Goal: Submit feedback/report problem: Submit feedback/report problem

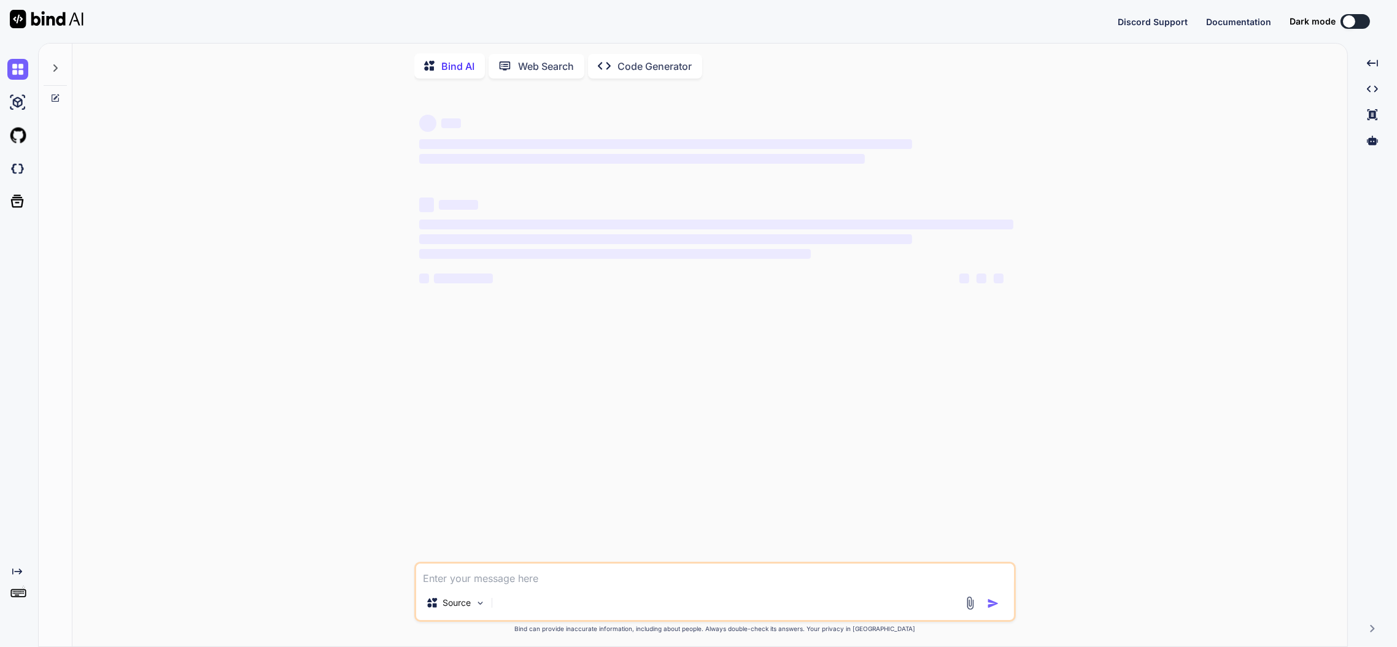
type textarea "x"
click at [21, 164] on img at bounding box center [17, 168] width 21 height 21
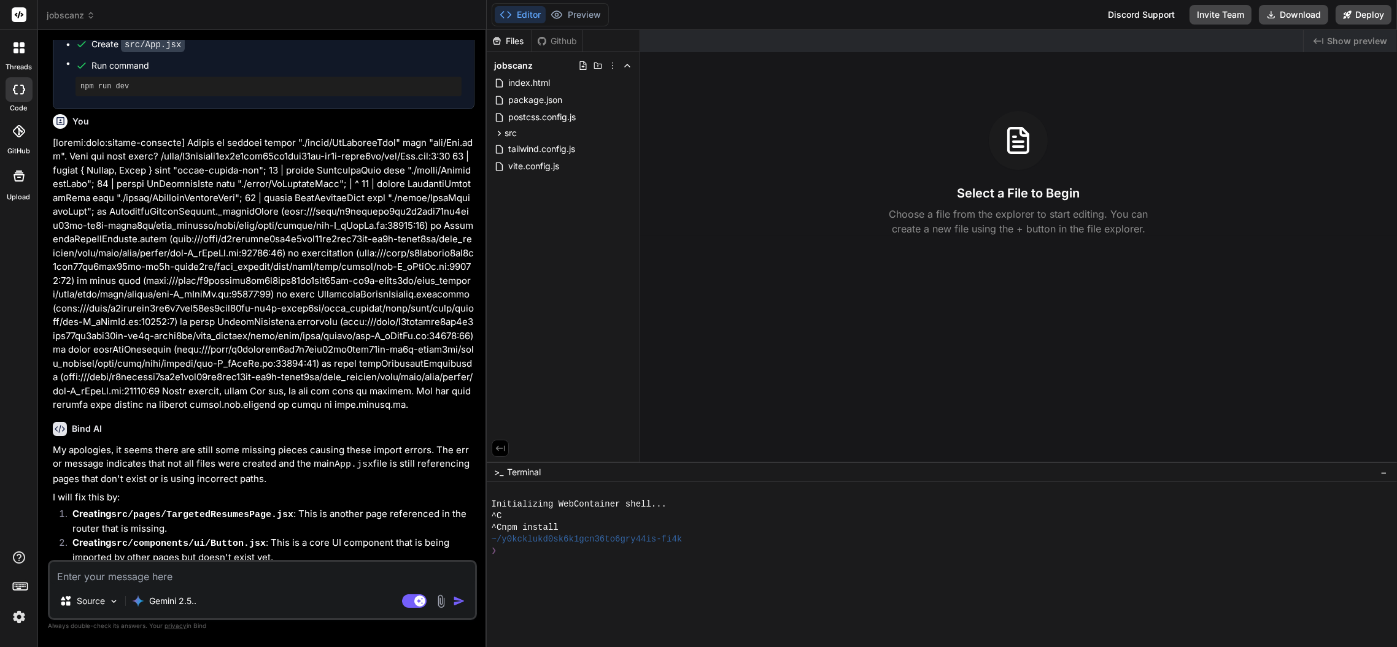
scroll to position [2027, 0]
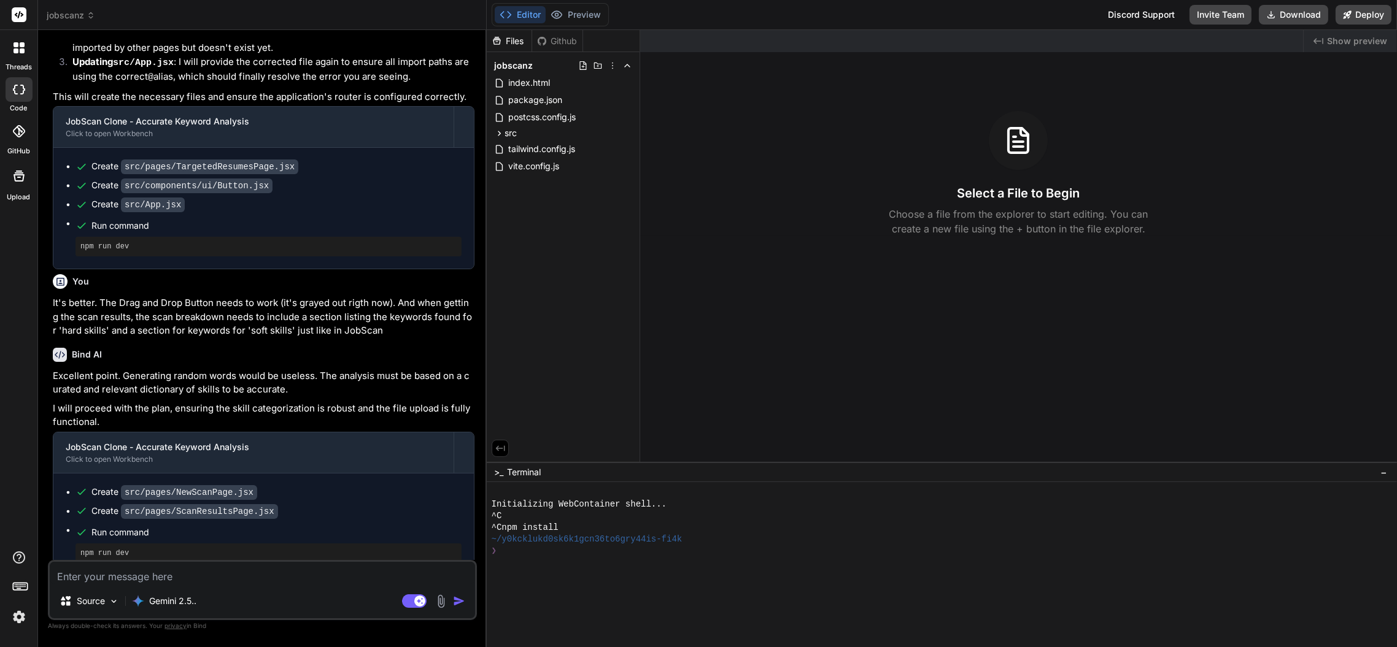
click at [282, 567] on textarea at bounding box center [262, 573] width 425 height 22
click at [422, 595] on rect at bounding box center [414, 602] width 25 height 14
type textarea "x"
click at [286, 578] on textarea at bounding box center [262, 573] width 425 height 22
type textarea "T"
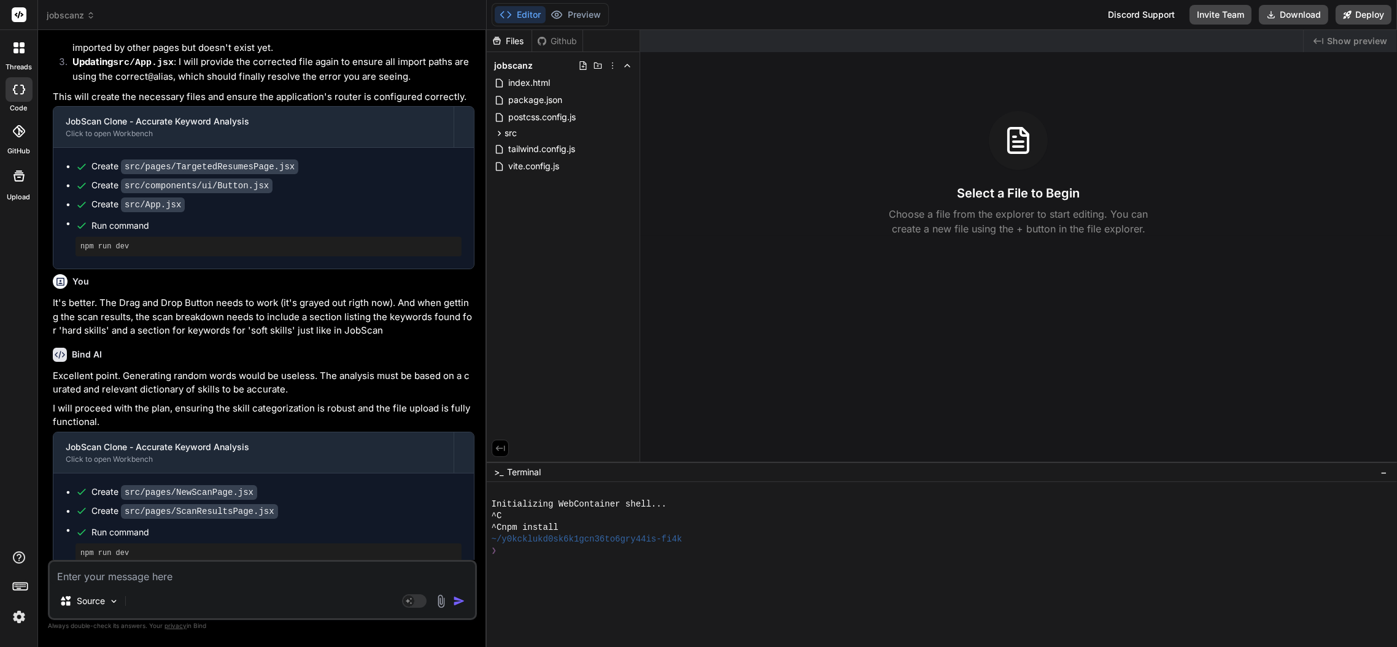
type textarea "x"
type textarea "W"
type textarea "x"
type textarea "Wh"
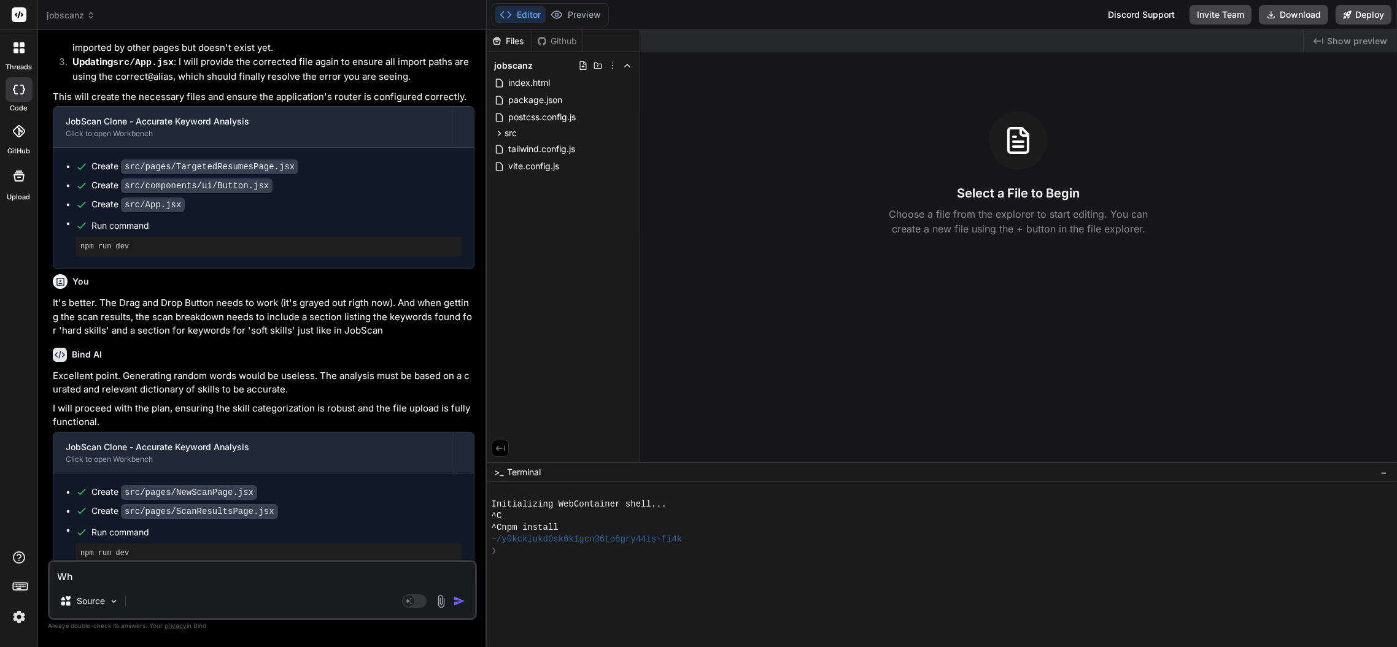
type textarea "x"
type textarea "Whe"
type textarea "x"
type textarea "When"
type textarea "x"
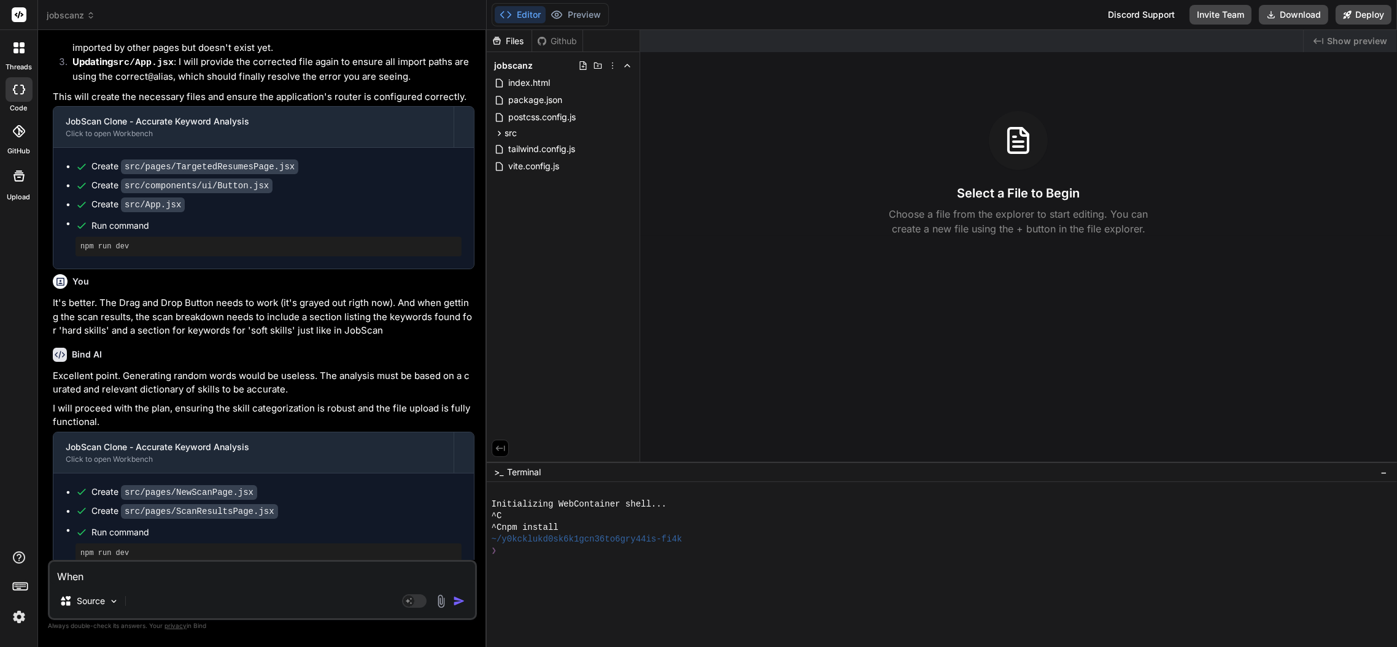
type textarea "When"
type textarea "x"
type textarea "When c"
type textarea "x"
type textarea "When cl"
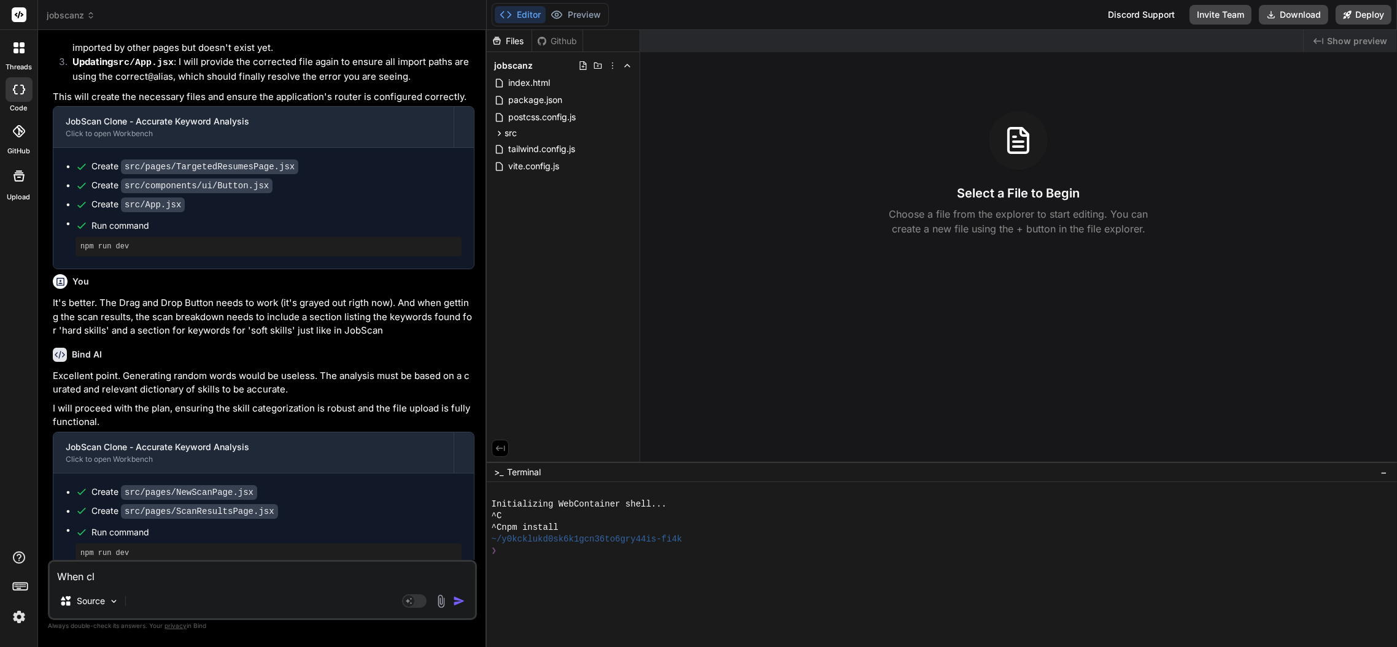
type textarea "x"
type textarea "When cli"
type textarea "x"
type textarea "When clic"
type textarea "x"
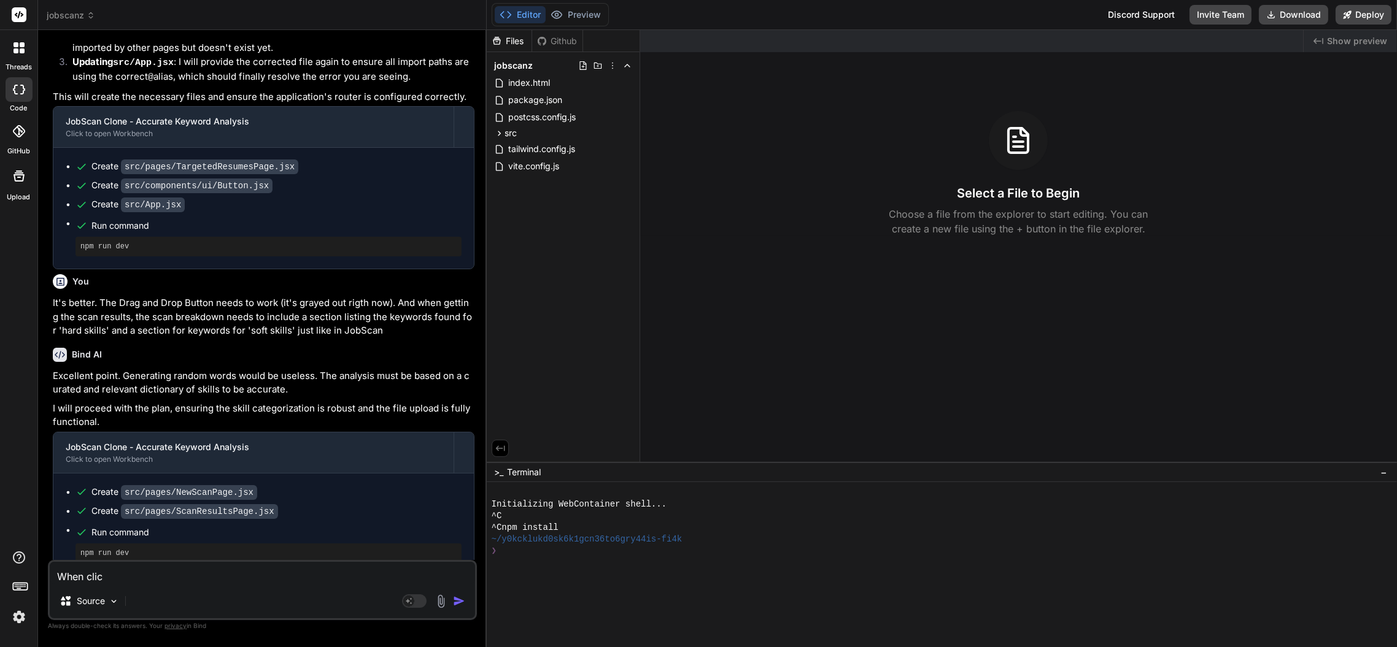
type textarea "When click"
type textarea "x"
type textarea "When clicki"
type textarea "x"
type textarea "When clickin"
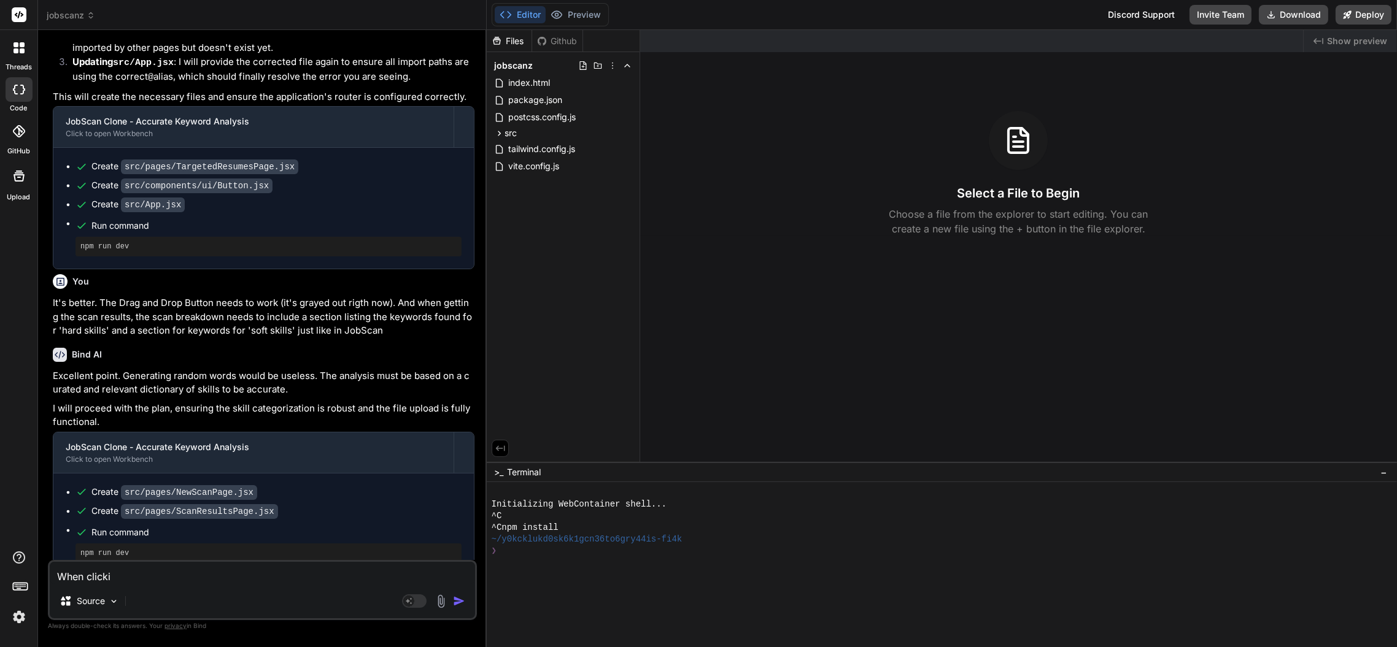
type textarea "x"
type textarea "When clicking"
type textarea "x"
type textarea "When clicking"
type textarea "x"
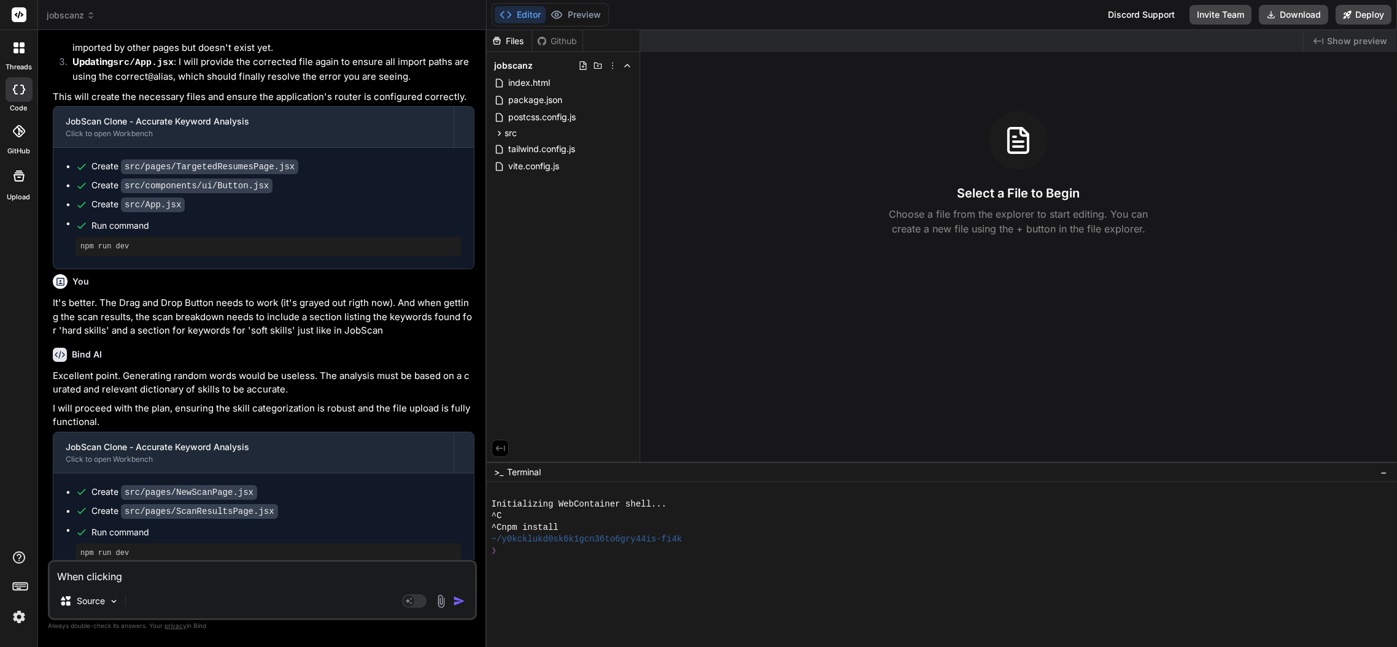
type textarea "When clicking t"
type textarea "x"
type textarea "When clicking th"
type textarea "x"
type textarea "When clicking the"
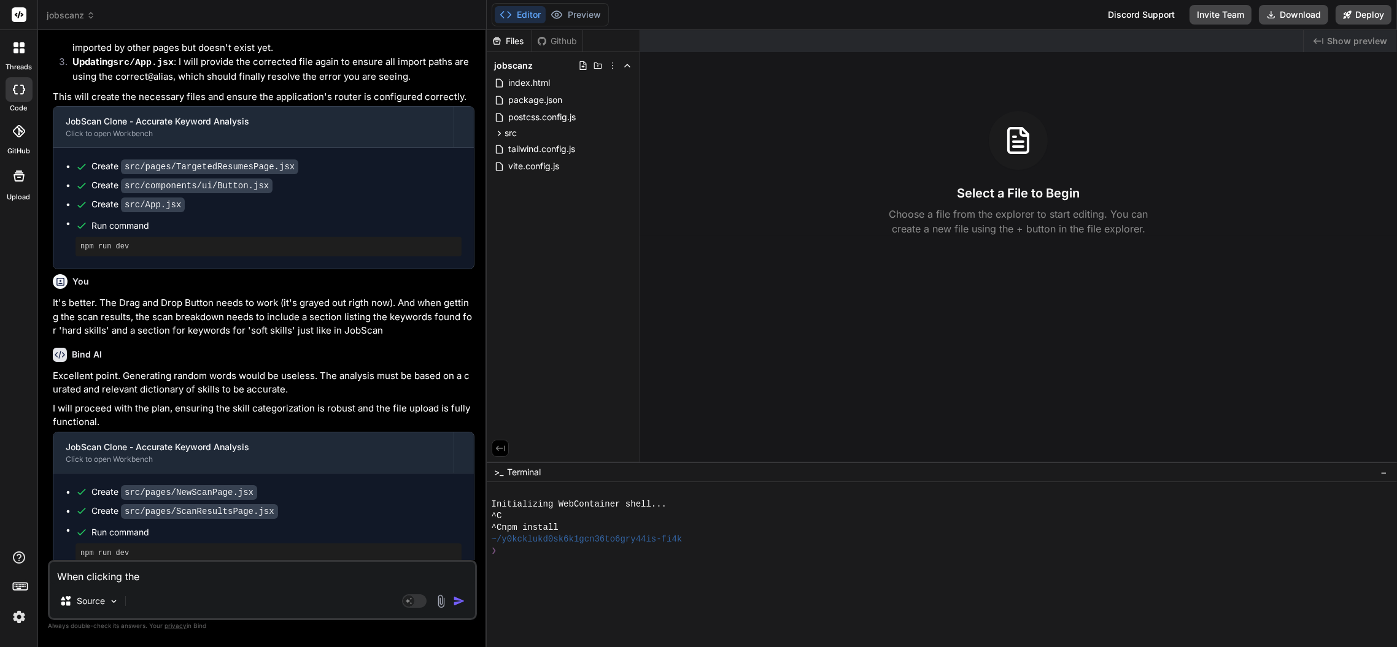
type textarea "x"
type textarea "When clicking the"
type textarea "x"
type textarea "When clicking the p"
type textarea "x"
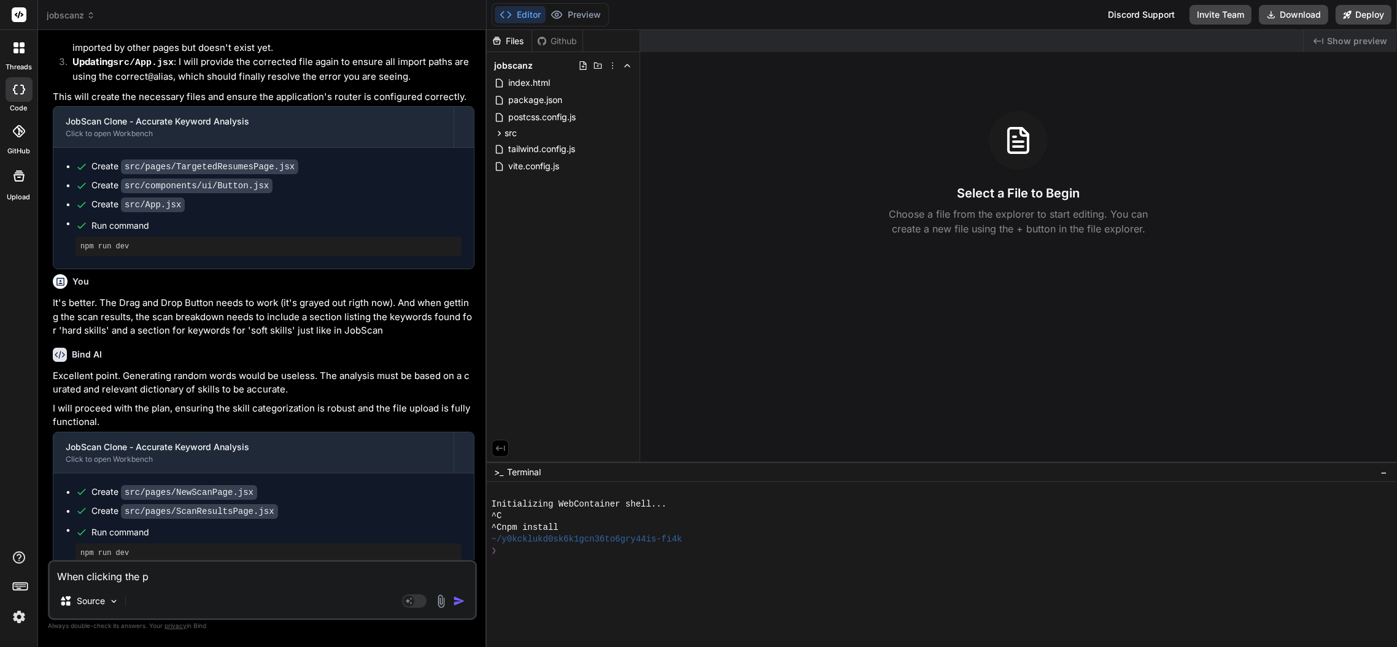
type textarea "When clicking the pr"
type textarea "x"
type textarea "When clicking the pro"
type textarea "x"
type textarea "When clicking the prof"
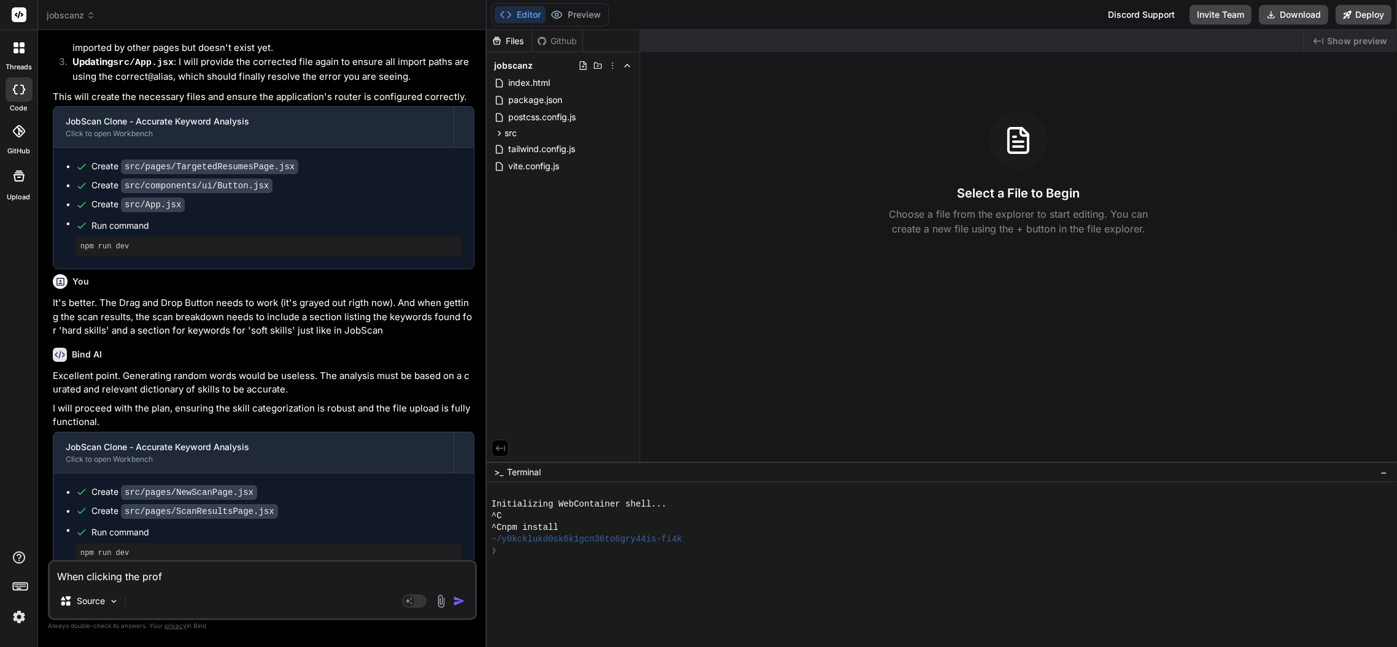
type textarea "x"
type textarea "When clicking the profi"
type textarea "x"
type textarea "When clicking the profil"
type textarea "x"
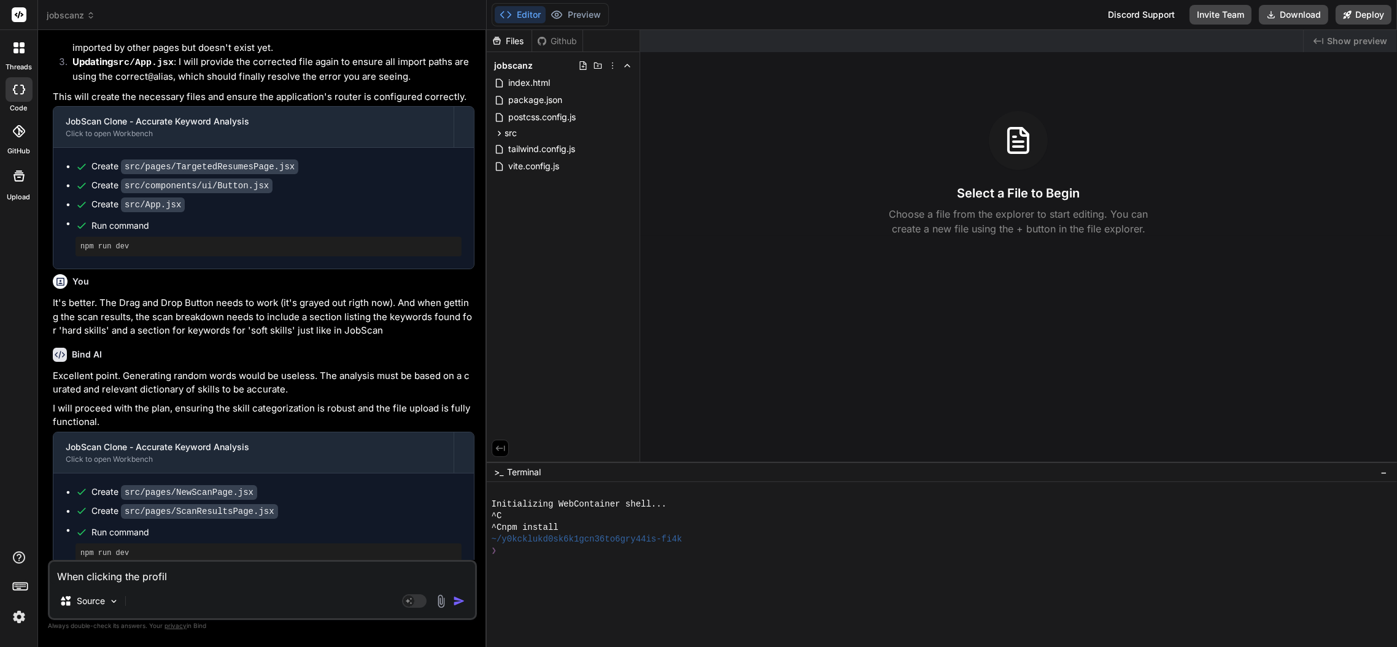
type textarea "When clicking the profile"
type textarea "x"
type textarea "When clicking the profile"
type textarea "x"
type textarea "When clicking the profile b"
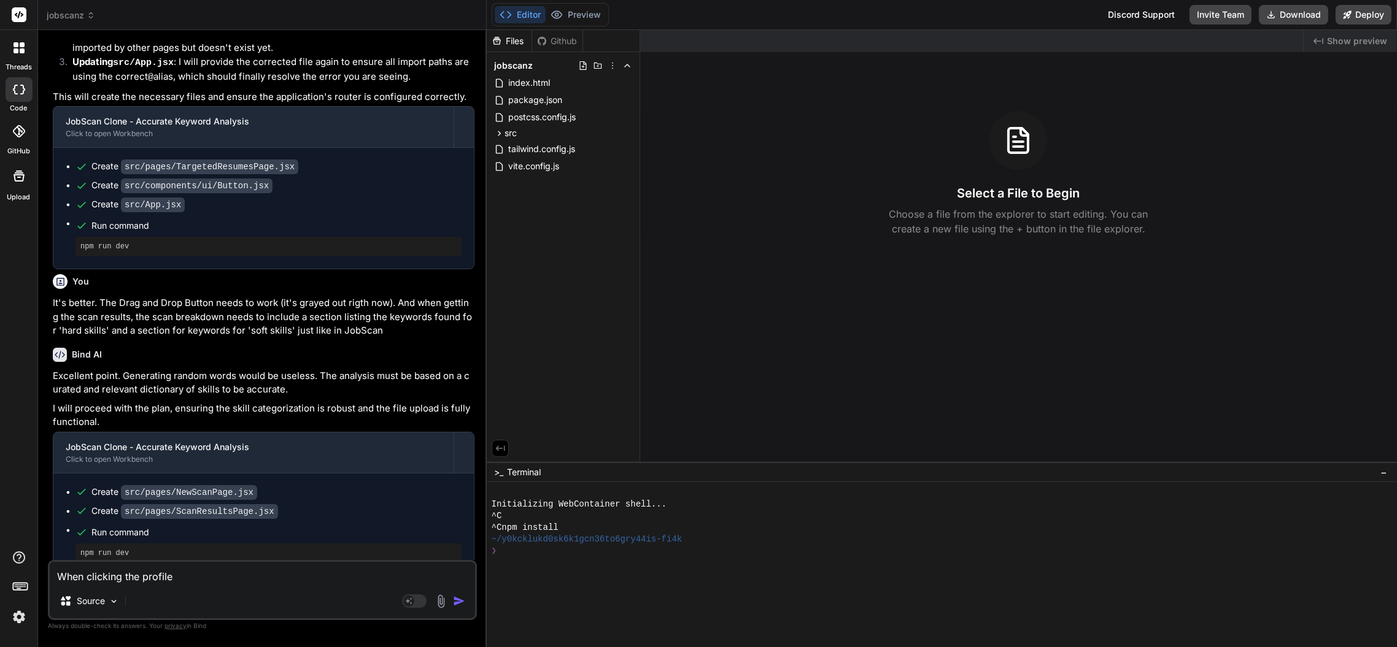
type textarea "x"
type textarea "When clicking the profile bu"
type textarea "x"
type textarea "When clicking the profile but"
type textarea "x"
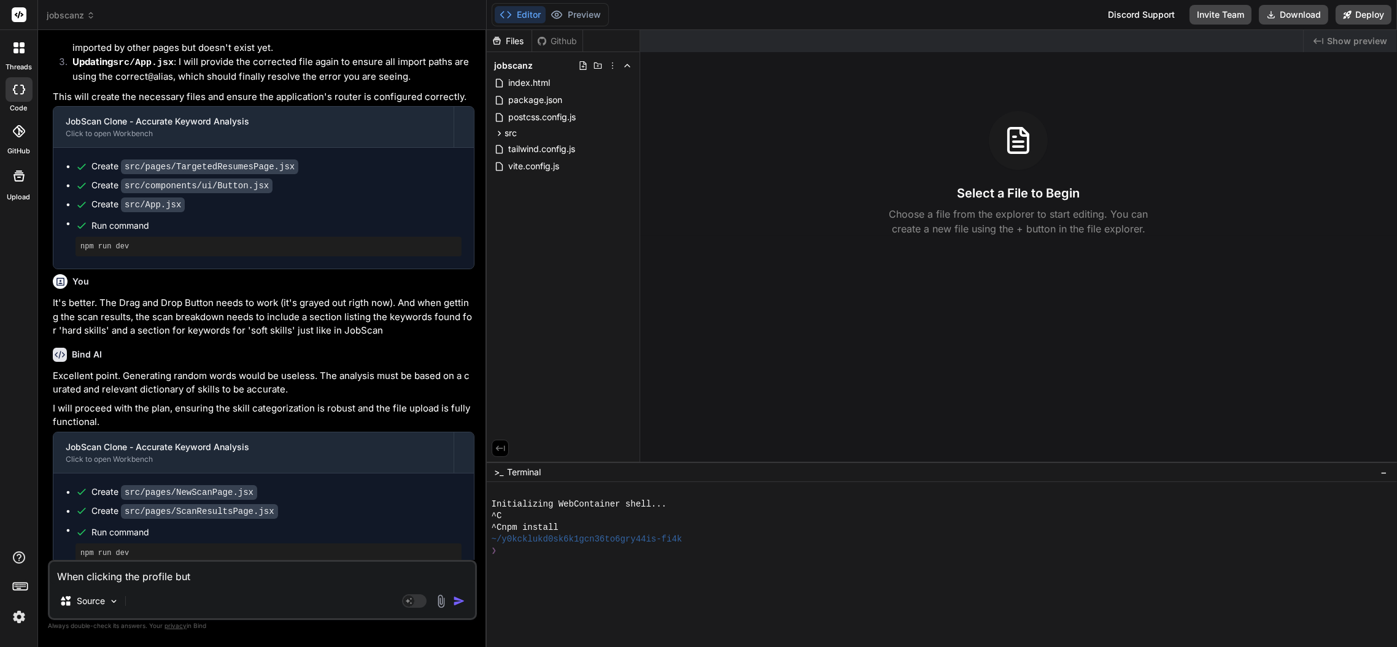
type textarea "When clicking the profile butt"
type textarea "x"
type textarea "When clicking the profile butto"
type textarea "x"
type textarea "When clicking the profile button"
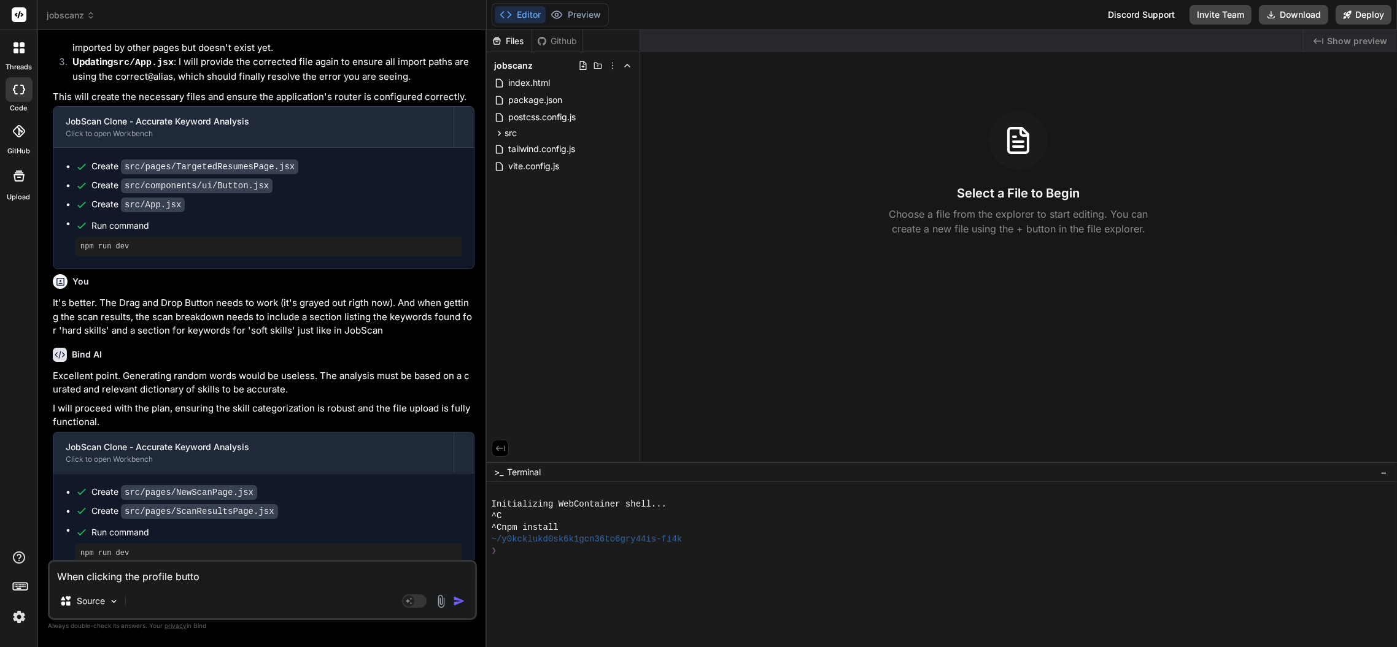
type textarea "x"
type textarea "When clicking the profile button"
type textarea "x"
type textarea "When clicking the profile button l"
type textarea "x"
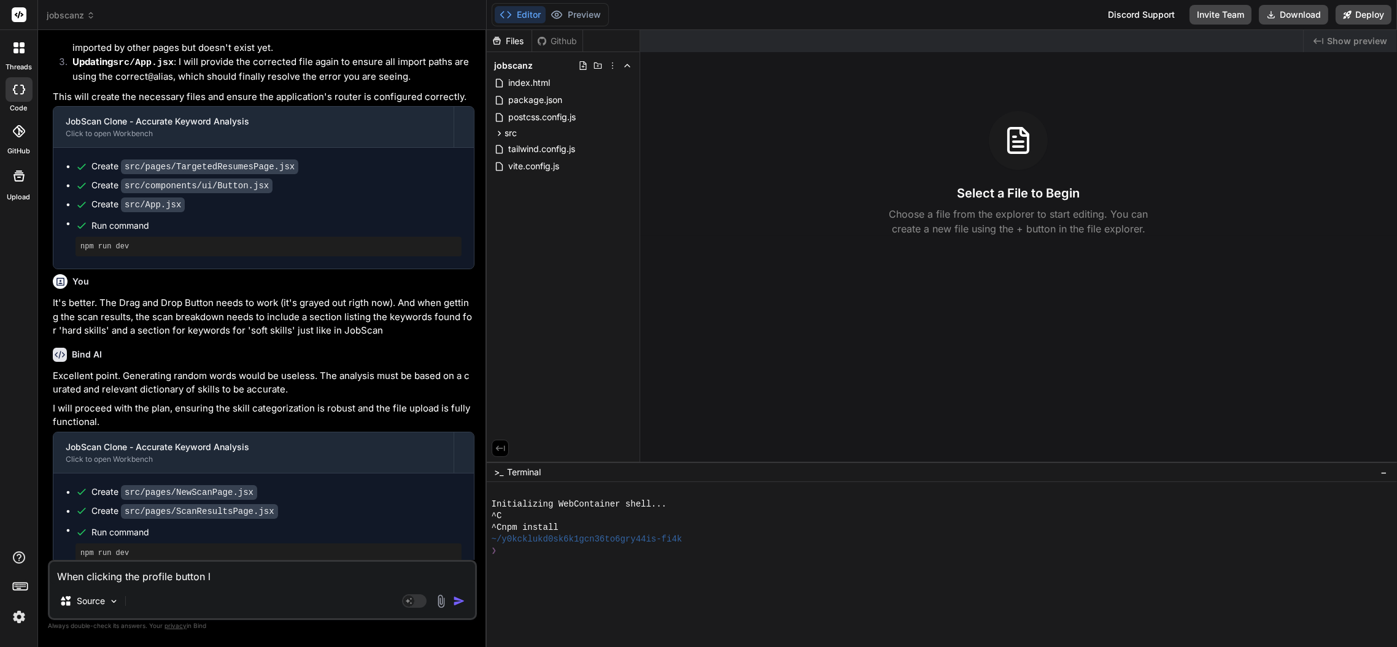
type textarea "When clicking the profile button li"
type textarea "x"
type textarea "When clicking the profile button lik"
type textarea "x"
type textarea "When clicking the profile button like"
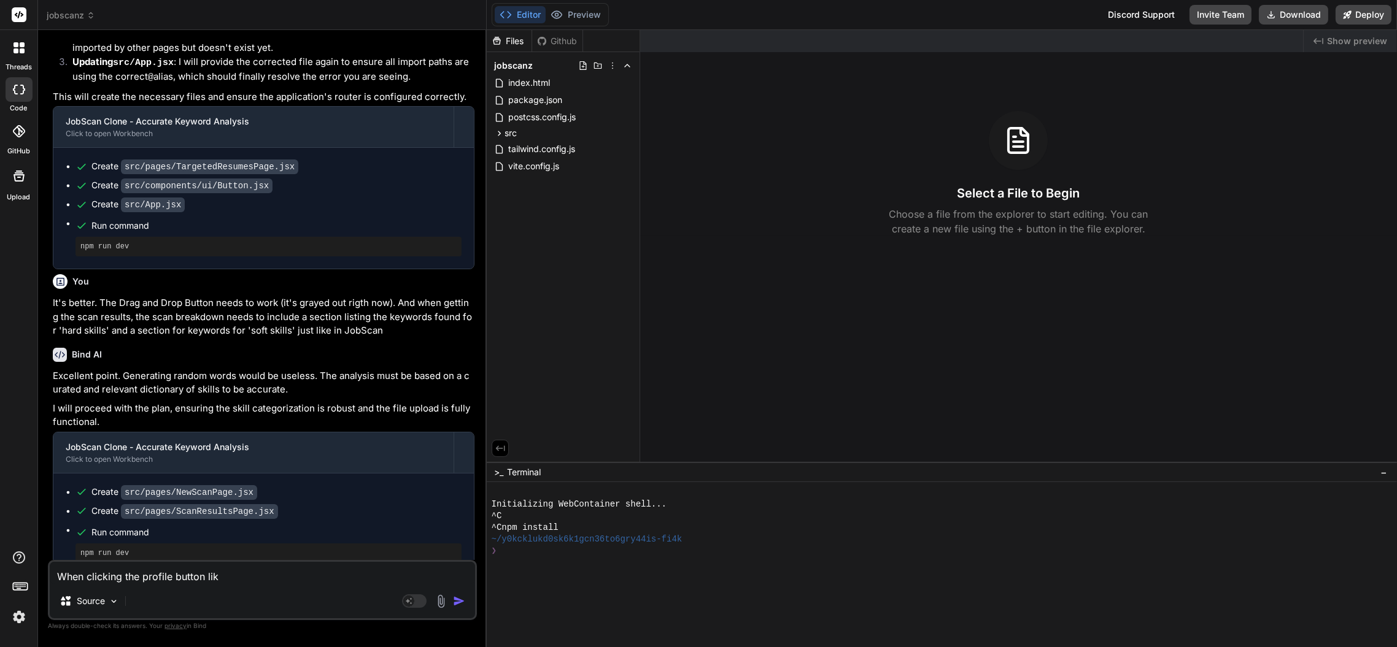
type textarea "x"
type textarea "When clicking the profile button like"
type textarea "x"
type textarea "When clicking the profile button like ""
type textarea "x"
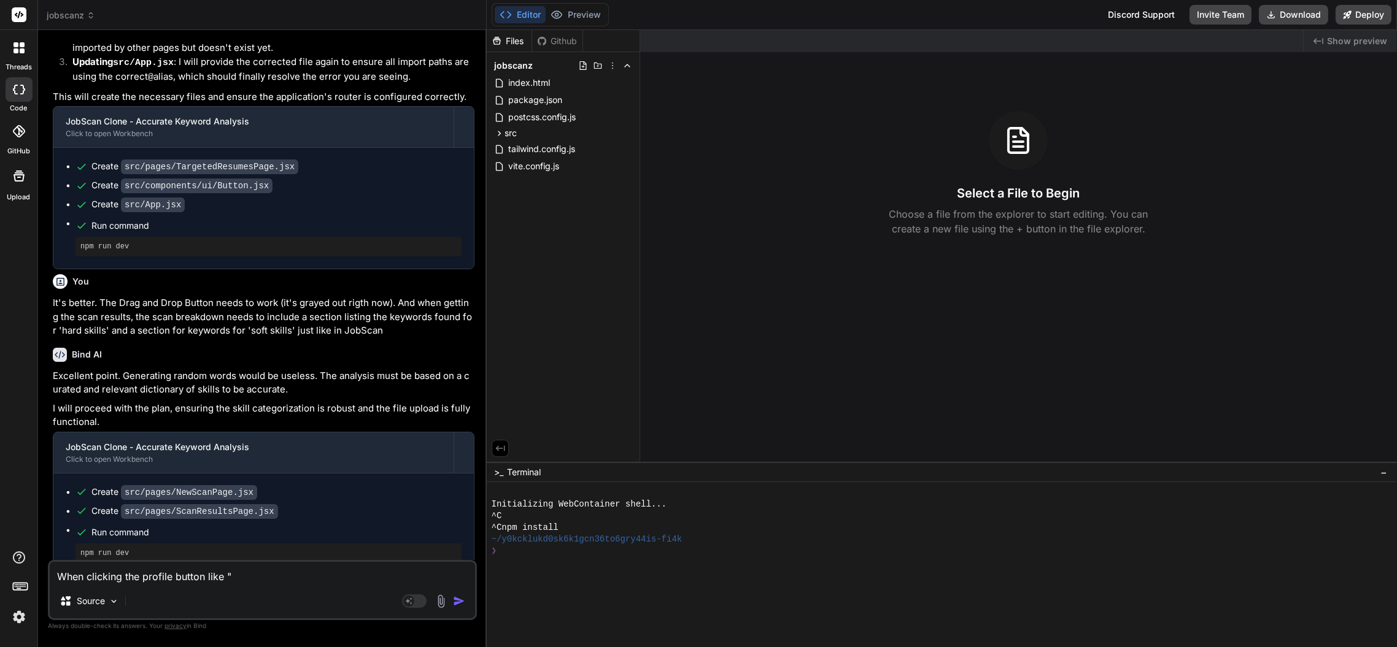
type textarea "When clicking the profile button like "A"
type textarea "x"
type textarea "When clicking the profile button like "Al"
type textarea "x"
type textarea "When clicking the profile button like "Ale"
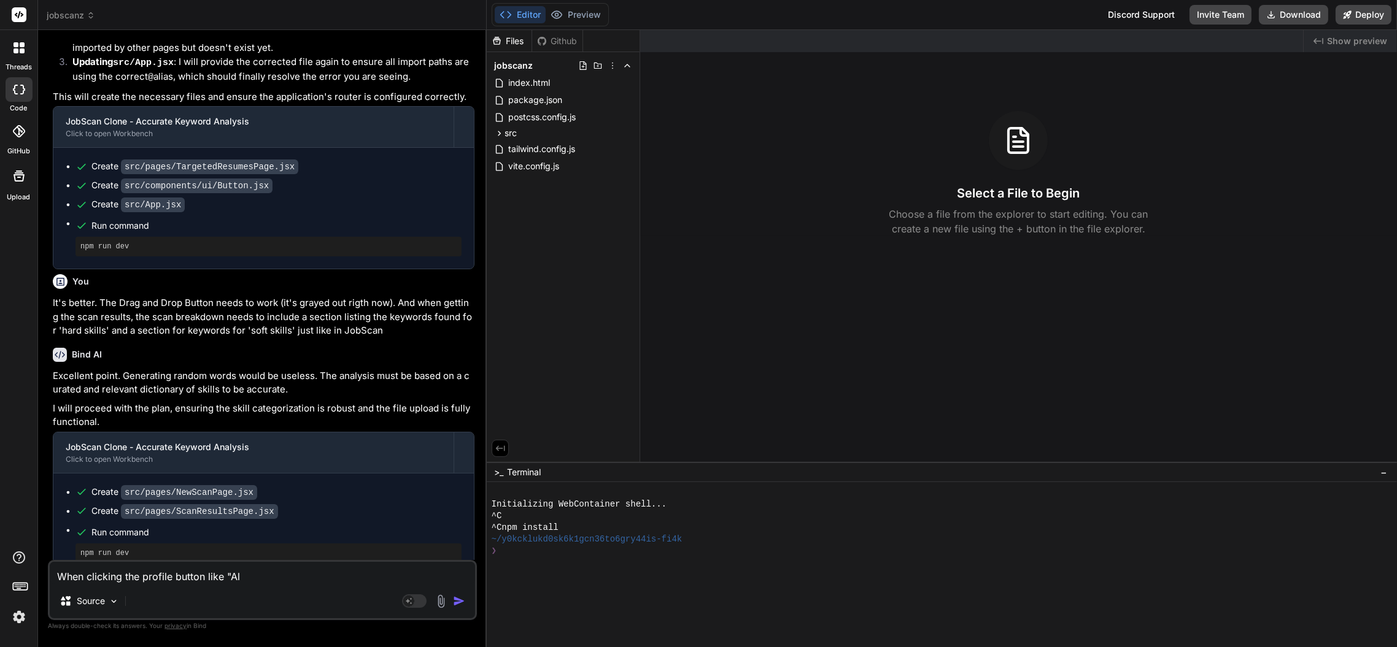
type textarea "x"
type textarea "When clicking the profile button like "[PERSON_NAME]"
type textarea "x"
type textarea "When clicking the profile button like "[PERSON_NAME]""
type textarea "x"
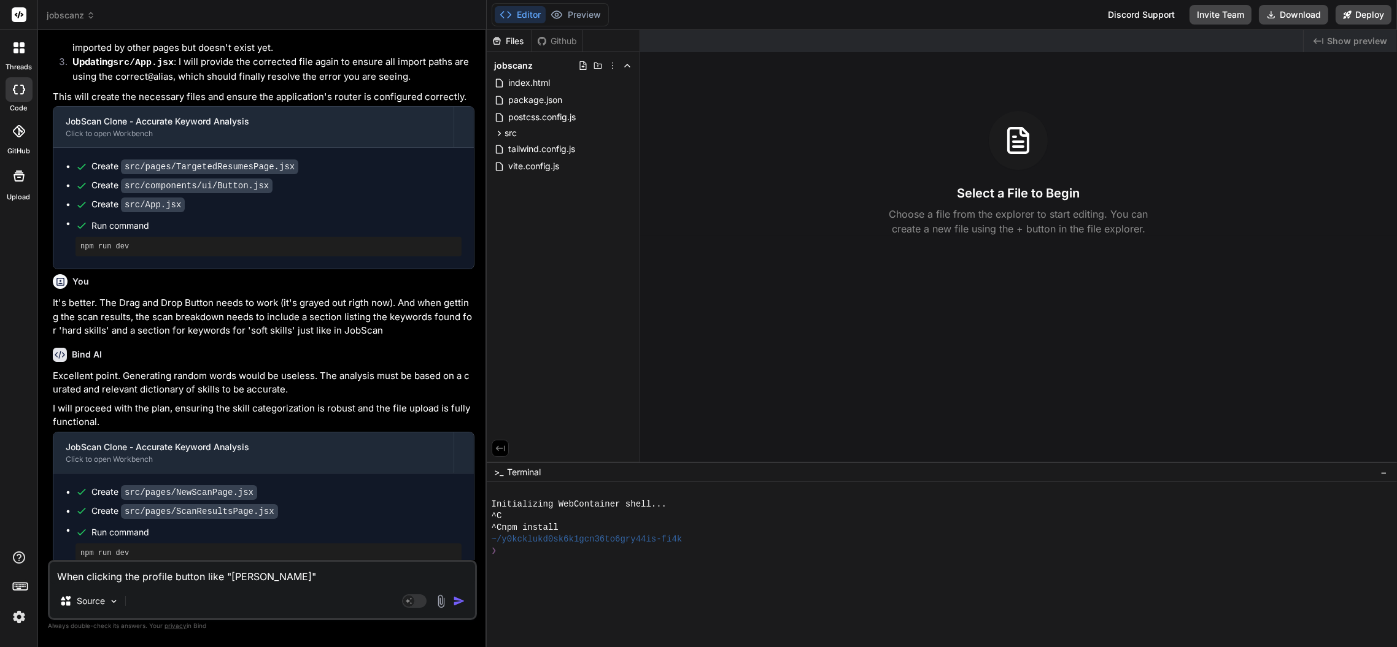
type textarea "When clicking the profile button like "[PERSON_NAME]""
type textarea "x"
type textarea "When clicking the profile button like "Alex" f"
type textarea "x"
type textarea "When clicking the profile button like "[PERSON_NAME]" fo"
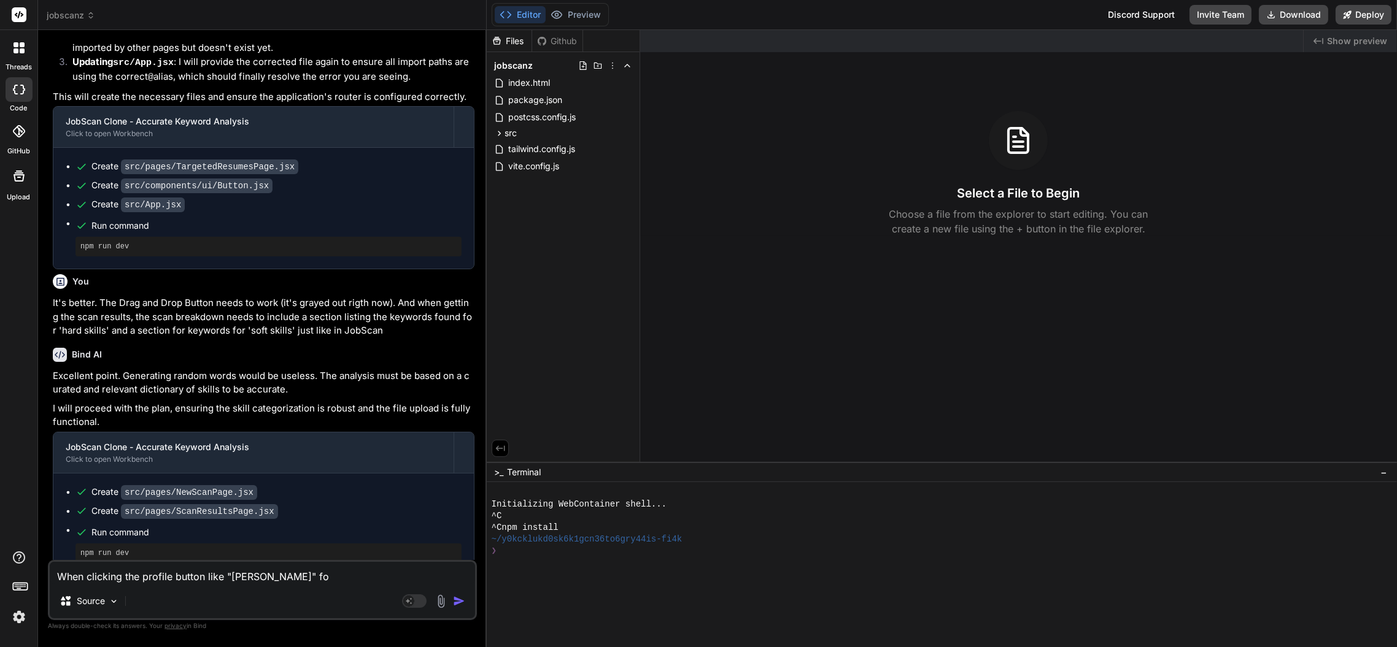
type textarea "x"
type textarea "When clicking the profile button like "Alex" for"
type textarea "x"
type textarea "When clicking the profile button like "Alex" for"
type textarea "x"
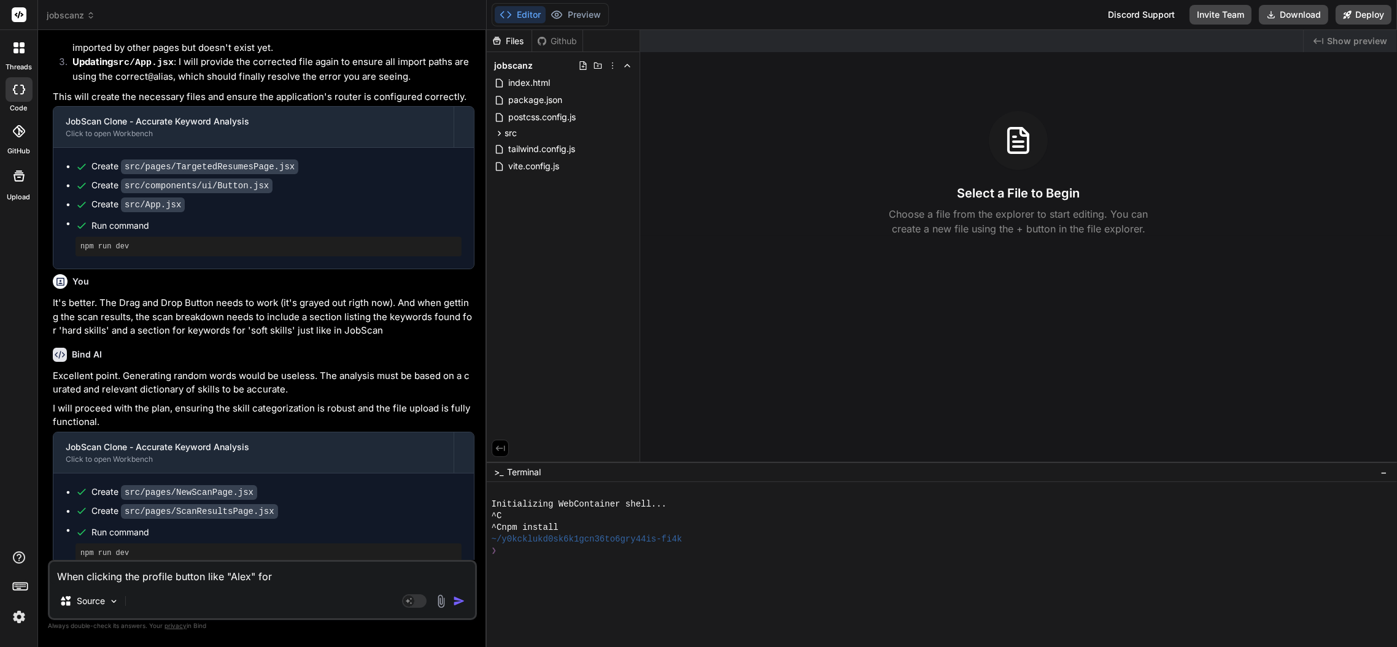
type textarea "When clicking the profile button like "Alex" for e"
type textarea "x"
type textarea "When clicking the profile button like "Alex" for ex"
type textarea "x"
type textarea "When clicking the profile button like "[PERSON_NAME]" for exa"
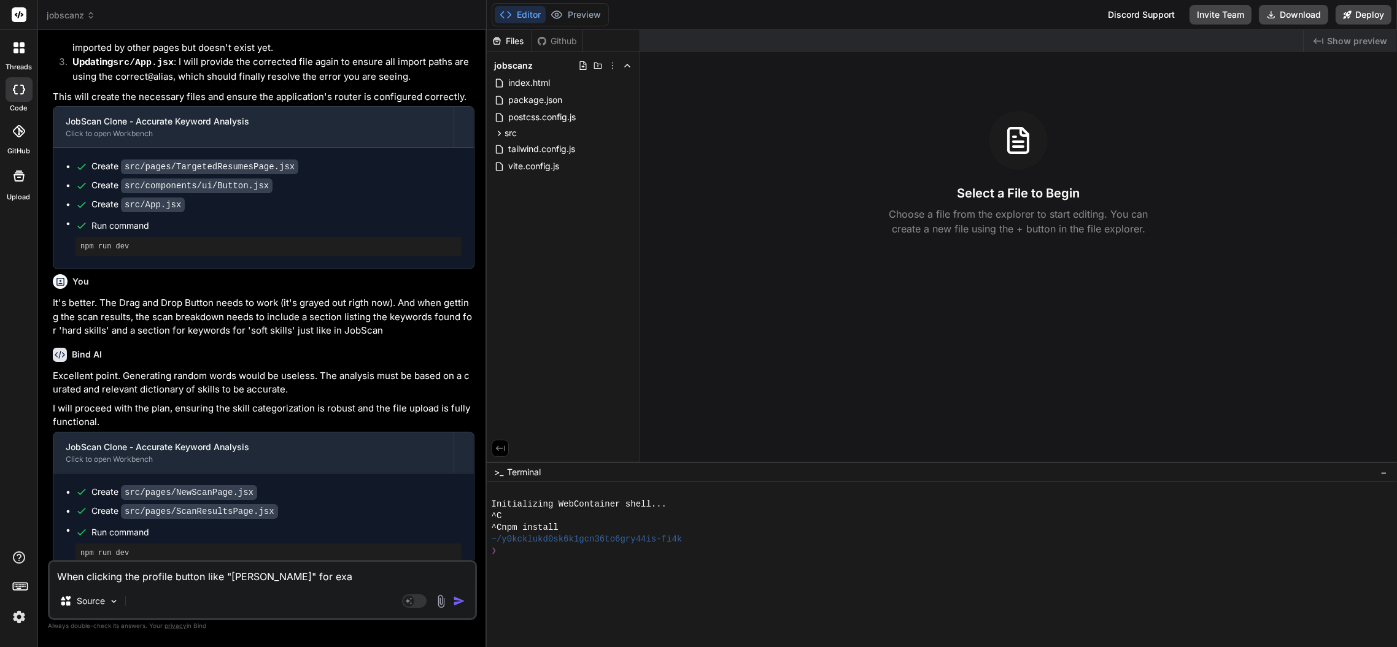
type textarea "x"
type textarea "When clicking the profile button like "Alex" for exam"
type textarea "x"
type textarea "When clicking the profile button like "Alex" for examp"
type textarea "x"
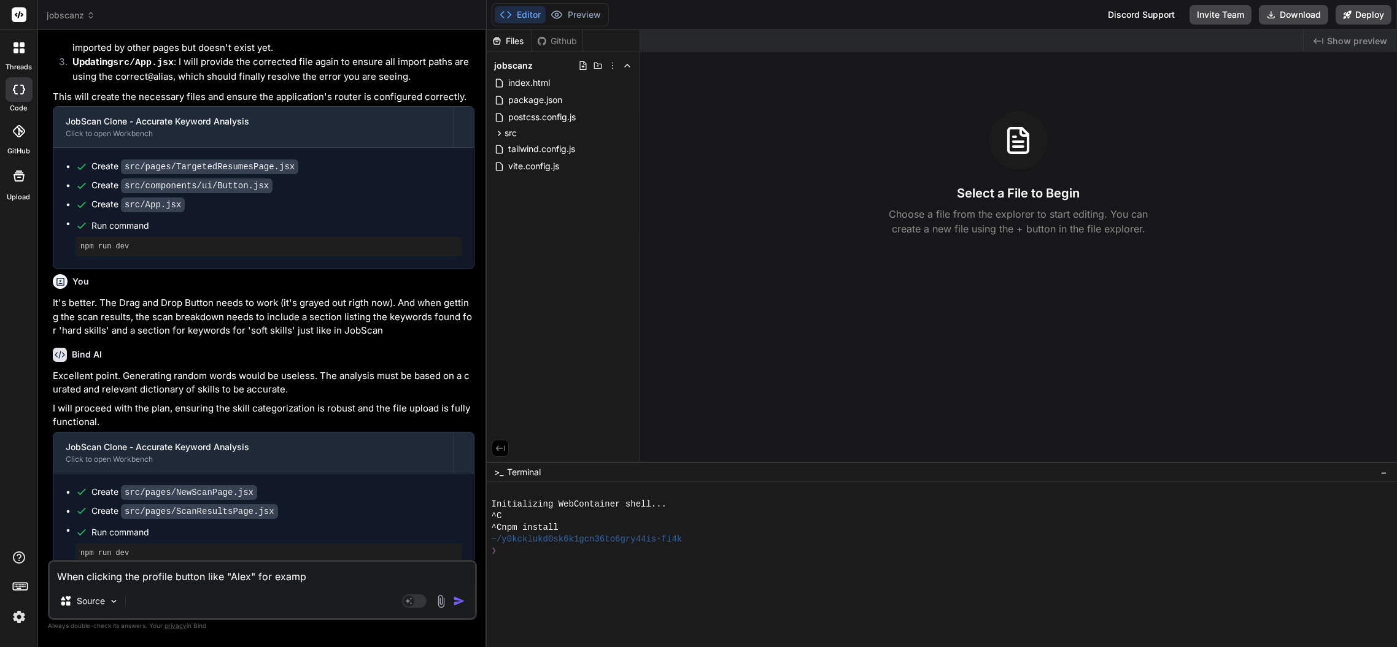
type textarea "When clicking the profile button like "Alex" for exampl"
type textarea "x"
type textarea "When clicking the profile button like "Alex" for example"
type textarea "x"
type textarea "When clicking the profile button like "Alex" for example"
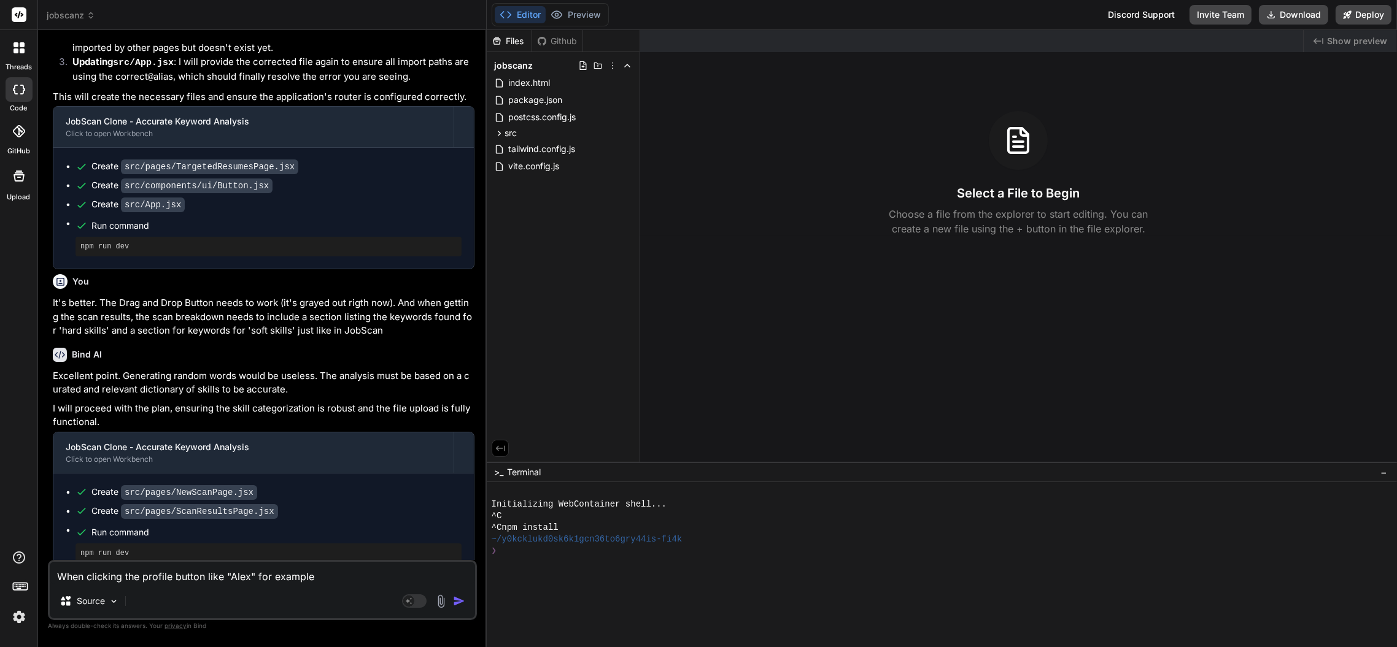
type textarea "x"
type textarea "When clicking the profile button like "[PERSON_NAME]" for example o"
type textarea "x"
type textarea "When clicking the profile button like "Alex" for example on"
type textarea "x"
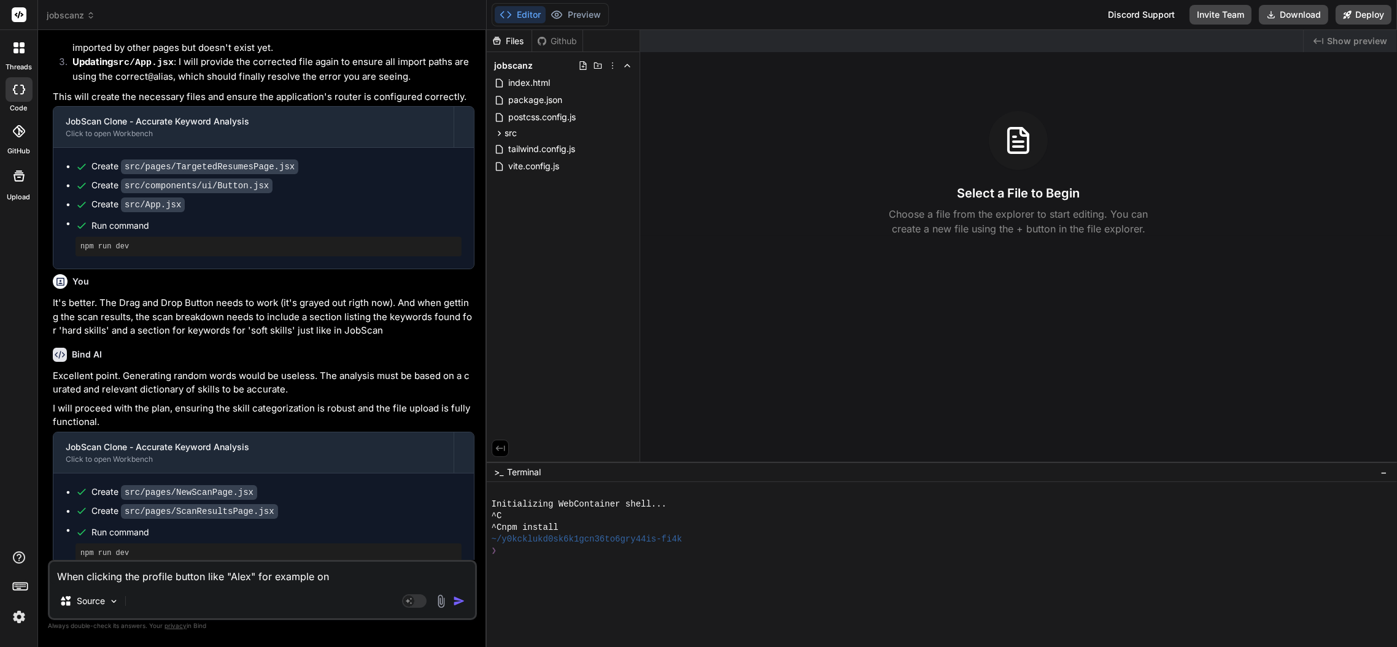
type textarea "When clicking the profile button like "Alex" for example on"
type textarea "x"
type textarea "When clicking the profile button like "Alex" for example on t"
type textarea "x"
type textarea "When clicking the profile button like "Alex" for example on to"
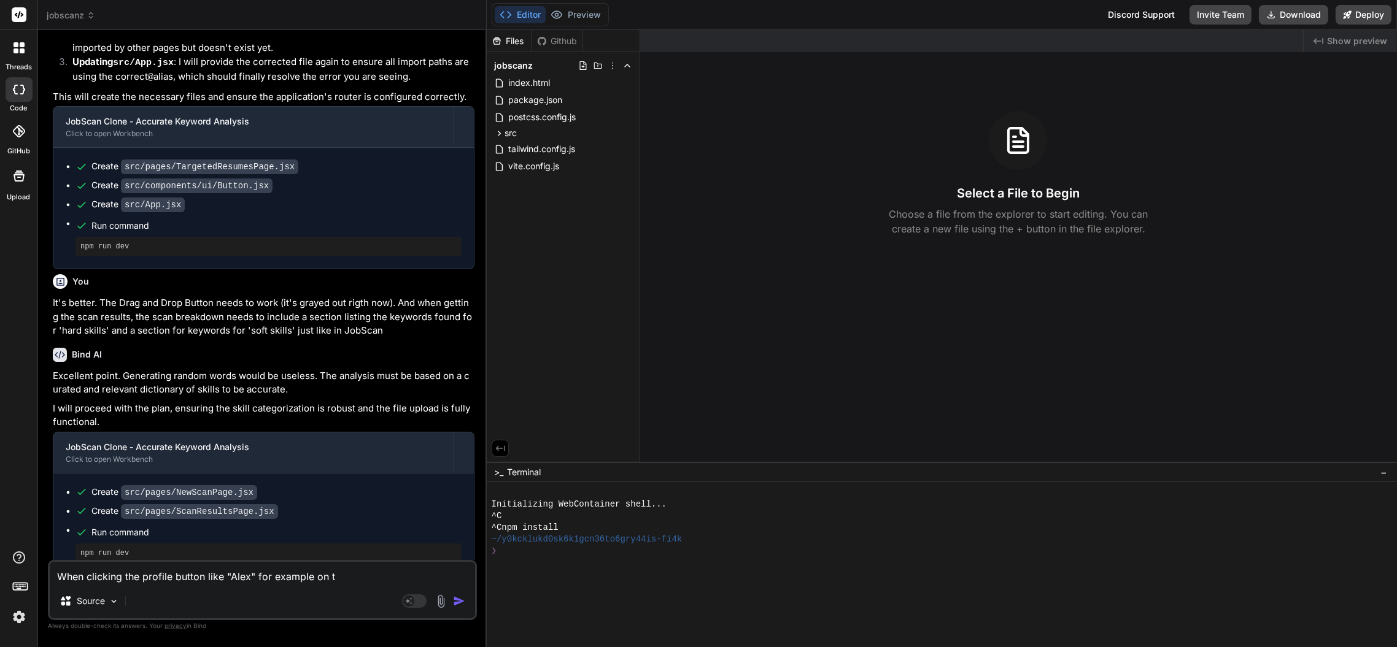
type textarea "x"
type textarea "When clicking the profile button like "Alex" for example on top"
type textarea "x"
type textarea "When clicking the profile button like "Alex" for example on top"
type textarea "x"
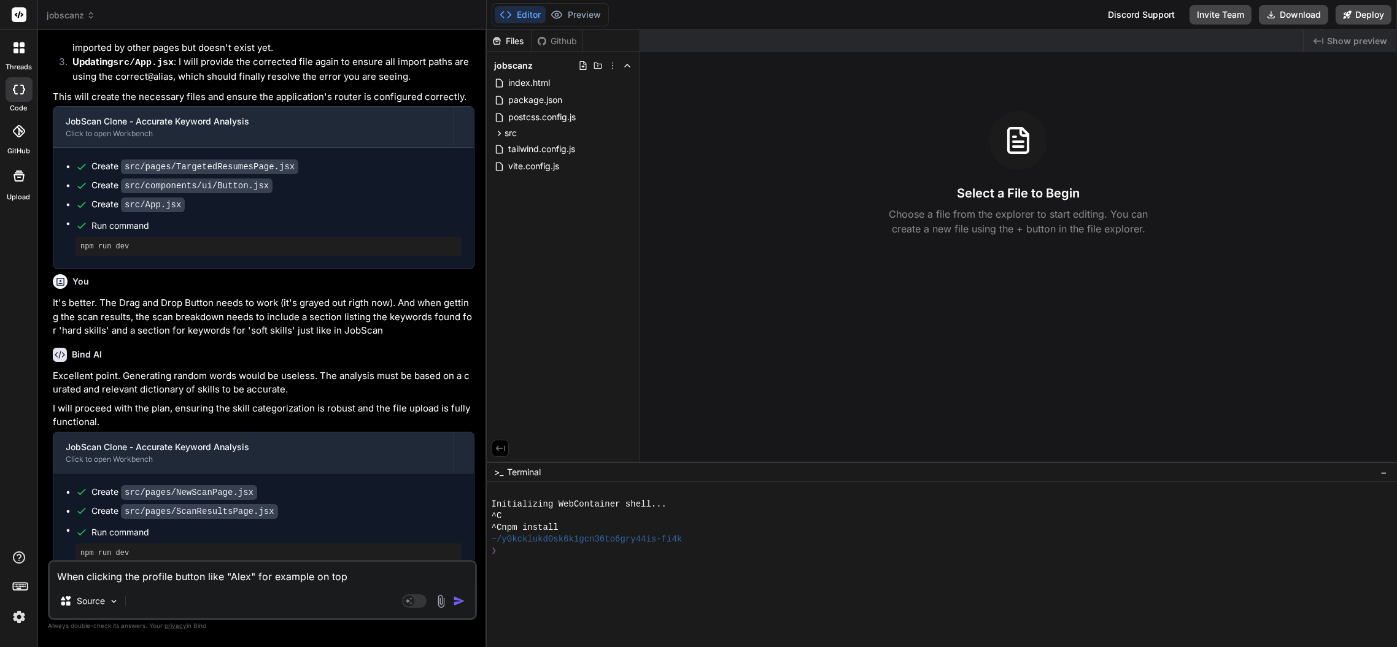
type textarea "When clicking the profile button like "Alex" for example on top r"
type textarea "x"
type textarea "When clicking the profile button like "[PERSON_NAME]" for example on top ri"
type textarea "x"
type textarea "When clicking the profile button like "[PERSON_NAME]" for example on top rig"
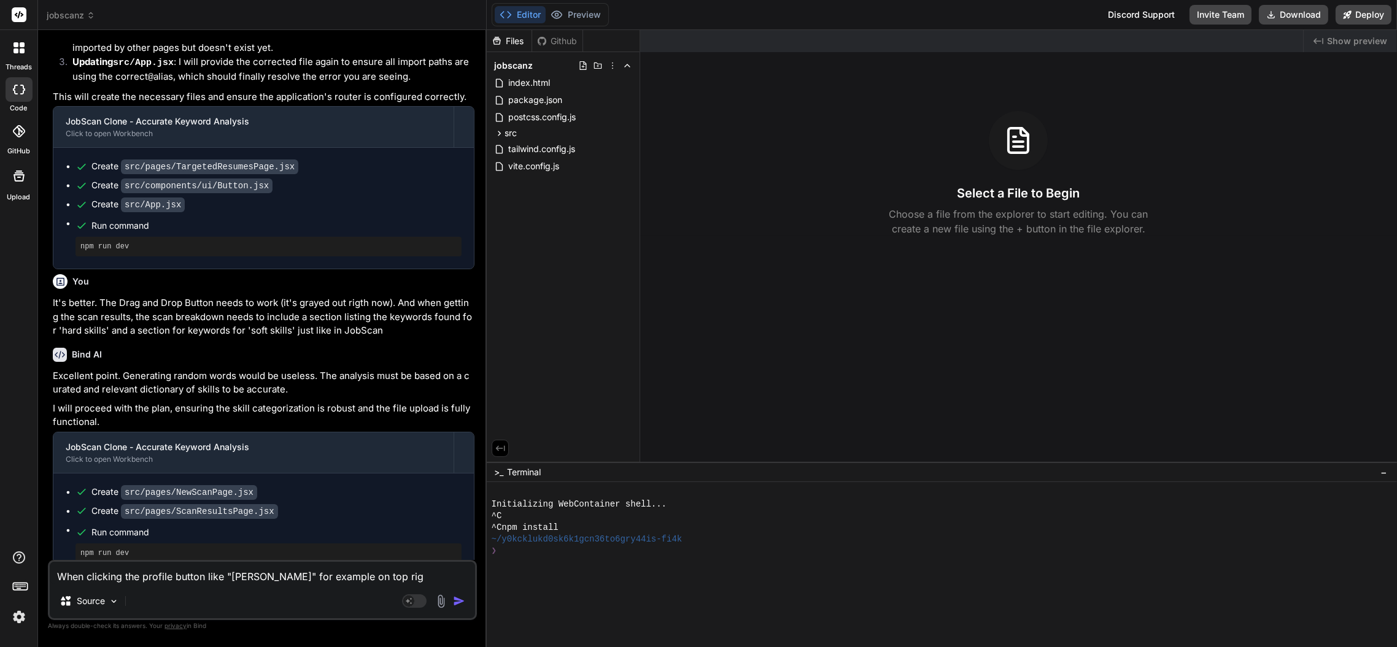
type textarea "x"
type textarea "When clicking the profile button like "[PERSON_NAME]" for example on top righ"
type textarea "x"
type textarea "When clicking the profile button like "Alex" for example on top right"
type textarea "x"
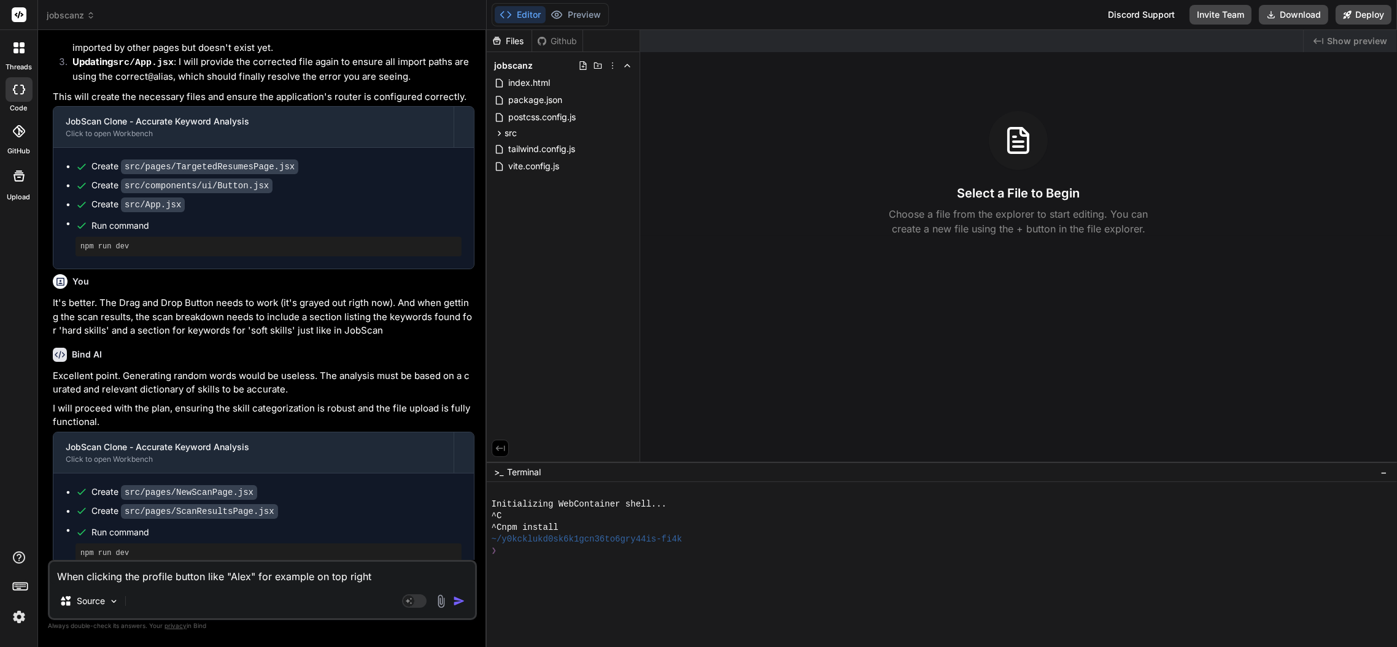
type textarea "When clicking the profile button like "Alex" for example on top right,"
type textarea "x"
type textarea "When clicking the profile button like "Alex" for example on top right,"
type textarea "x"
type textarea "When clicking the profile button like "Alex" for example on top right, n"
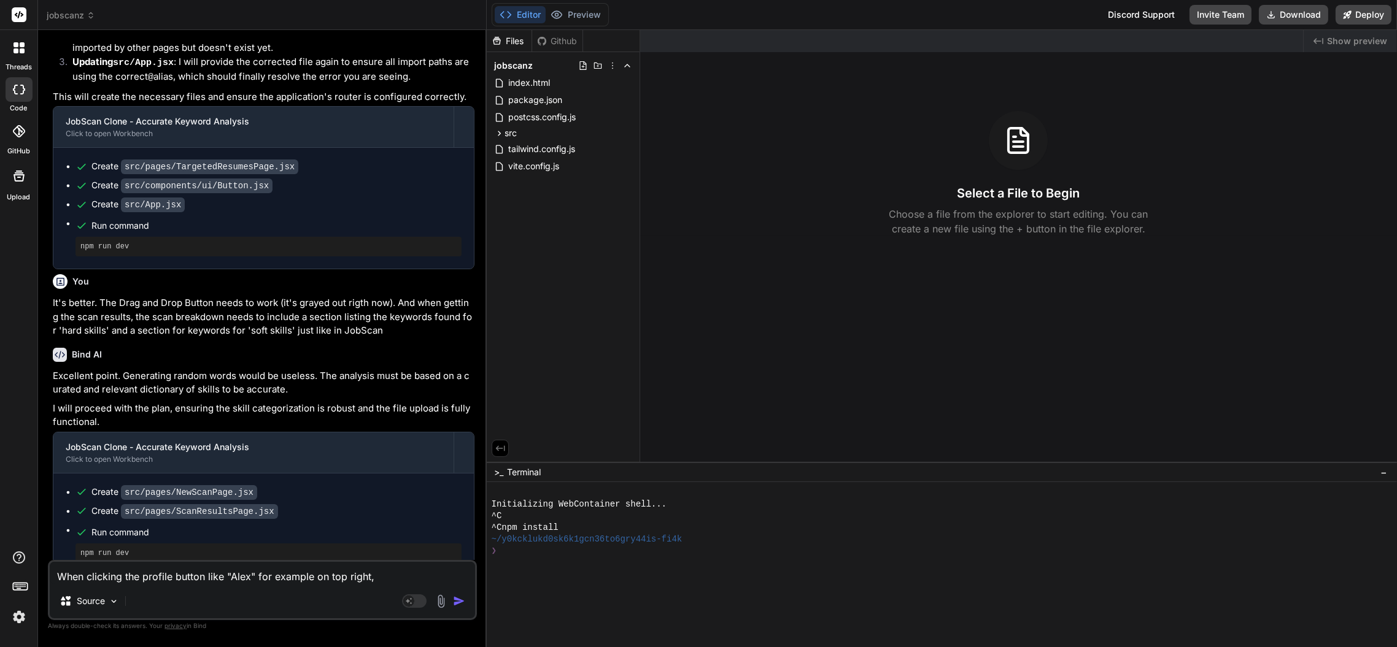
type textarea "x"
type textarea "When clicking the profile button like "Alex" for example on top right, no"
type textarea "x"
type textarea "When clicking the profile button like "[PERSON_NAME]" for example on top right,…"
type textarea "x"
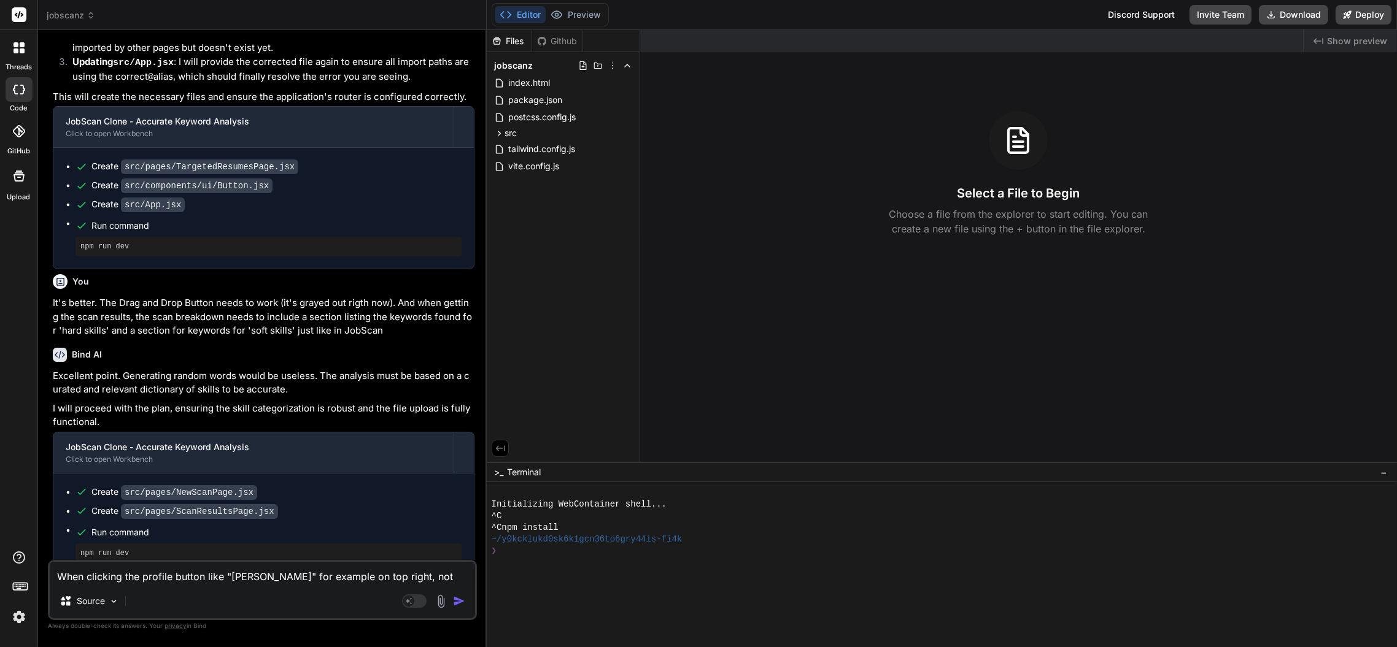
type textarea "When clicking the profile button like "[PERSON_NAME]" for example on top right,…"
type textarea "x"
type textarea "When clicking the profile button like "Alex" for example on top right, nothi"
type textarea "x"
type textarea "When clicking the profile button like "[PERSON_NAME]" for example on top right,…"
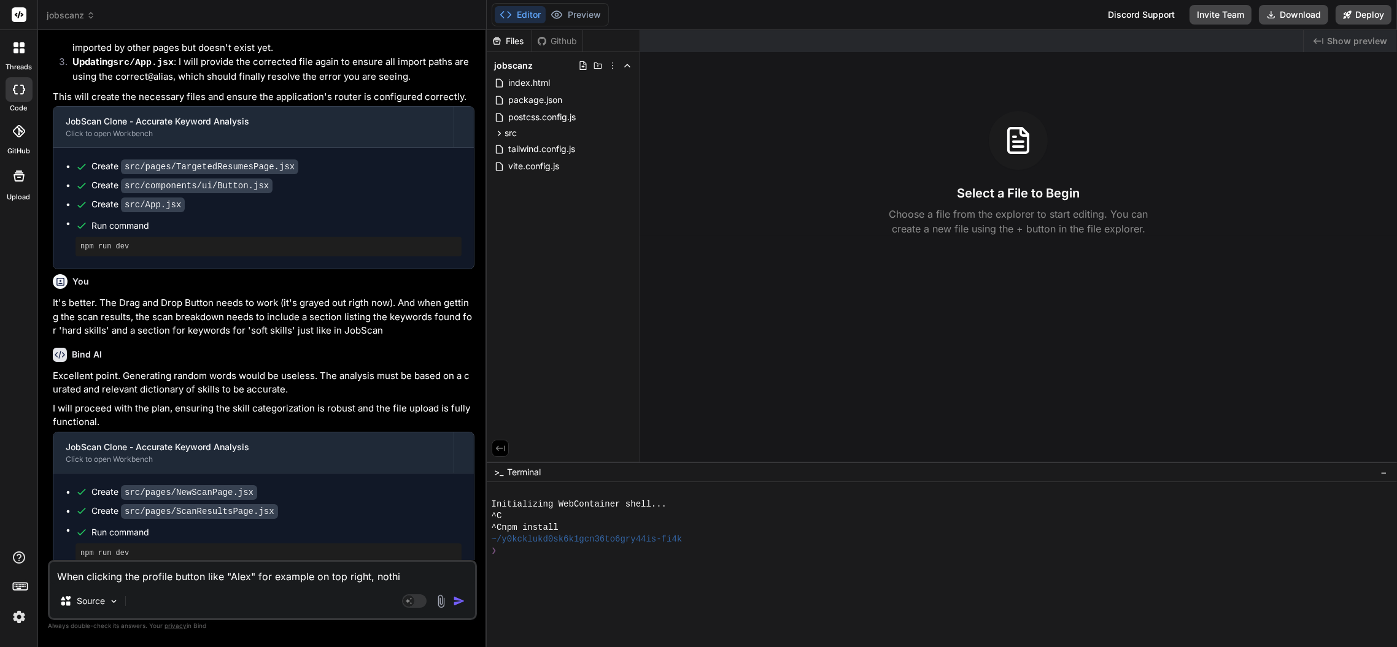
type textarea "x"
type textarea "When clicking the profile button like "Alex" for example on top right, nothing"
type textarea "x"
type textarea "When clicking the profile button like "Alex" for example on top right, nothing"
type textarea "x"
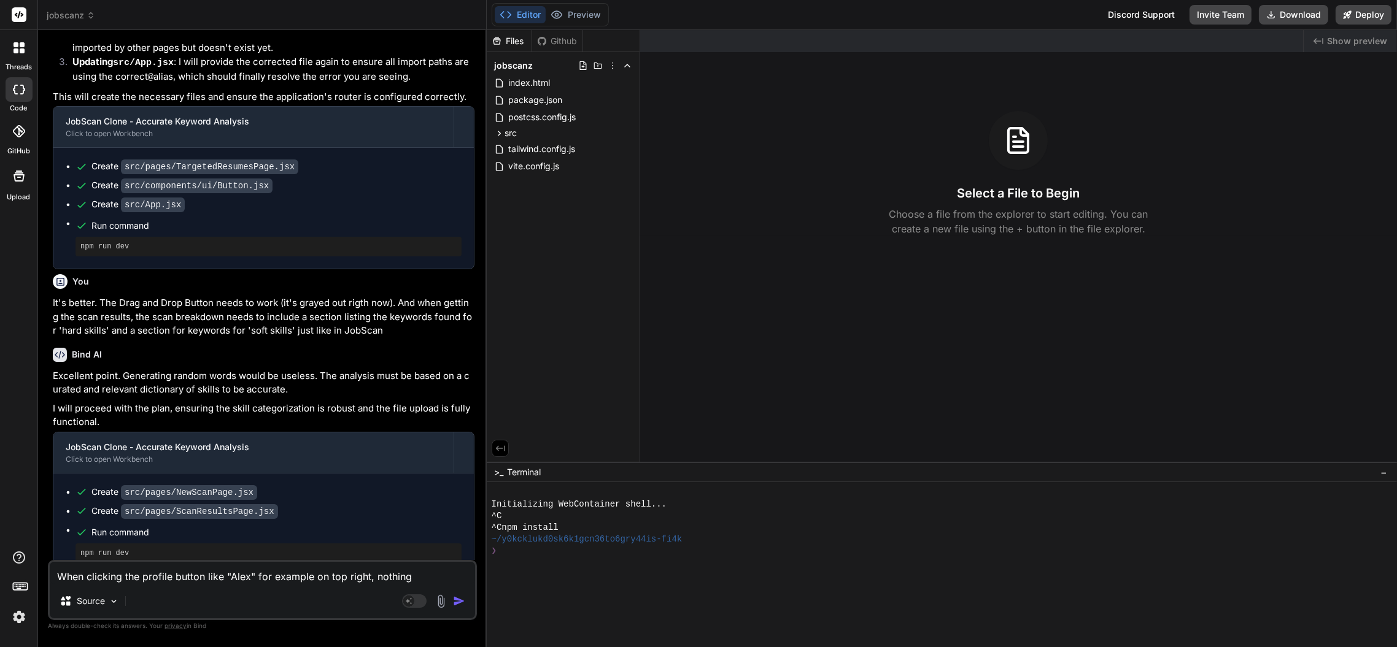
type textarea "When clicking the profile button like "[PERSON_NAME]" for example on top right,…"
type textarea "x"
type textarea "When clicking the profile button like "[PERSON_NAME]" for example on top right,…"
type textarea "x"
type textarea "When clicking the profile button like "Alex" for example on top right, nothing …"
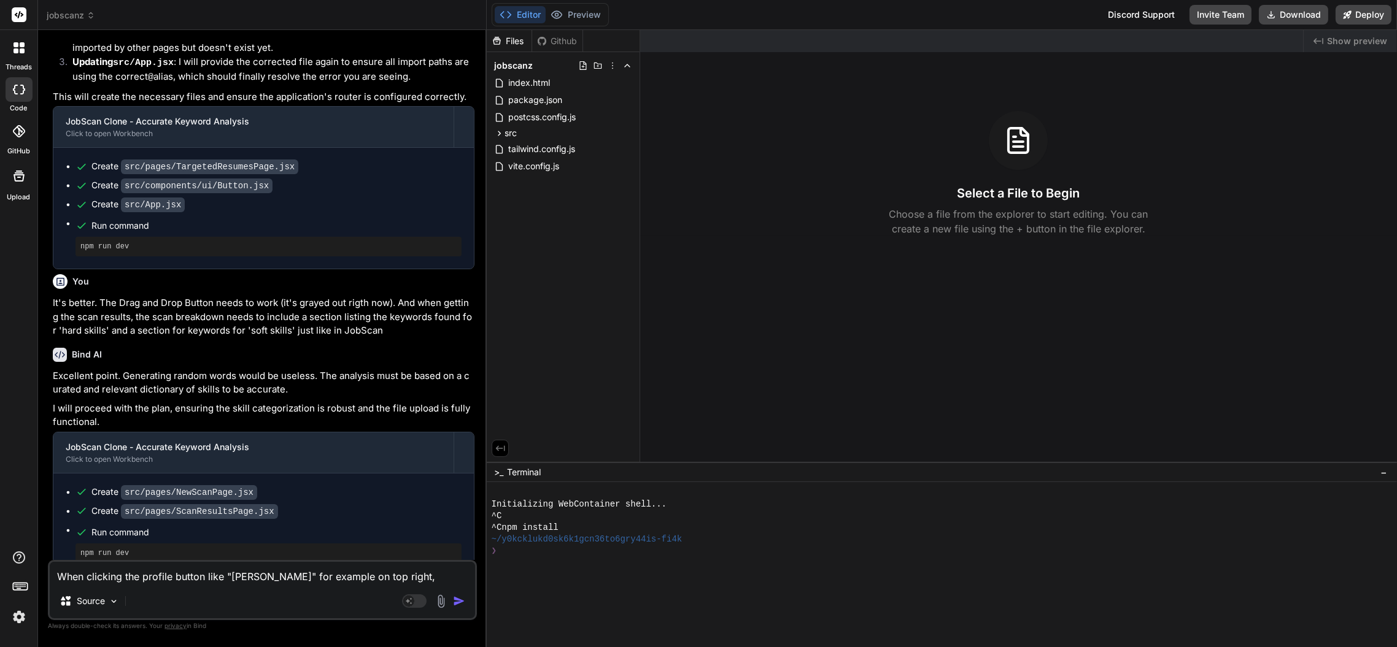
type textarea "x"
type textarea "When clicking the profile button like "[PERSON_NAME]" for example on top right,…"
type textarea "x"
type textarea "When clicking the profile button like "[PERSON_NAME]" for example on top right,…"
type textarea "x"
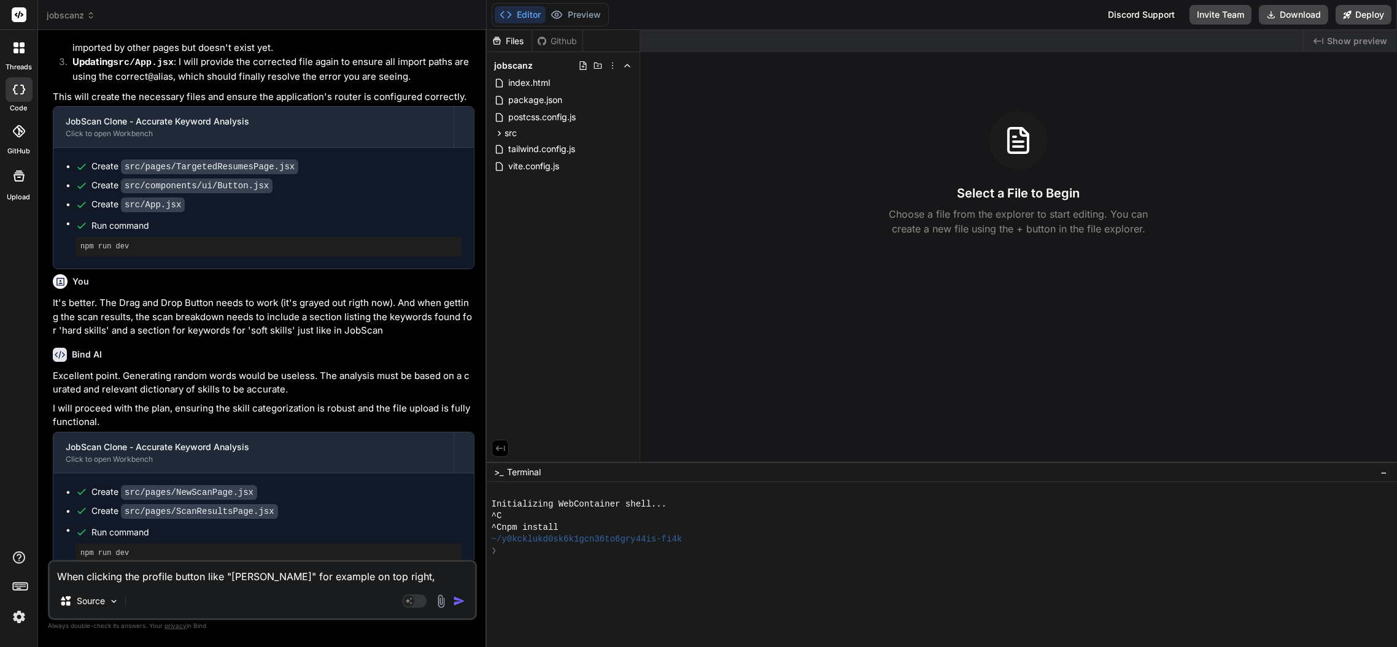
type textarea "When clicking the profile button like "[PERSON_NAME]" for example on top right,…"
type textarea "x"
type textarea "When clicking the profile button like "Alex" for example on top right, nothing …"
type textarea "x"
type textarea "When clicking the profile button like "[PERSON_NAME]" for example on top right,…"
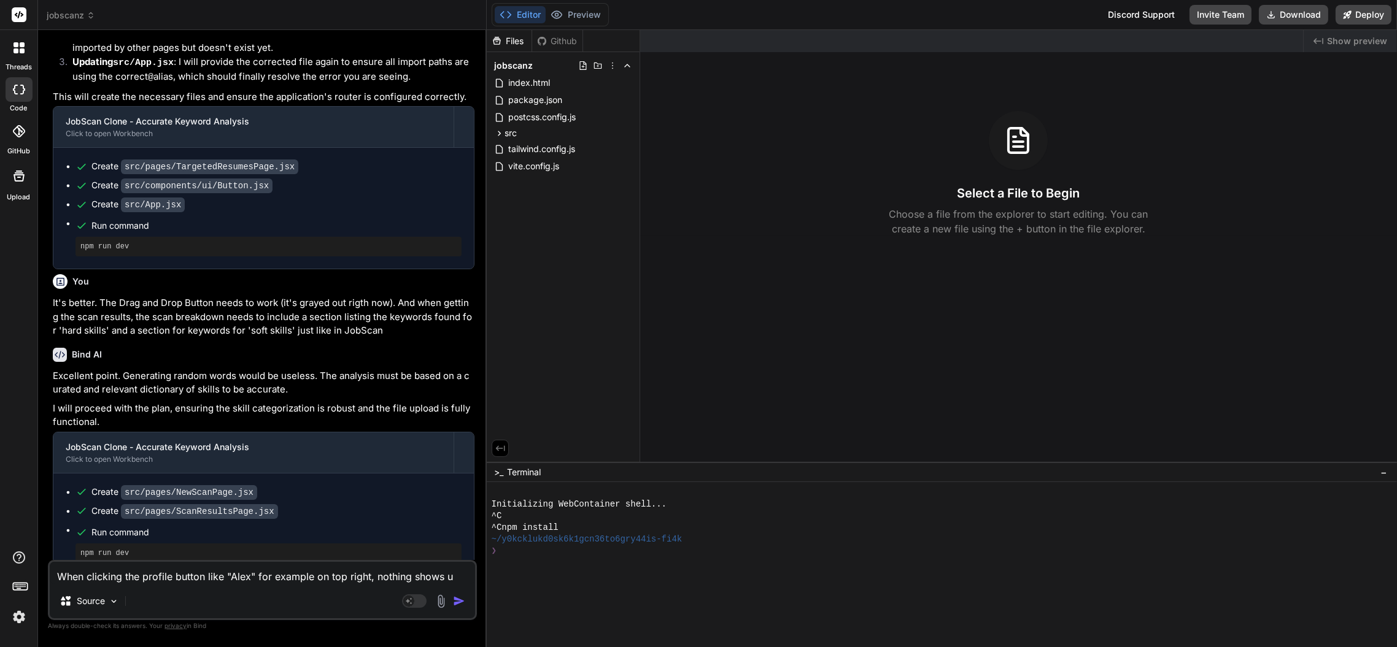
type textarea "x"
type textarea "When clicking the profile button like "[PERSON_NAME]" for example on top right,…"
type textarea "x"
type textarea "When clicking the profile button like "[PERSON_NAME]" for example on top right,…"
type textarea "x"
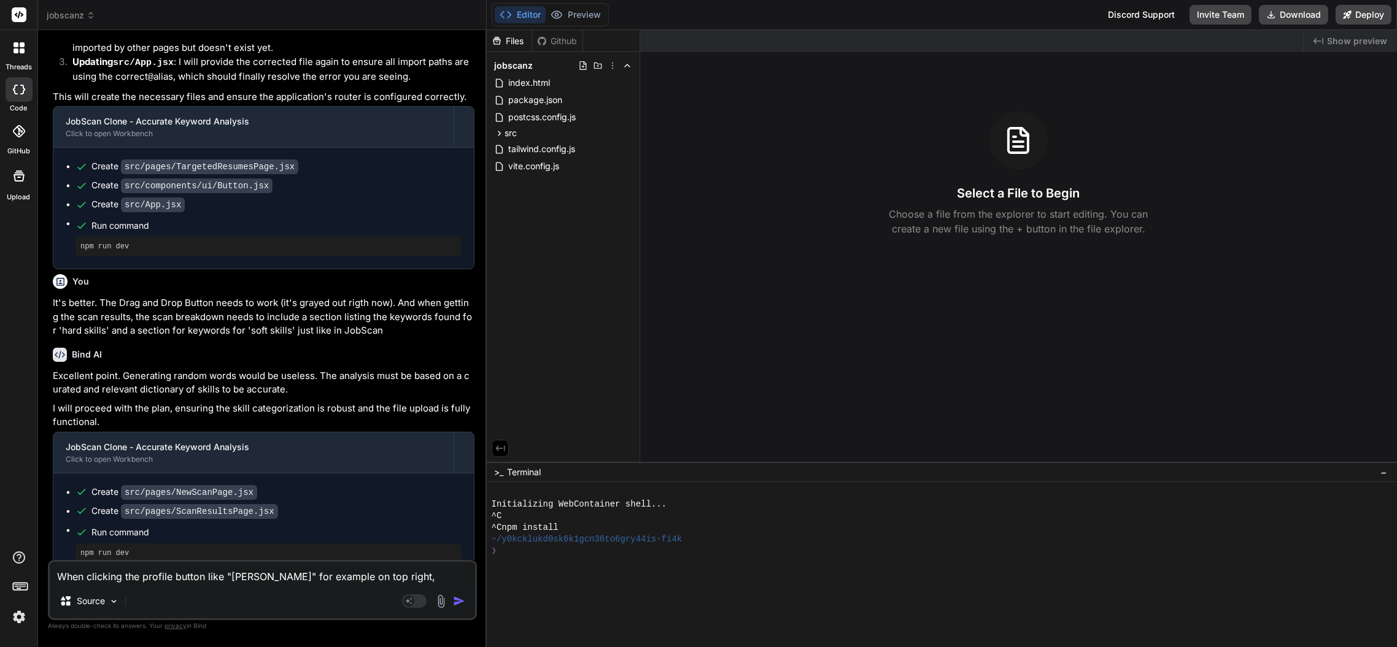
type textarea "When clicking the profile button like "[PERSON_NAME]" for example on top right,…"
type textarea "x"
type textarea "When clicking the profile button like "[PERSON_NAME]" for example on top right,…"
type textarea "x"
type textarea "When clicking the profile button like "[PERSON_NAME]" for example on top right,…"
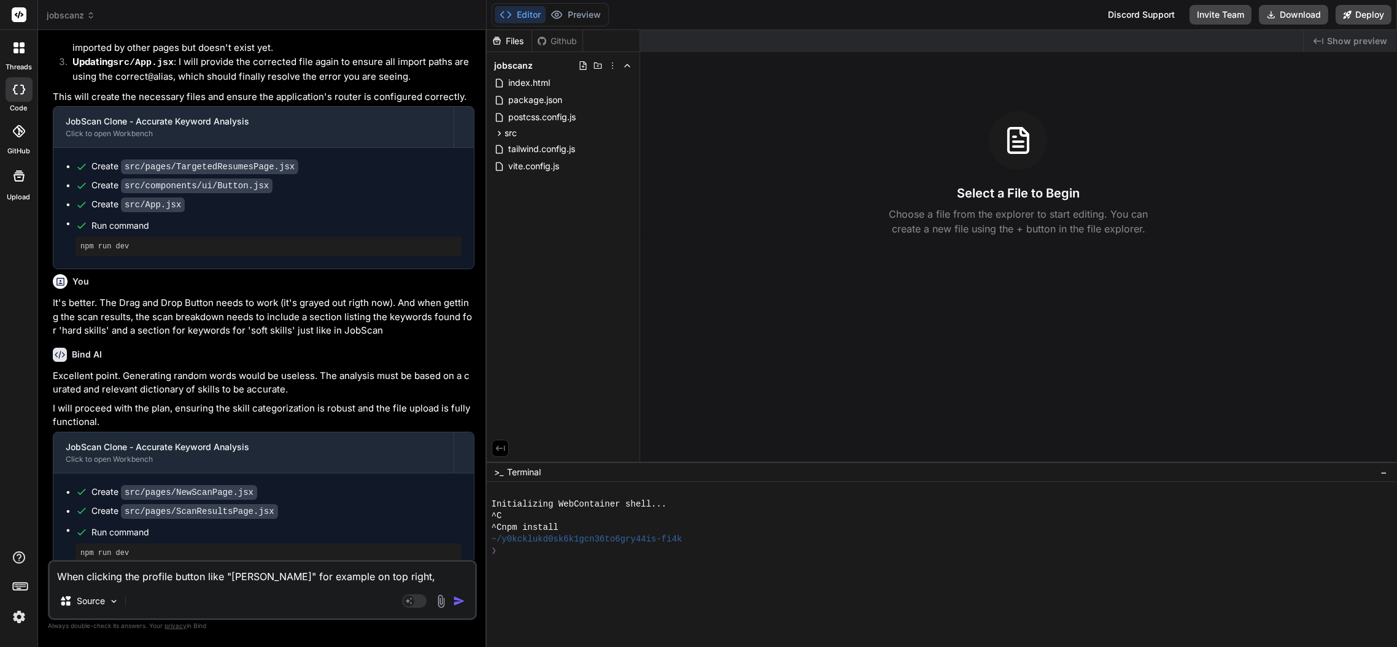
type textarea "x"
type textarea "When clicking the profile button like "[PERSON_NAME]" for example on top right,…"
type textarea "x"
type textarea "When clicking the profile button like "[PERSON_NAME]" for example on top right,…"
type textarea "x"
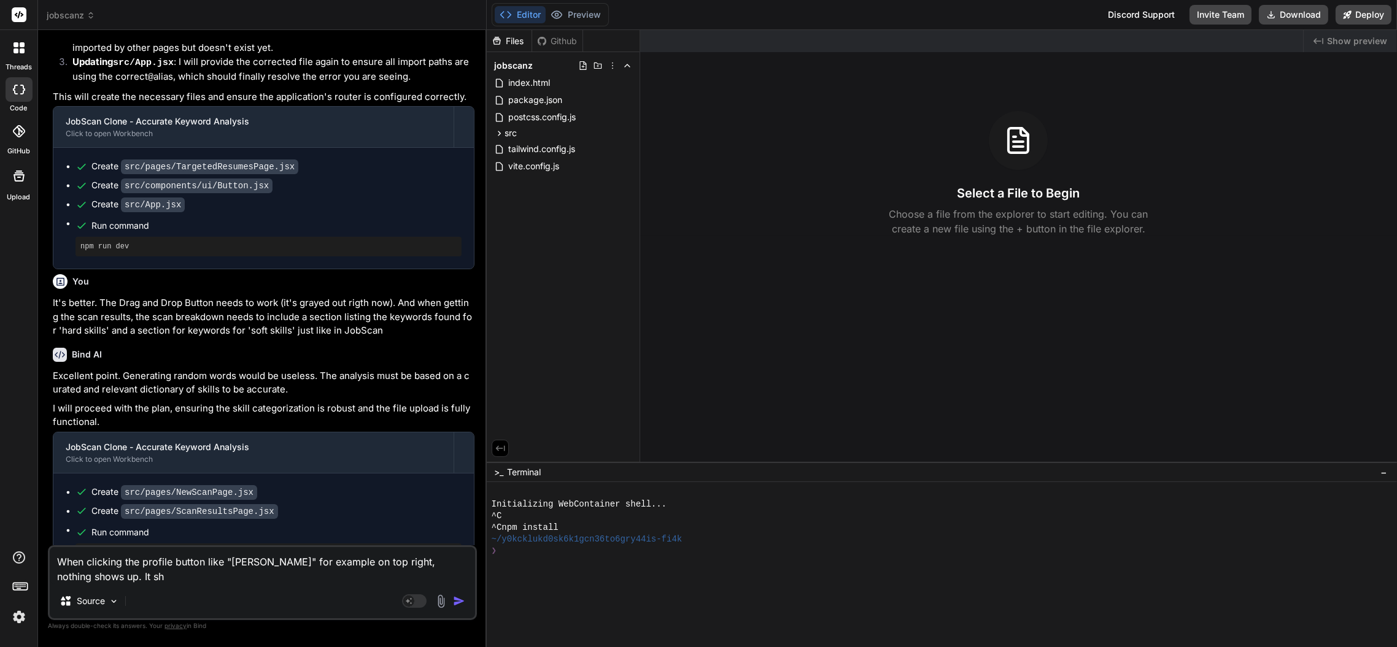
type textarea "When clicking the profile button like "[PERSON_NAME]" for example on top right,…"
type textarea "x"
type textarea "When clicking the profile button like "[PERSON_NAME]" for example on top right,…"
type textarea "x"
type textarea "When clicking the profile button like "[PERSON_NAME]" for example on top right,…"
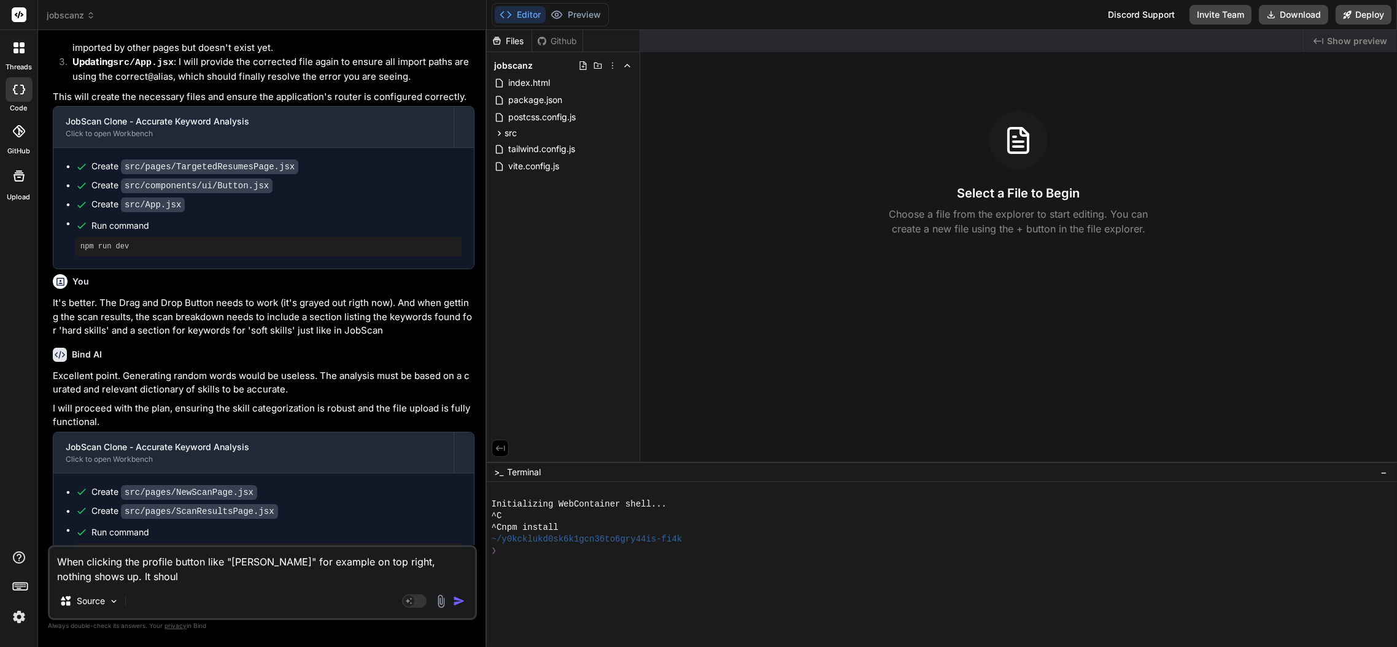
type textarea "x"
type textarea "When clicking the profile button like "[PERSON_NAME]" for example on top right,…"
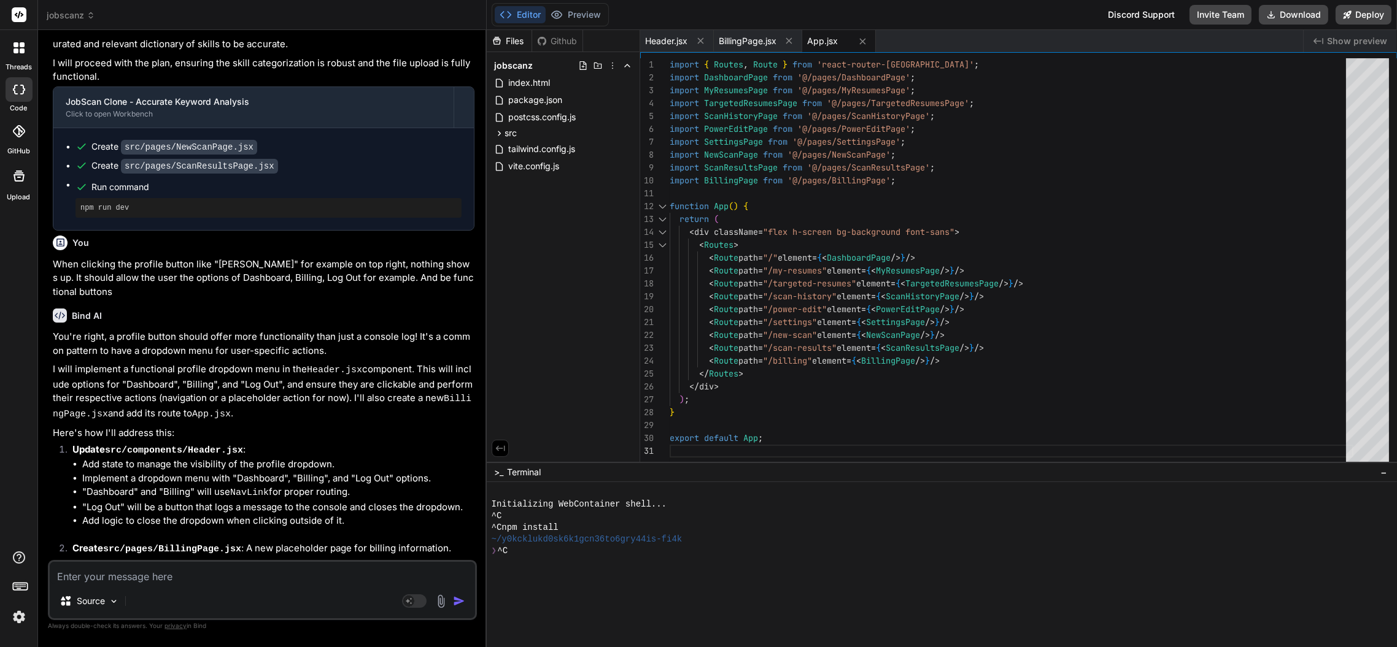
scroll to position [2538, 0]
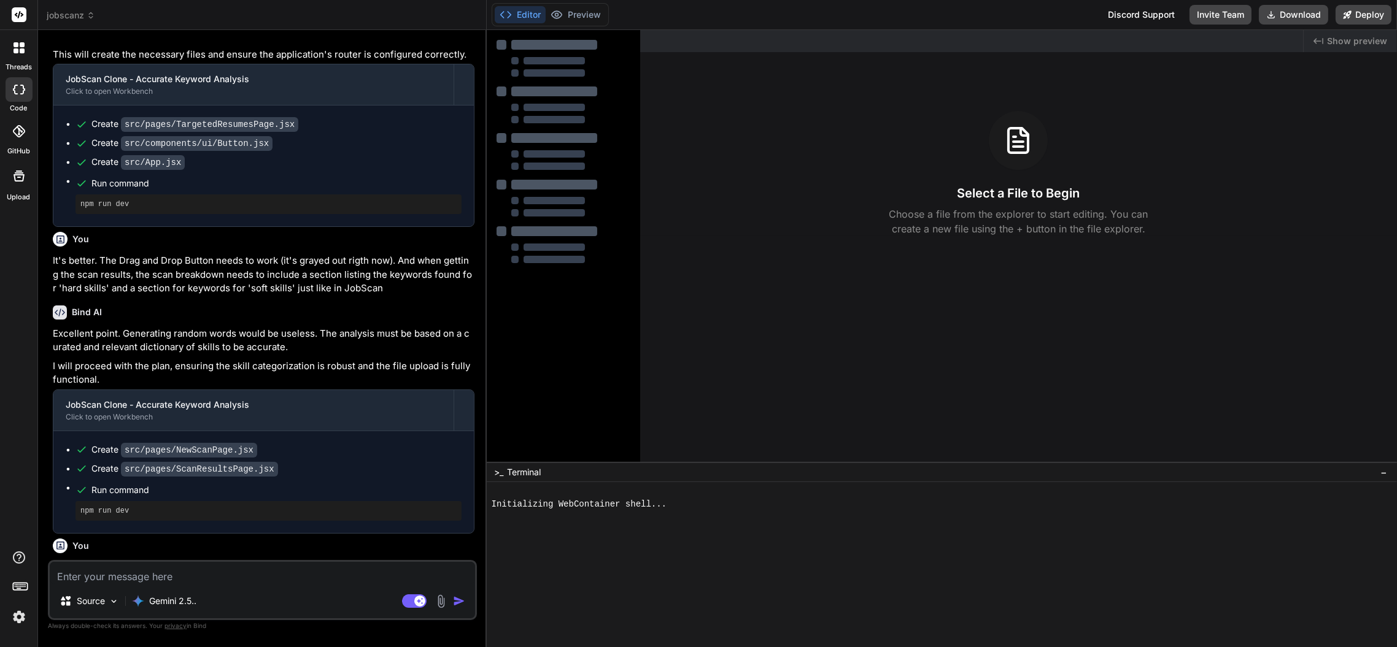
scroll to position [1542, 0]
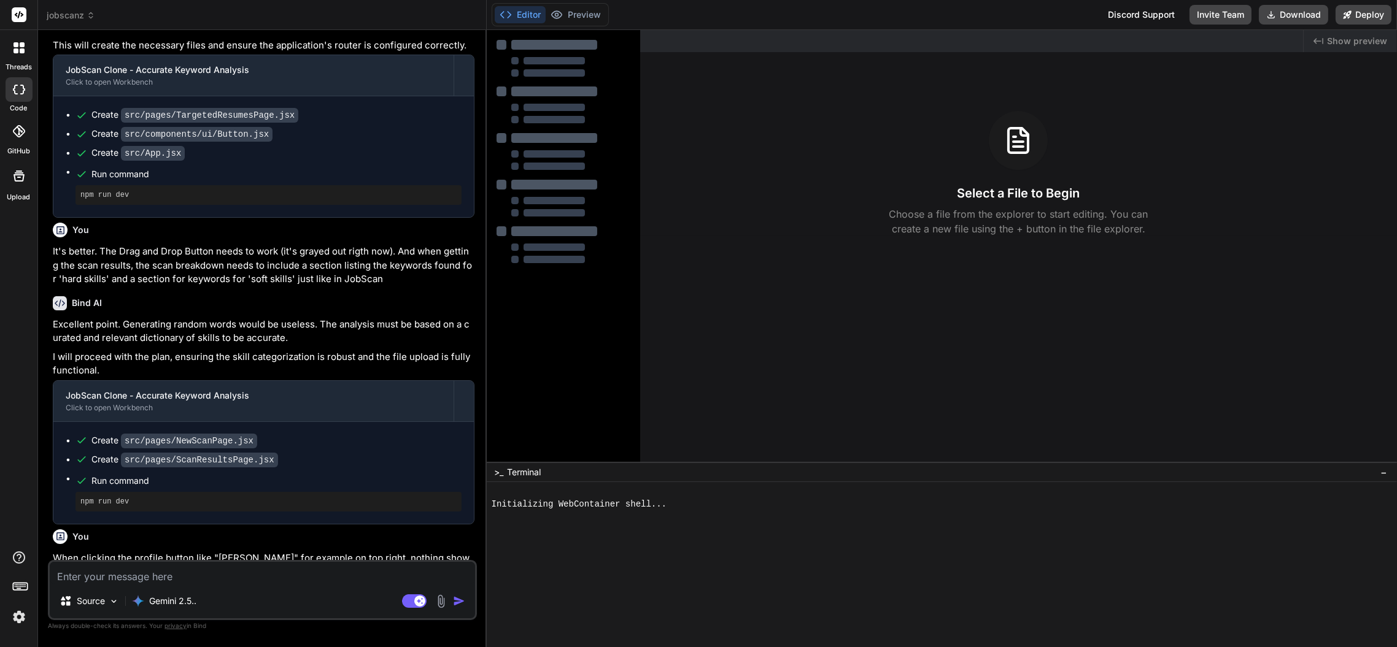
type textarea "x"
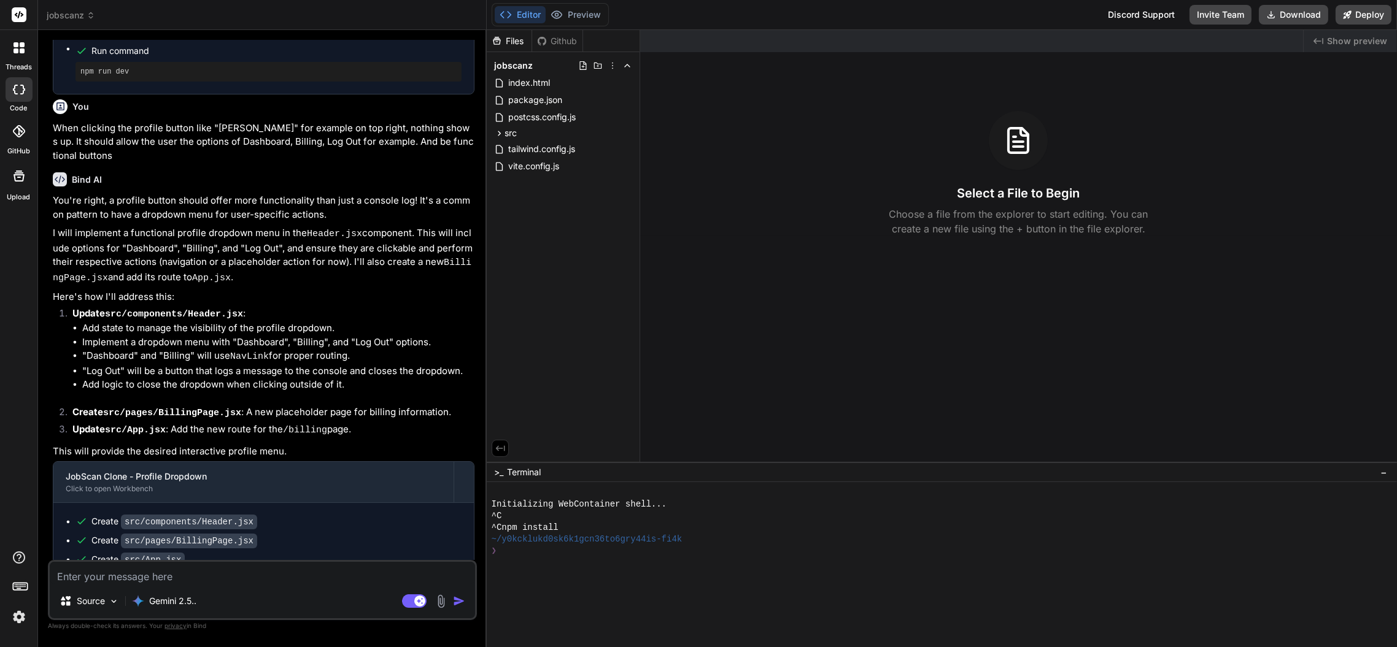
scroll to position [2006, 0]
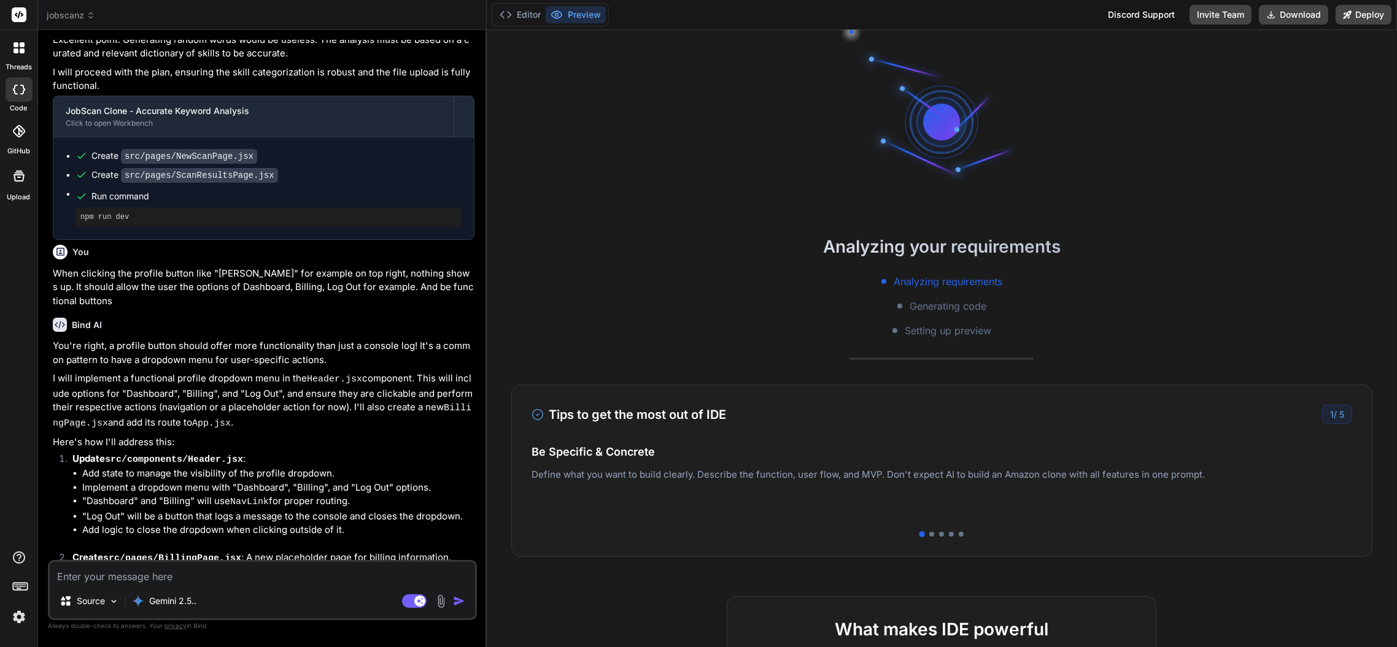
scroll to position [2006, 0]
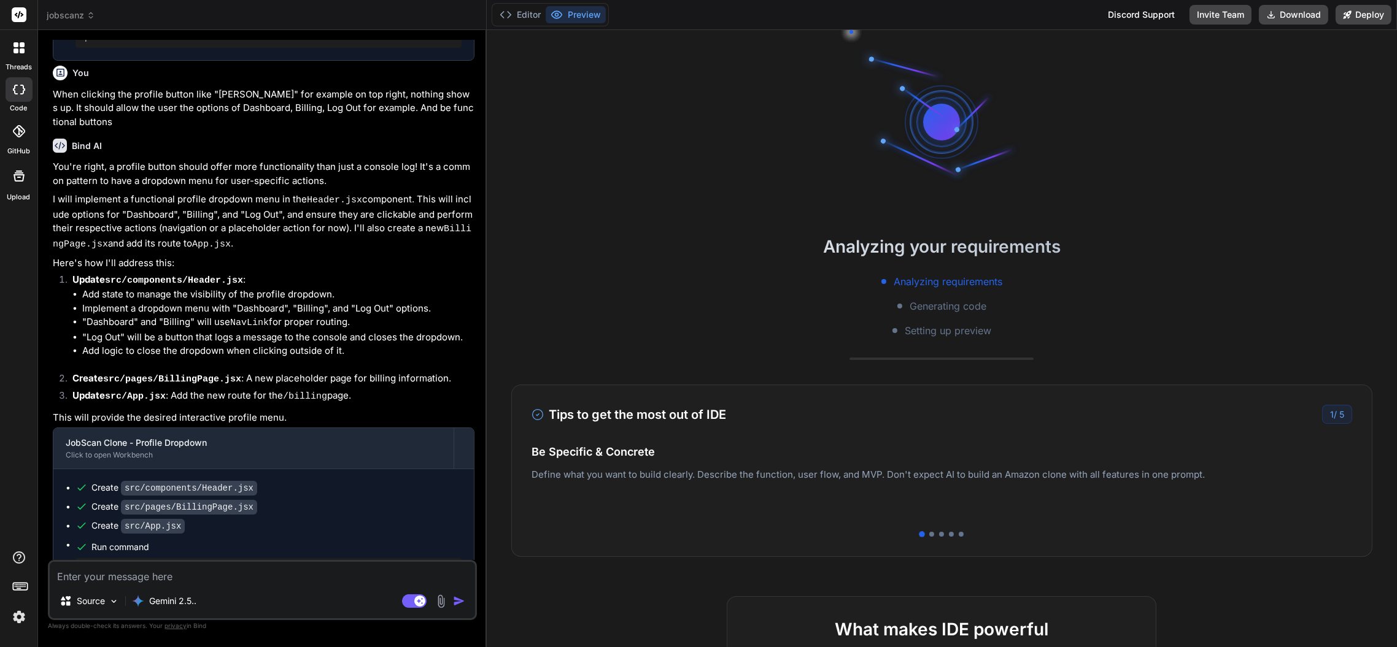
click at [204, 575] on textarea at bounding box center [262, 573] width 425 height 22
click at [413, 595] on rect at bounding box center [414, 602] width 25 height 14
click at [301, 576] on textarea at bounding box center [262, 573] width 425 height 22
type textarea "x"
type textarea "t"
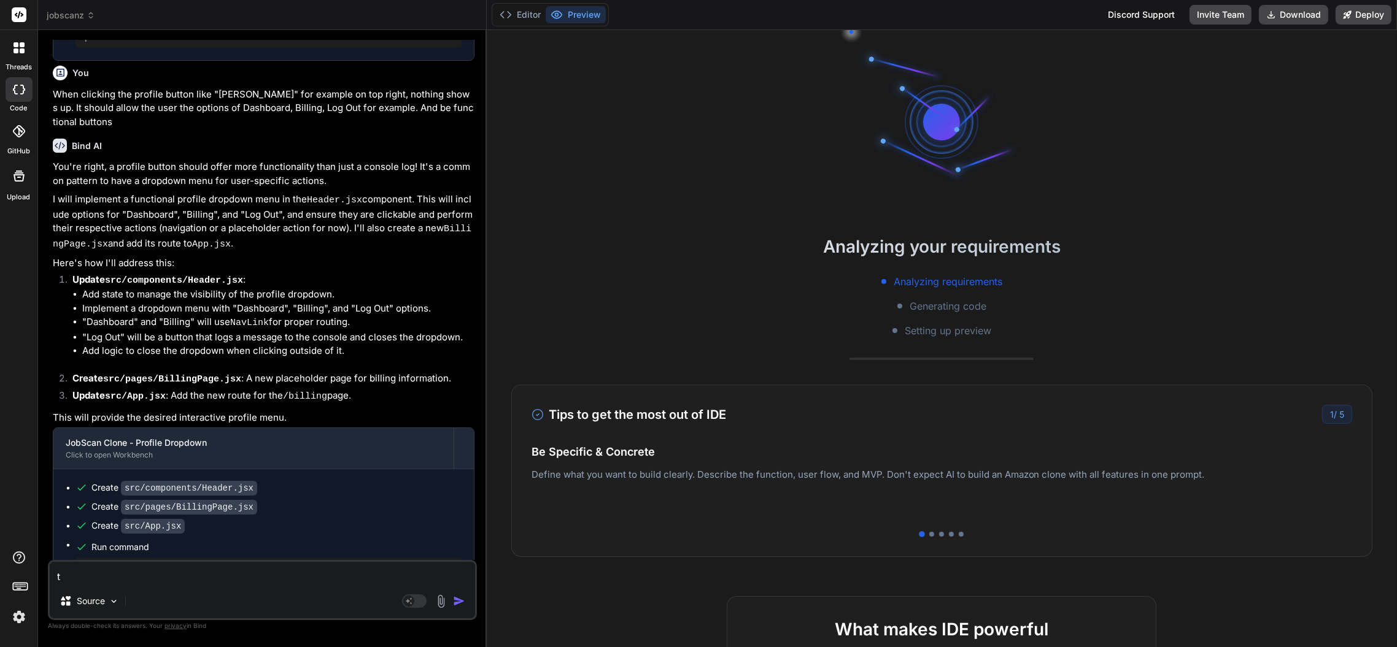
type textarea "x"
type textarea "th"
type textarea "x"
type textarea "the"
type textarea "x"
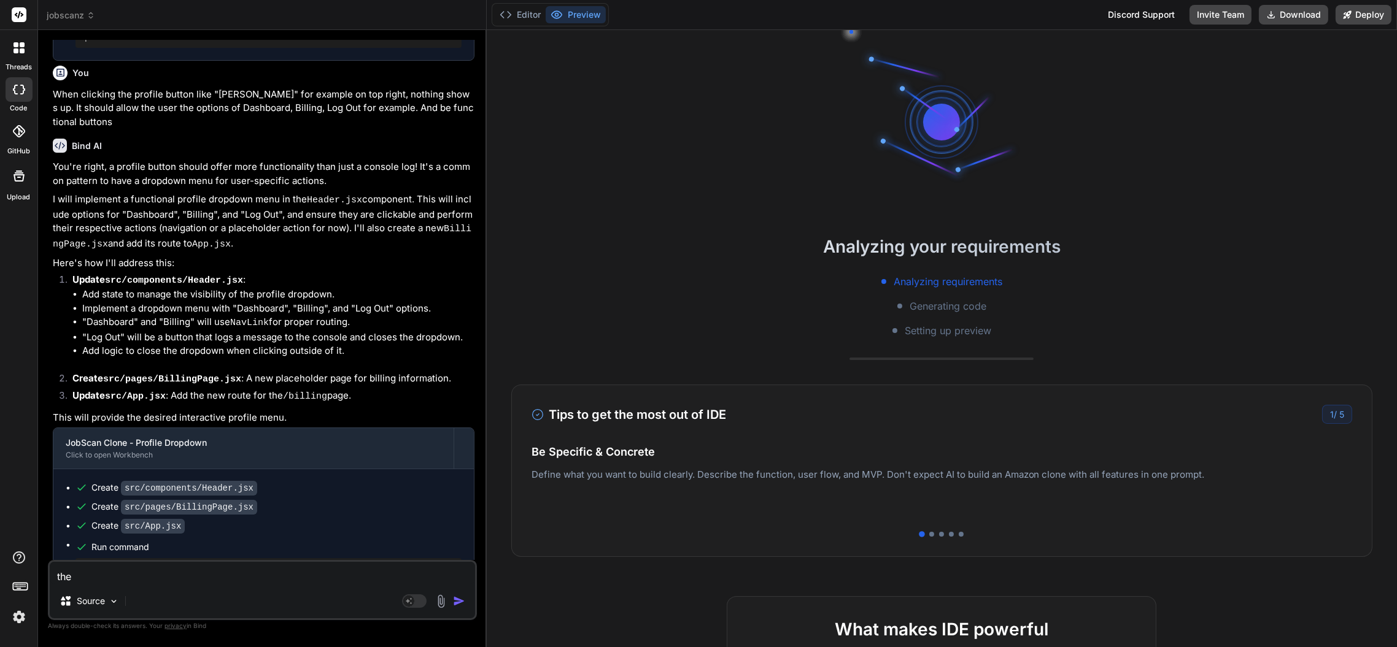
type textarea "the"
type textarea "x"
type textarea "the pr"
type textarea "x"
type textarea "the pre"
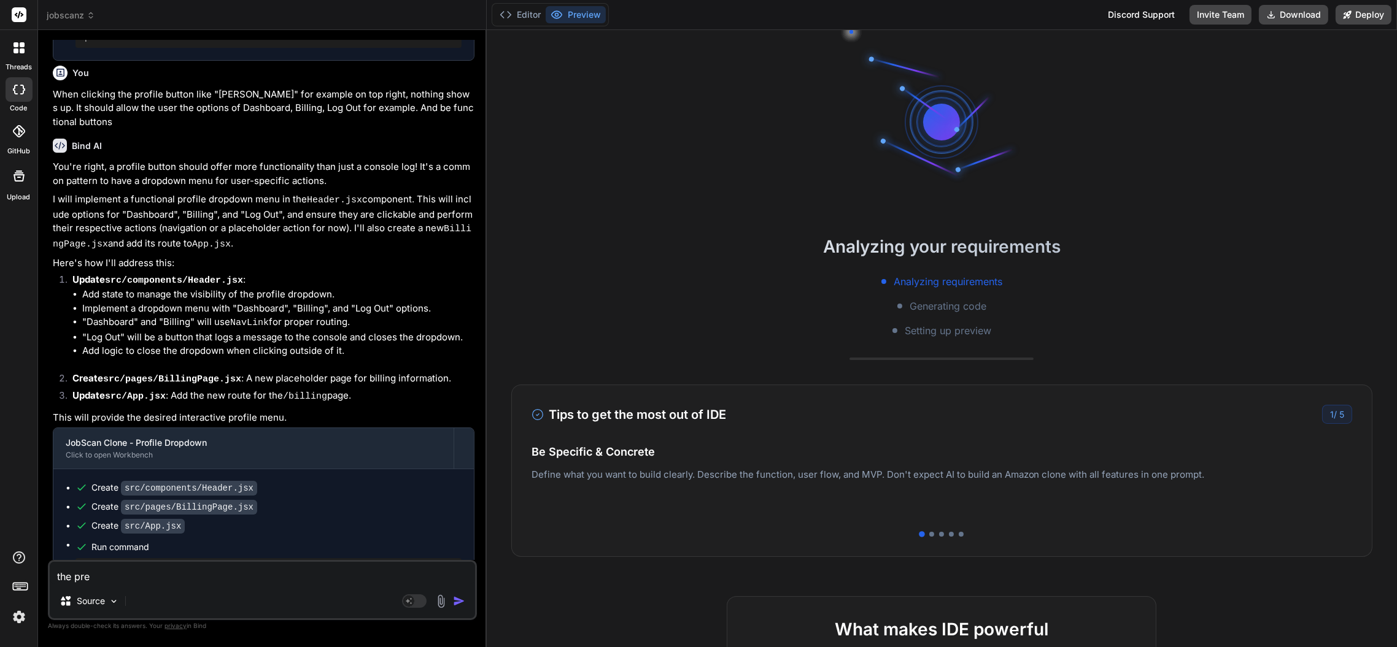
type textarea "x"
type textarea "the previ"
type textarea "x"
type textarea "the previe"
type textarea "x"
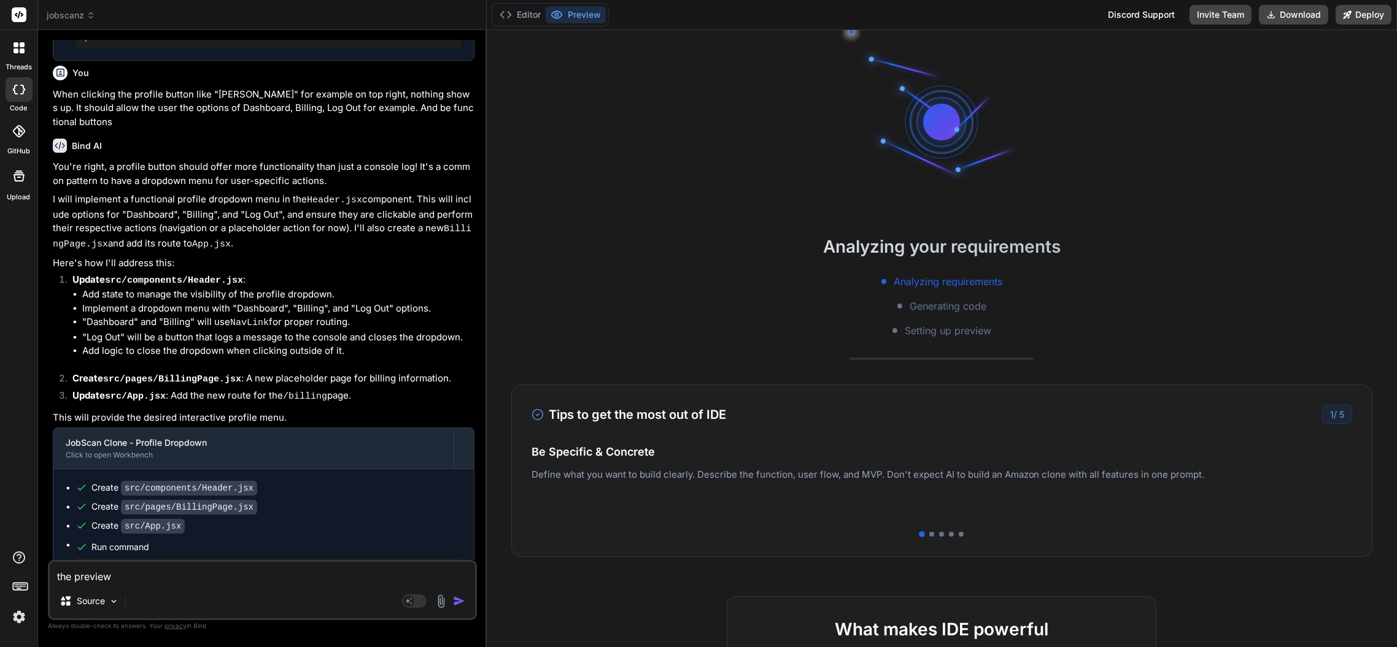
type textarea "the preview"
type textarea "x"
type textarea "the preview b"
type textarea "x"
type textarea "the preview bu"
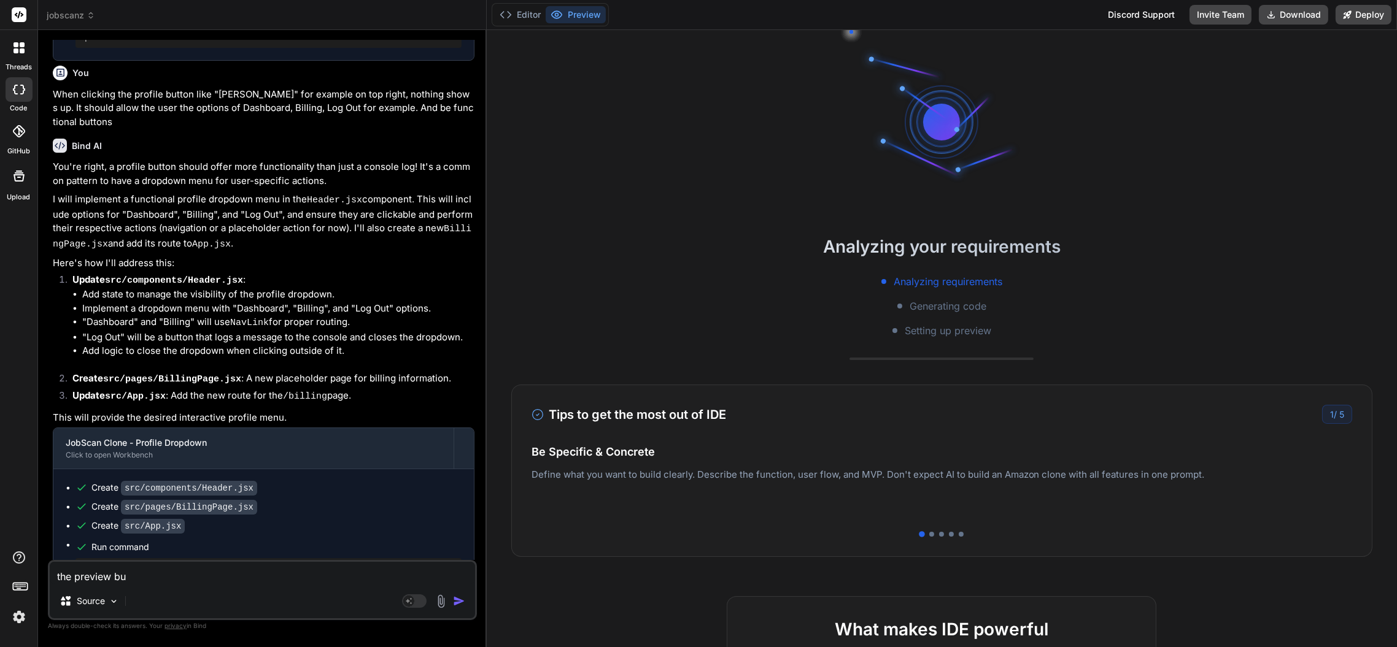
type textarea "x"
type textarea "the preview but"
type textarea "x"
type textarea "the preview butto"
type textarea "x"
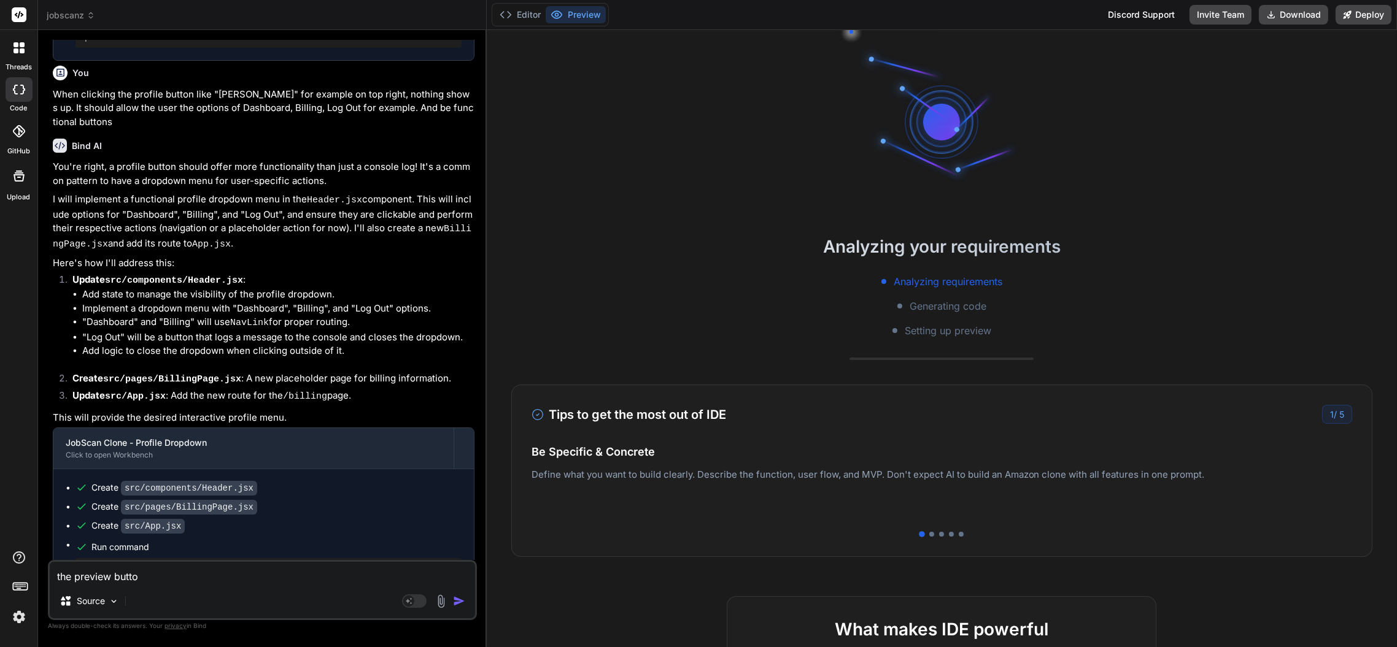
type textarea "the preview button"
type textarea "x"
type textarea "the preview button"
type textarea "x"
type textarea "the preview button i"
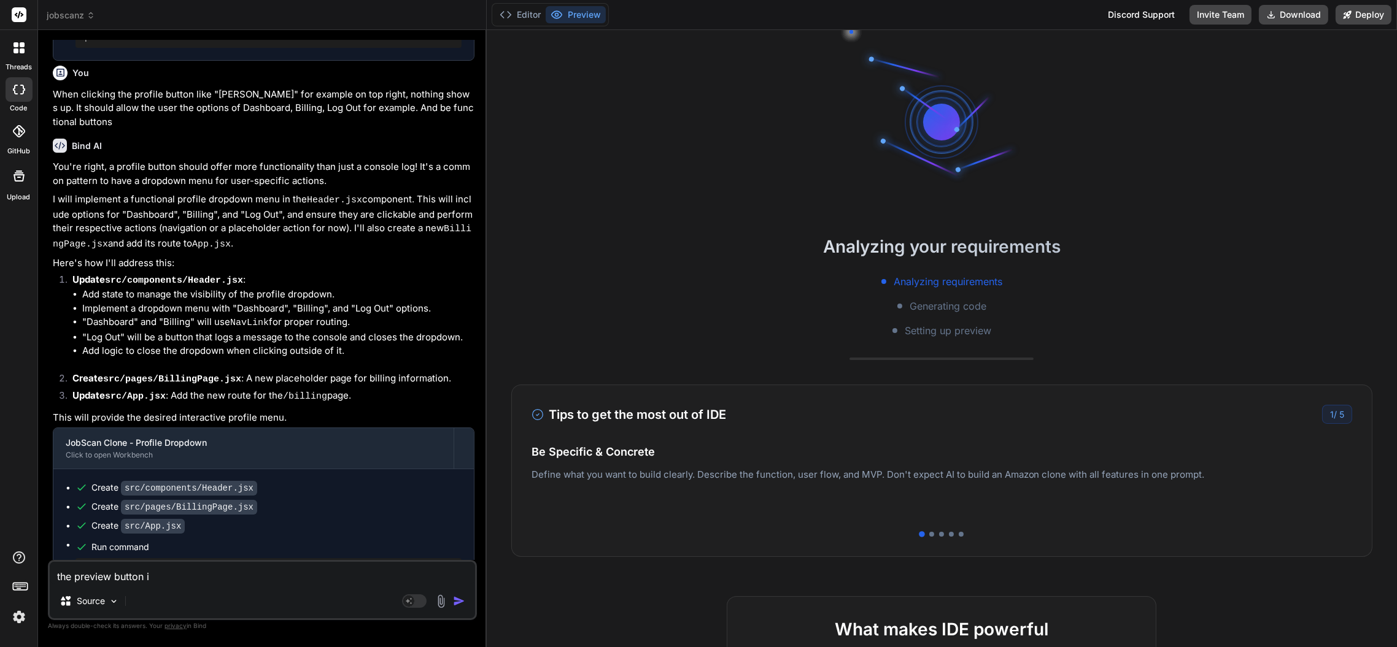
type textarea "x"
type textarea "the preview button is"
type textarea "x"
type textarea "the preview button isn"
type textarea "x"
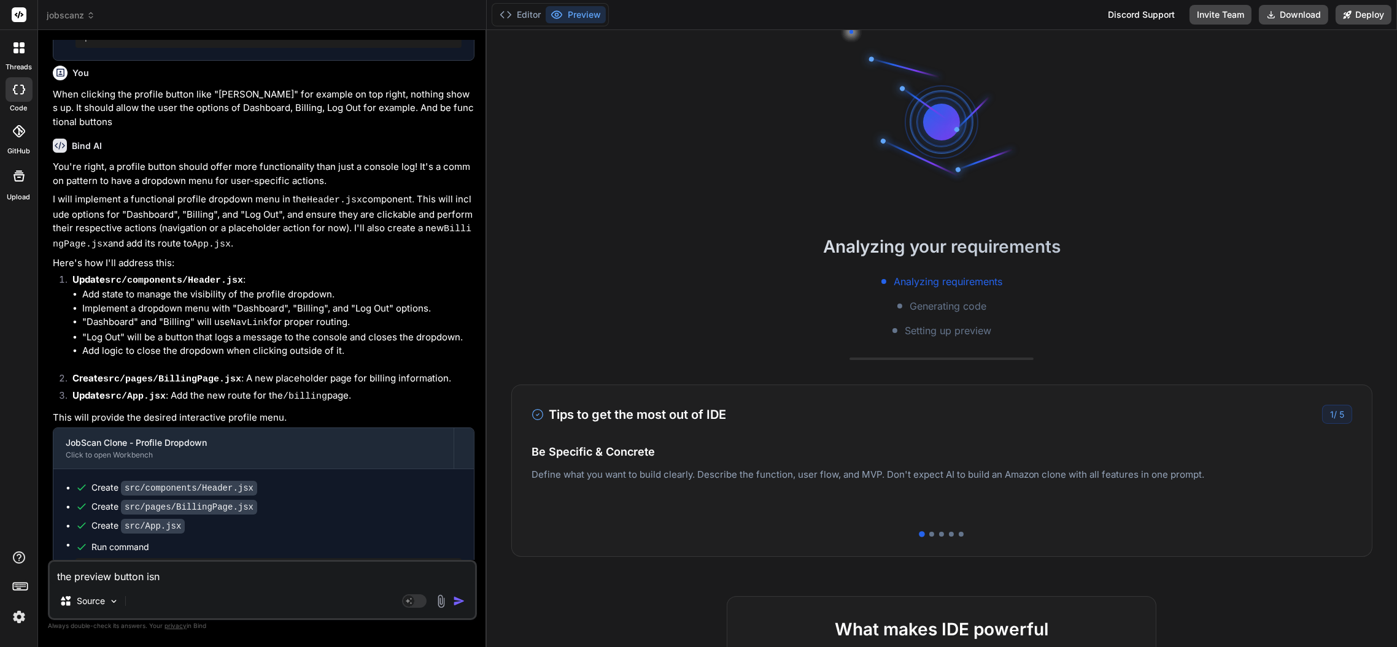
type textarea "the preview button isn'"
type textarea "x"
type textarea "the preview button isn't"
type textarea "x"
type textarea "the preview button isn't sh"
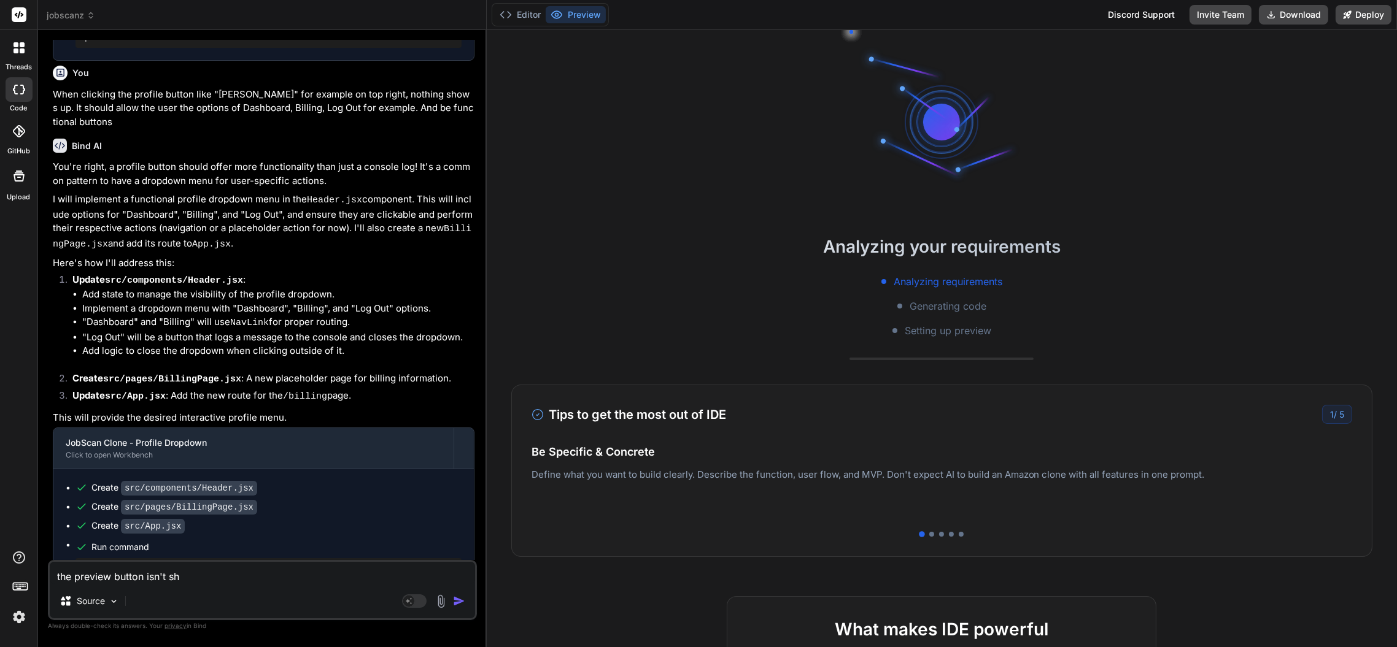
type textarea "x"
type textarea "the preview button isn't sho"
type textarea "x"
type textarea "the preview button isn't show"
type textarea "x"
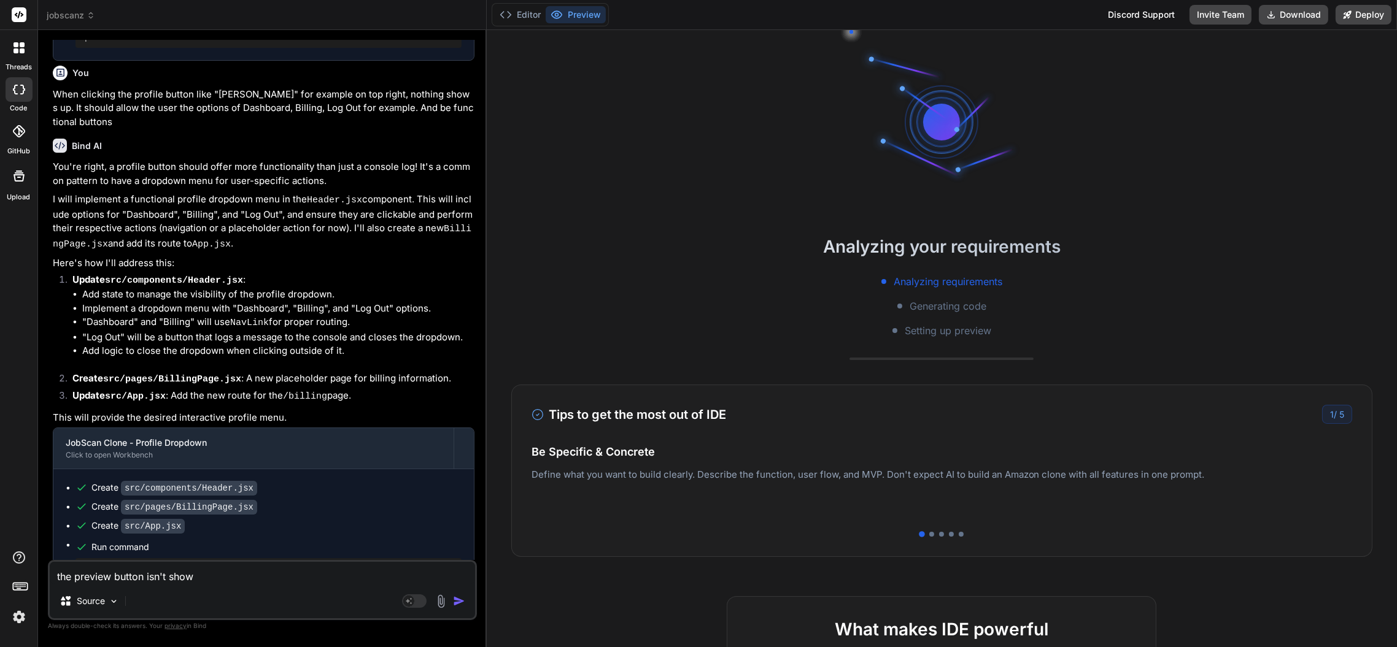
type textarea "the preview button isn't showi"
type textarea "x"
type textarea "the preview button isn't showin"
type textarea "x"
type textarea "the preview button isn't showing"
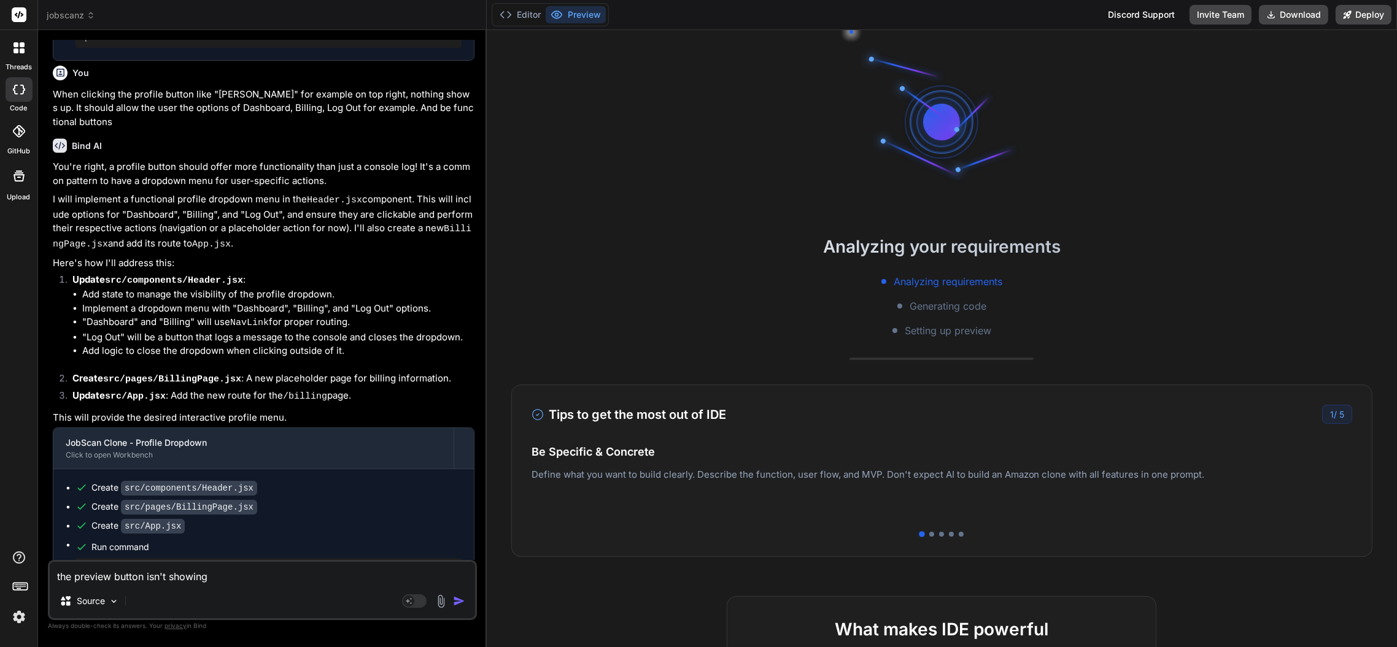
type textarea "x"
type textarea "the preview button isn't showing a"
type textarea "x"
type textarea "the preview button isn't showing an"
type textarea "x"
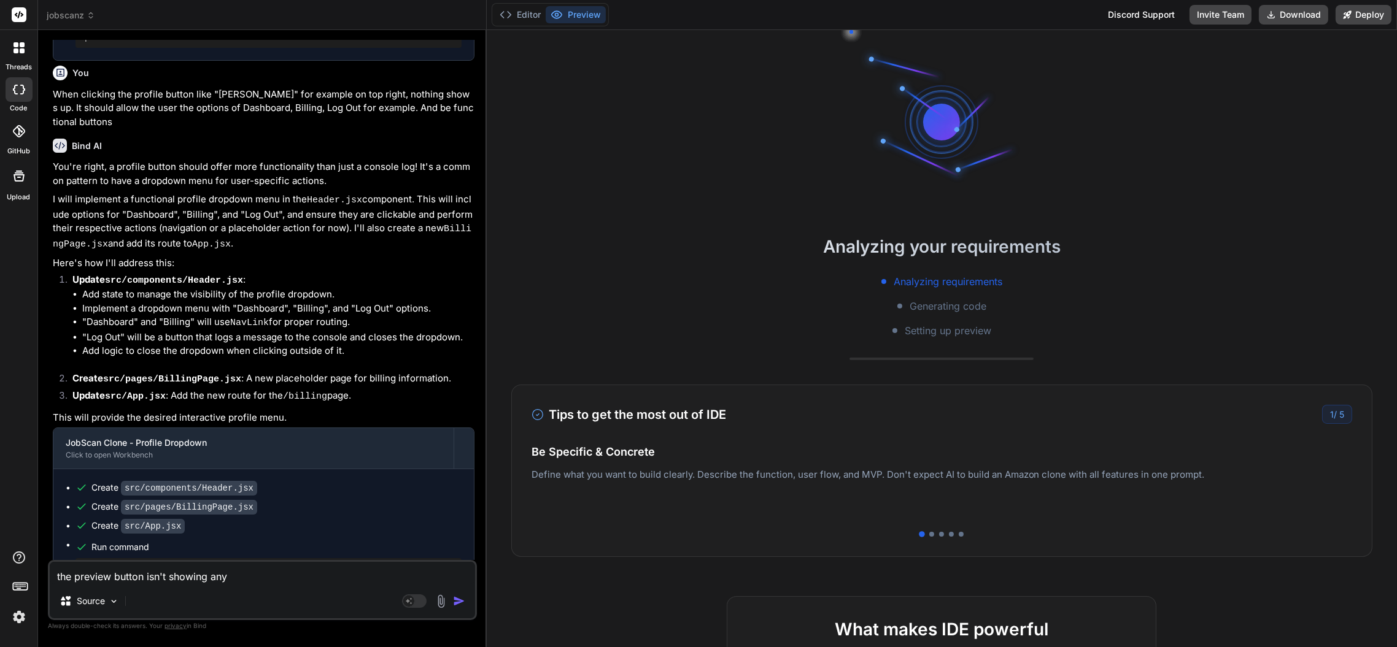
type textarea "the preview button isn't showing anyt"
type textarea "x"
type textarea "the preview button isn't showing anyth"
type textarea "x"
type textarea "the preview button isn't showing anythi"
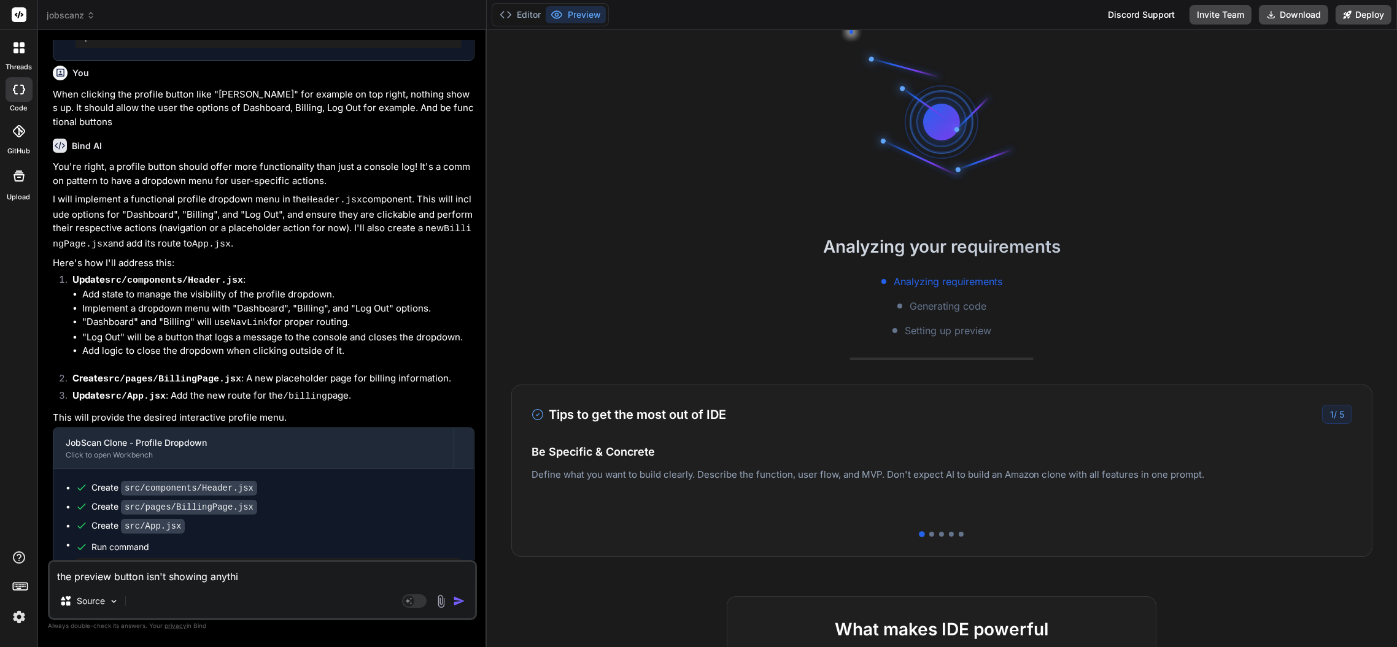
type textarea "x"
type textarea "the preview button isn't showing anythin"
type textarea "x"
type textarea "the preview button isn't showing anything"
type textarea "x"
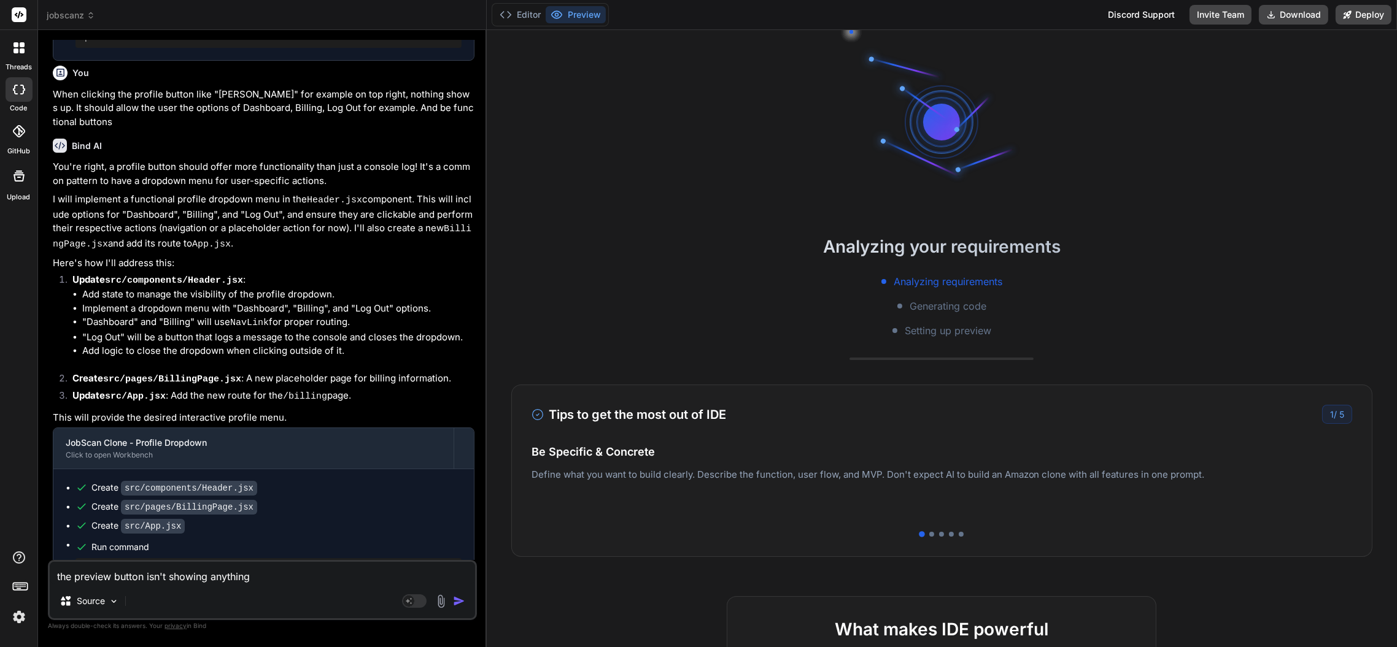
type textarea "the preview button isn't showing anything"
type textarea "x"
type textarea "the preview button isn't showing anything -"
type textarea "x"
type textarea "the preview button isn't showing anything -"
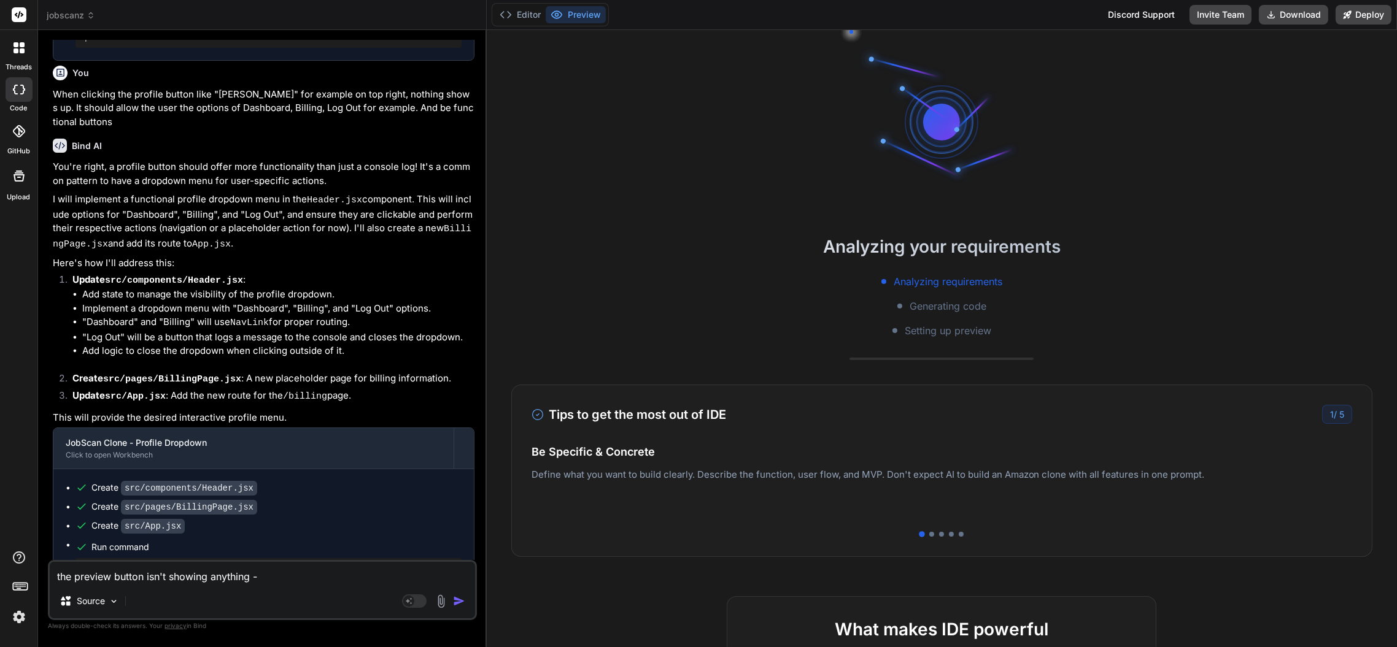
type textarea "x"
type textarea "the preview button isn't showing anything - c"
type textarea "x"
type textarea "the preview button isn't showing anything - can"
type textarea "x"
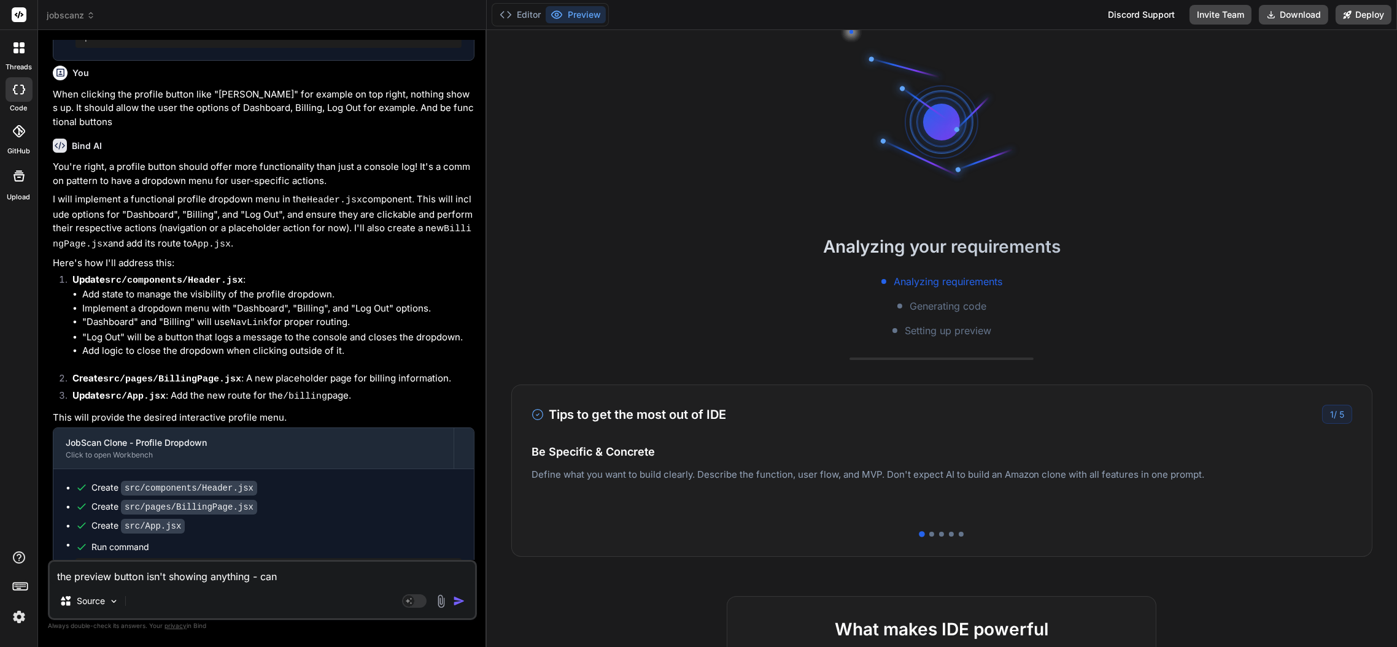
type textarea "the preview button isn't showing anything - can"
type textarea "x"
type textarea "the preview button isn't showing anything - can yo"
type textarea "x"
type textarea "the preview button isn't showing anything - can you"
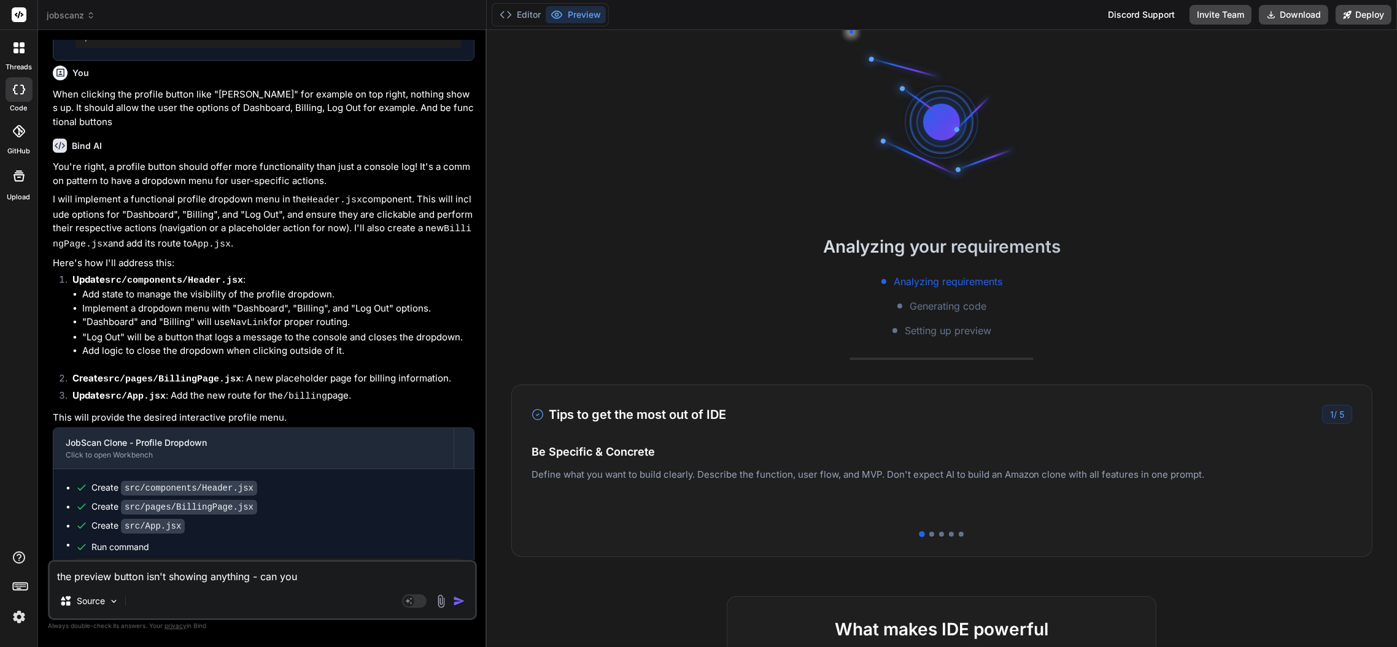
type textarea "x"
type textarea "the preview button isn't showing anything - can you"
type textarea "x"
type textarea "the preview button isn't showing anything - can you f"
type textarea "x"
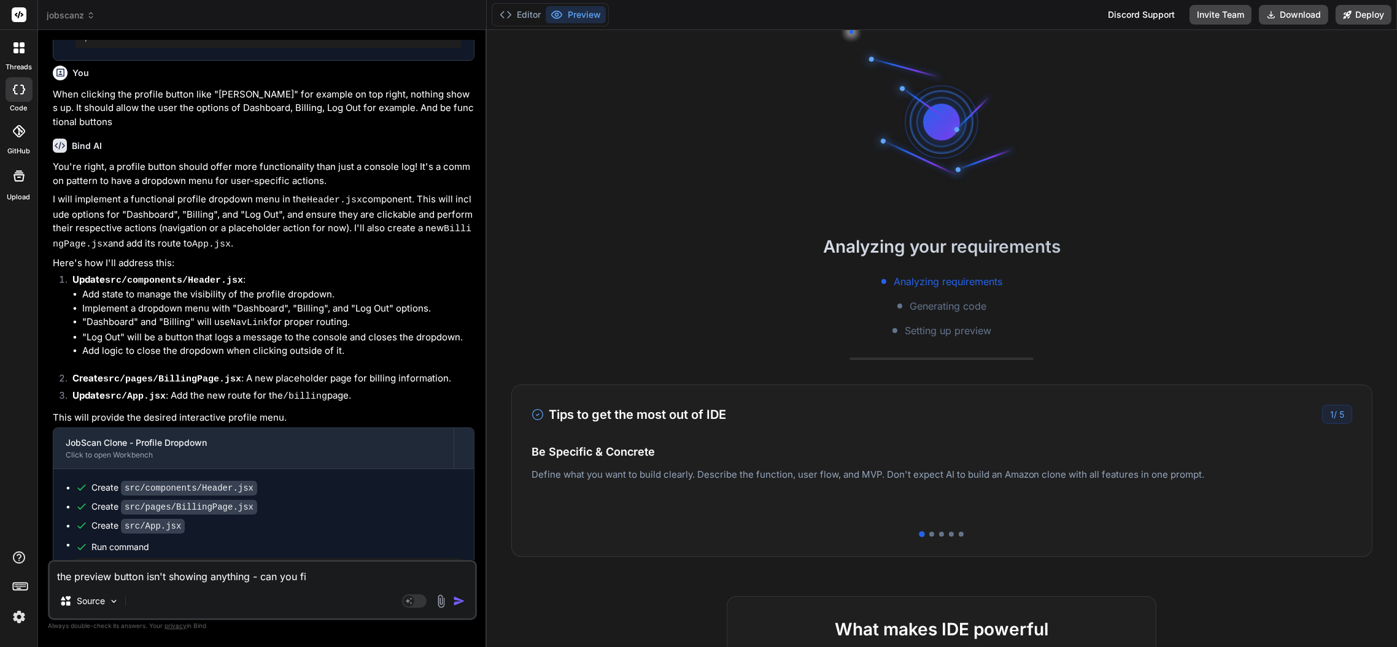
type textarea "the preview button isn't showing anything - can you fix"
type textarea "x"
type textarea "the preview button isn't showing anything - can you fix"
type textarea "x"
type textarea "the preview button isn't showing anything - can you fix th"
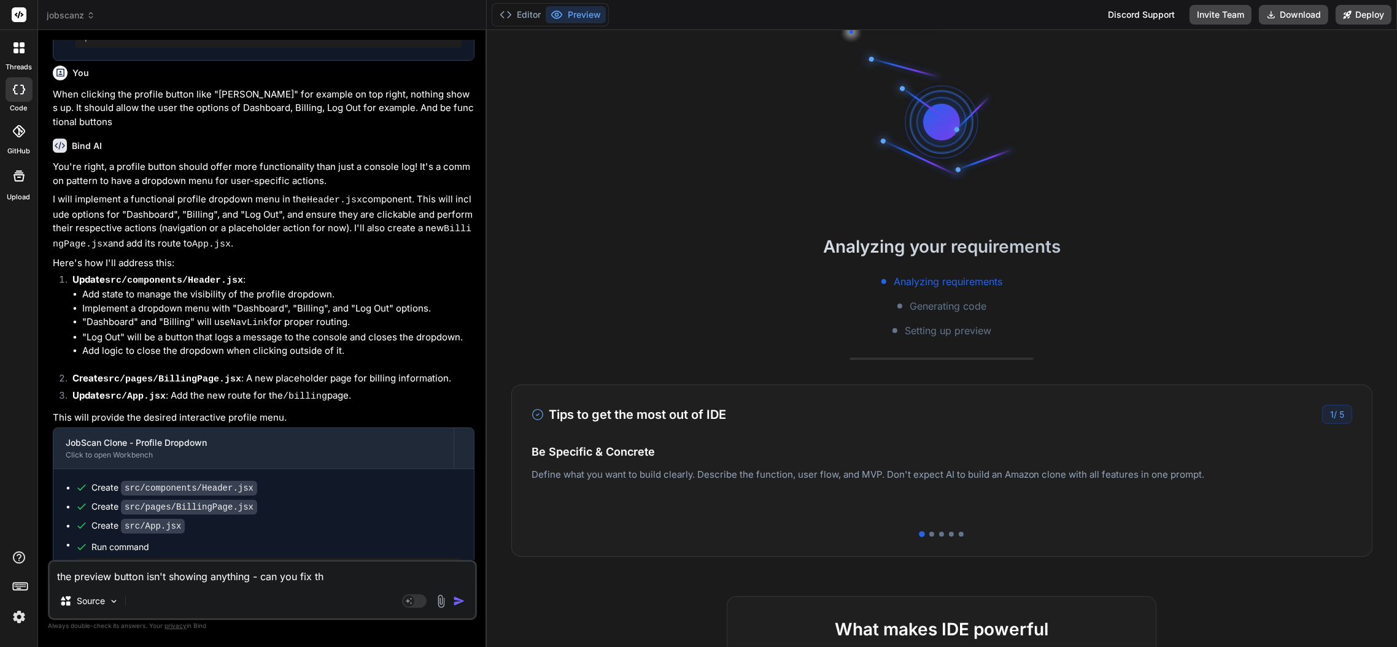
type textarea "x"
type textarea "the preview button isn't showing anything - can you fix that"
type textarea "x"
type textarea "the preview button isn't showing anything - can you fix that?"
type textarea "x"
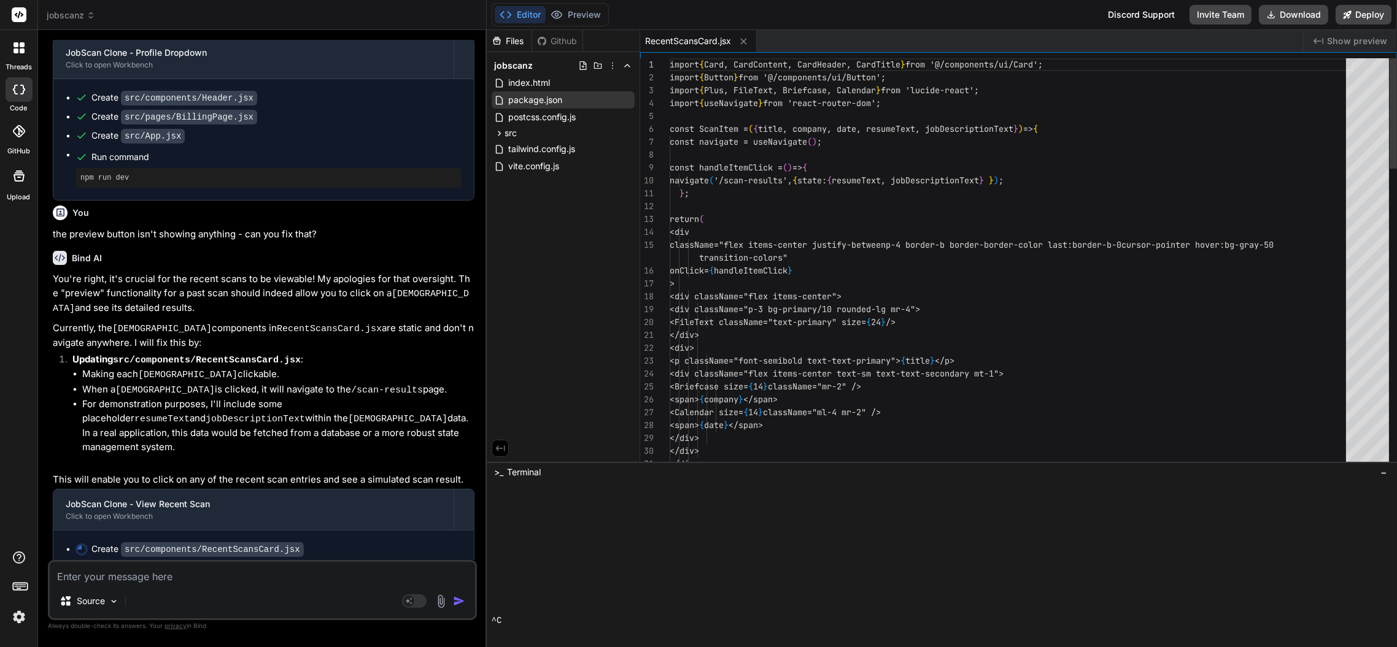
scroll to position [523, 0]
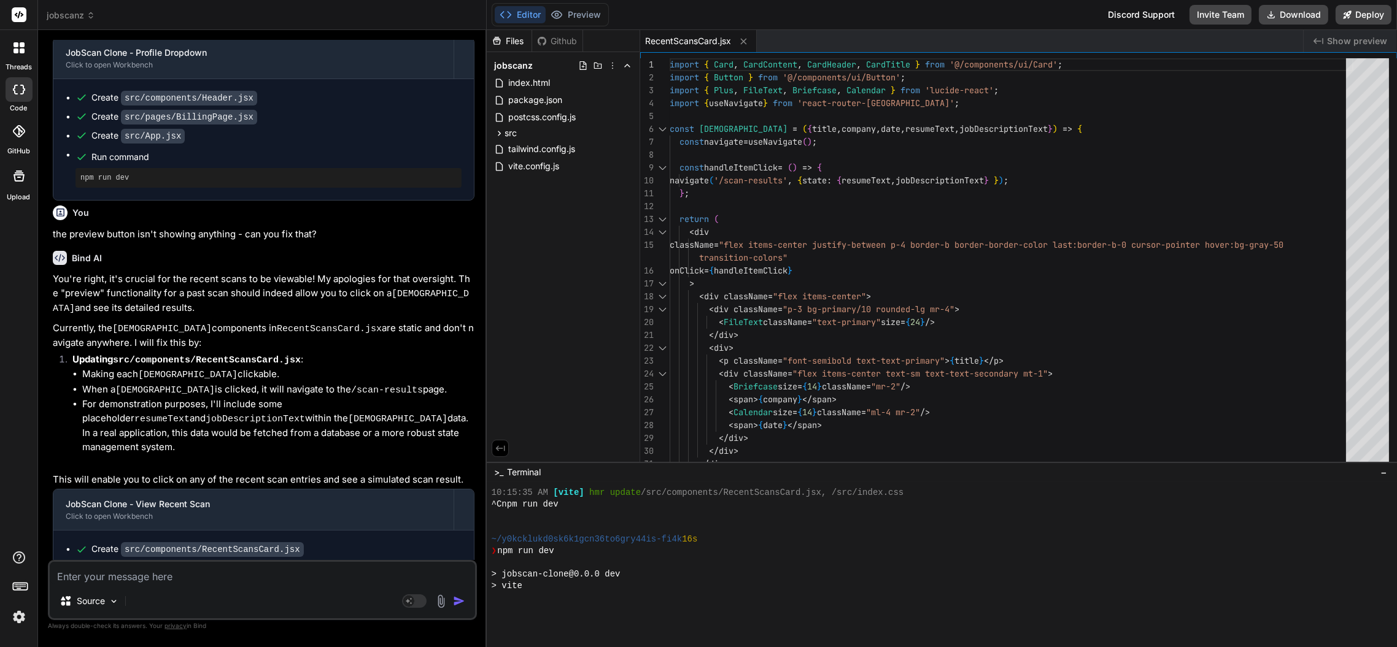
click at [556, 338] on div "Files Github jobscanz index.html package.json postcss.config.js src App.jsx com…" at bounding box center [563, 246] width 153 height 432
click at [517, 13] on button "Editor" at bounding box center [520, 14] width 51 height 17
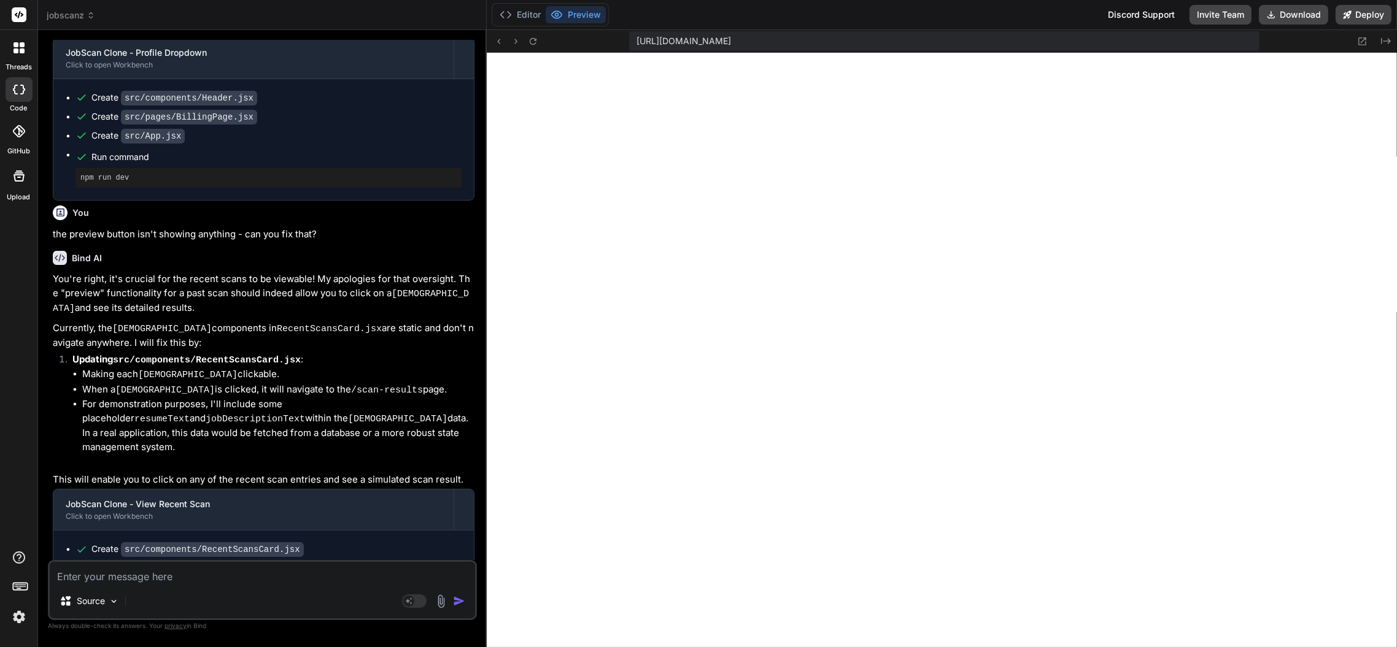
scroll to position [779, 0]
click at [307, 577] on textarea at bounding box center [262, 573] width 425 height 22
type textarea "x"
type textarea "it"
type textarea "x"
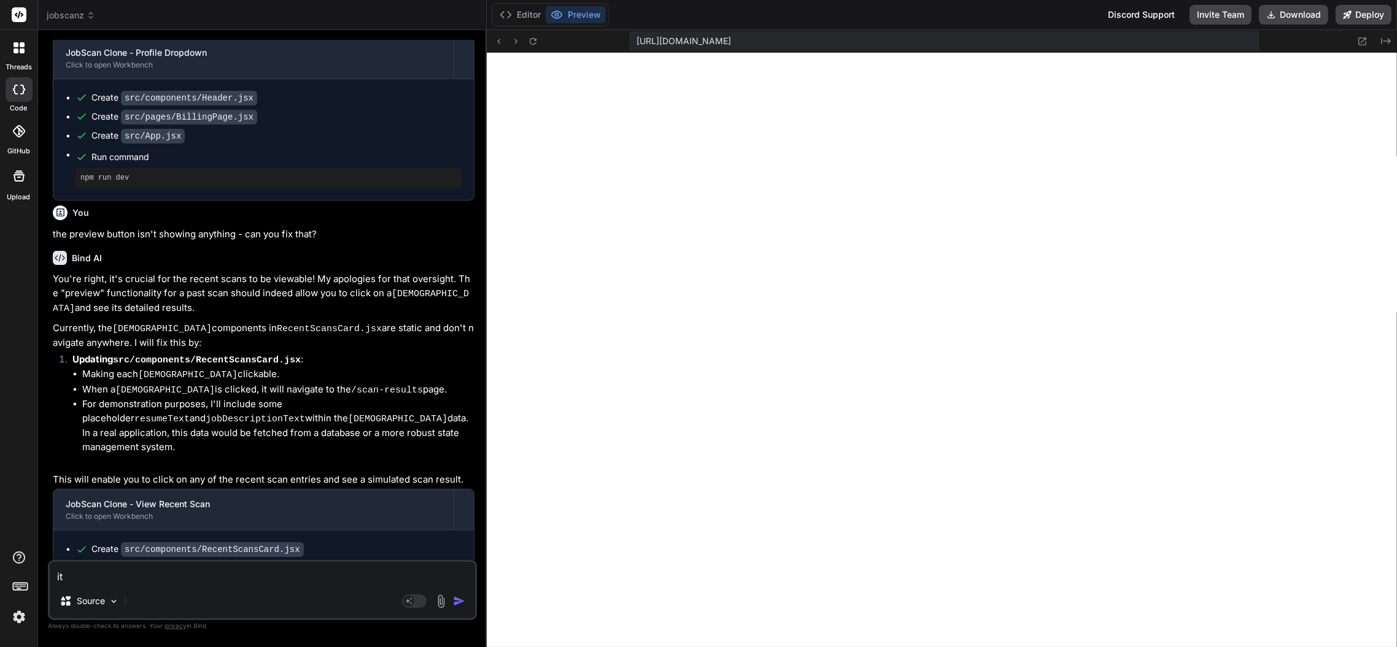
type textarea "it'"
type textarea "x"
type textarea "it's"
type textarea "x"
type textarea "it's"
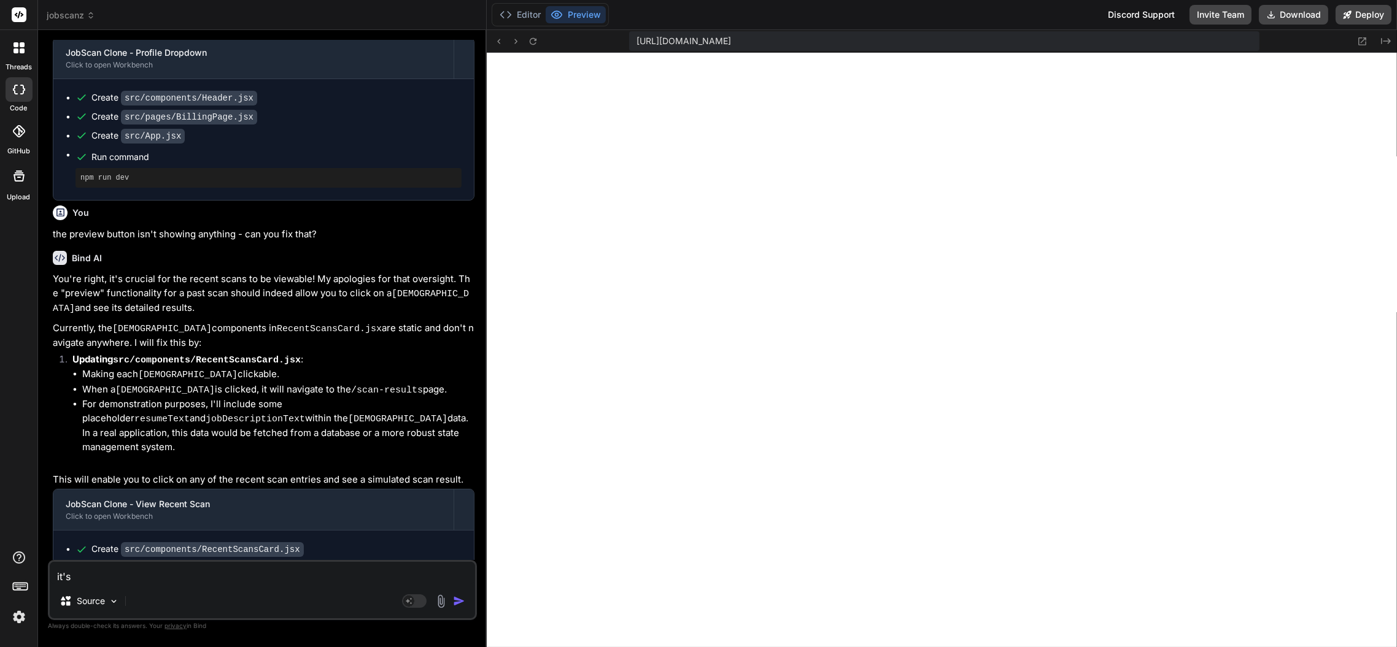
type textarea "x"
type textarea "it's g"
type textarea "x"
type textarea "it's gi"
type textarea "x"
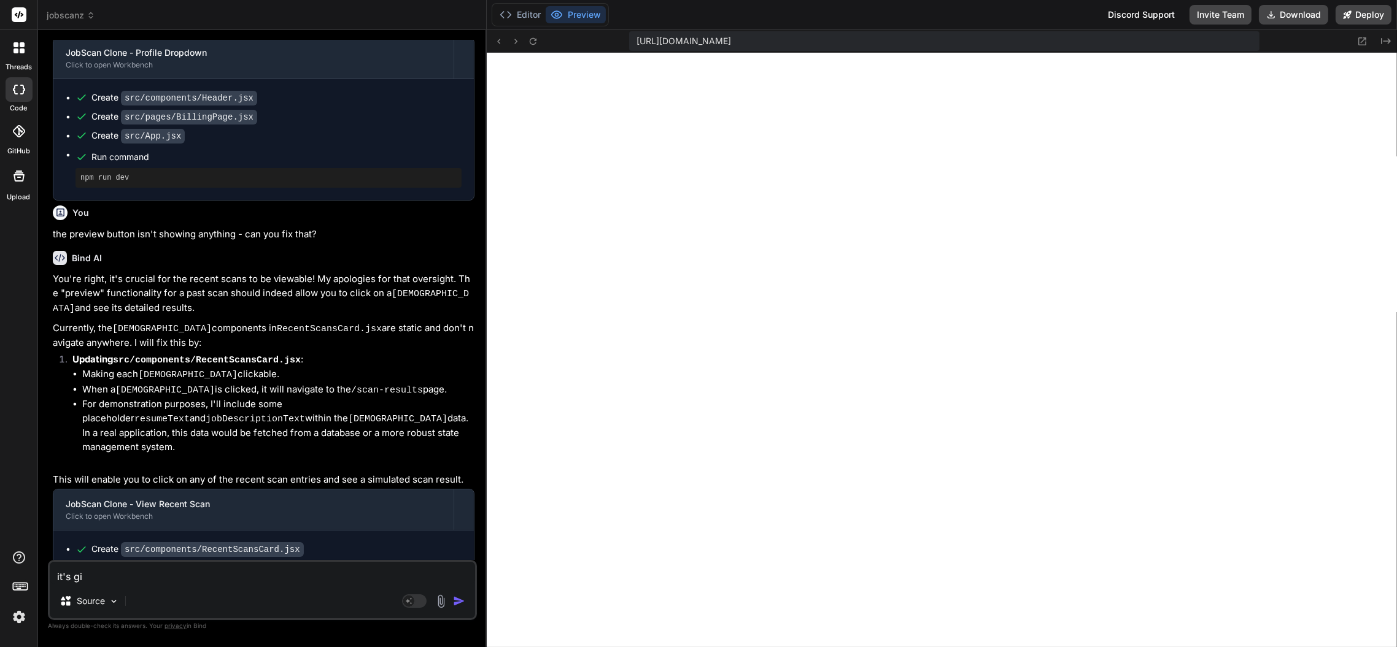
type textarea "it's giv"
type textarea "x"
type textarea "it's givi"
type textarea "x"
type textarea "it's givin"
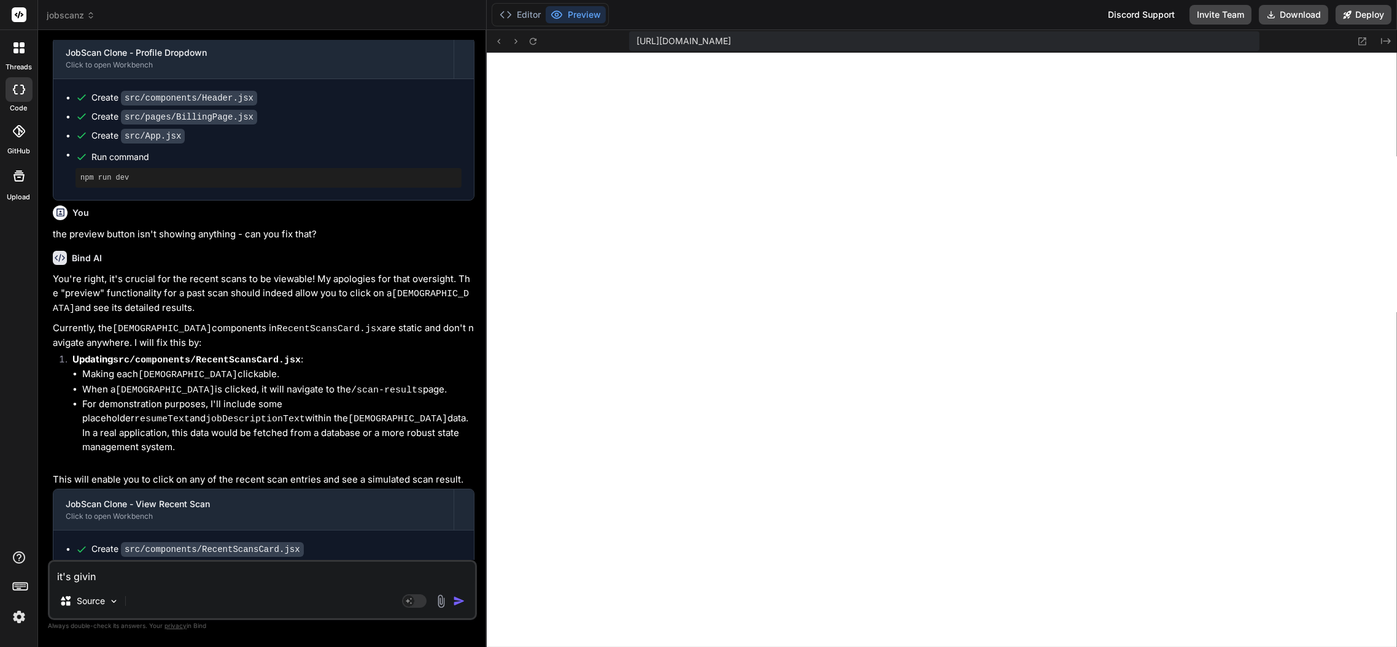
type textarea "x"
type textarea "it's giving"
type textarea "x"
type textarea "it's giving"
type textarea "x"
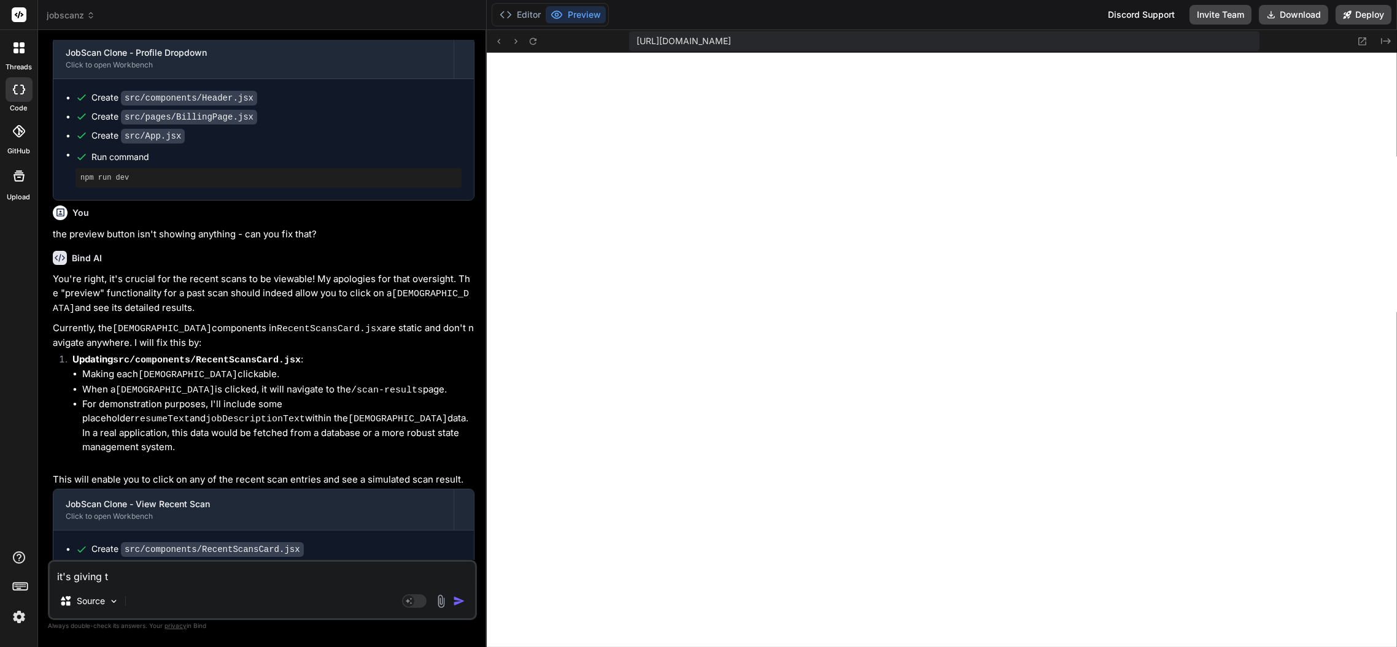
type textarea "it's giving th"
type textarea "x"
type textarea "it's giving thi"
type textarea "x"
type textarea "it's giving this"
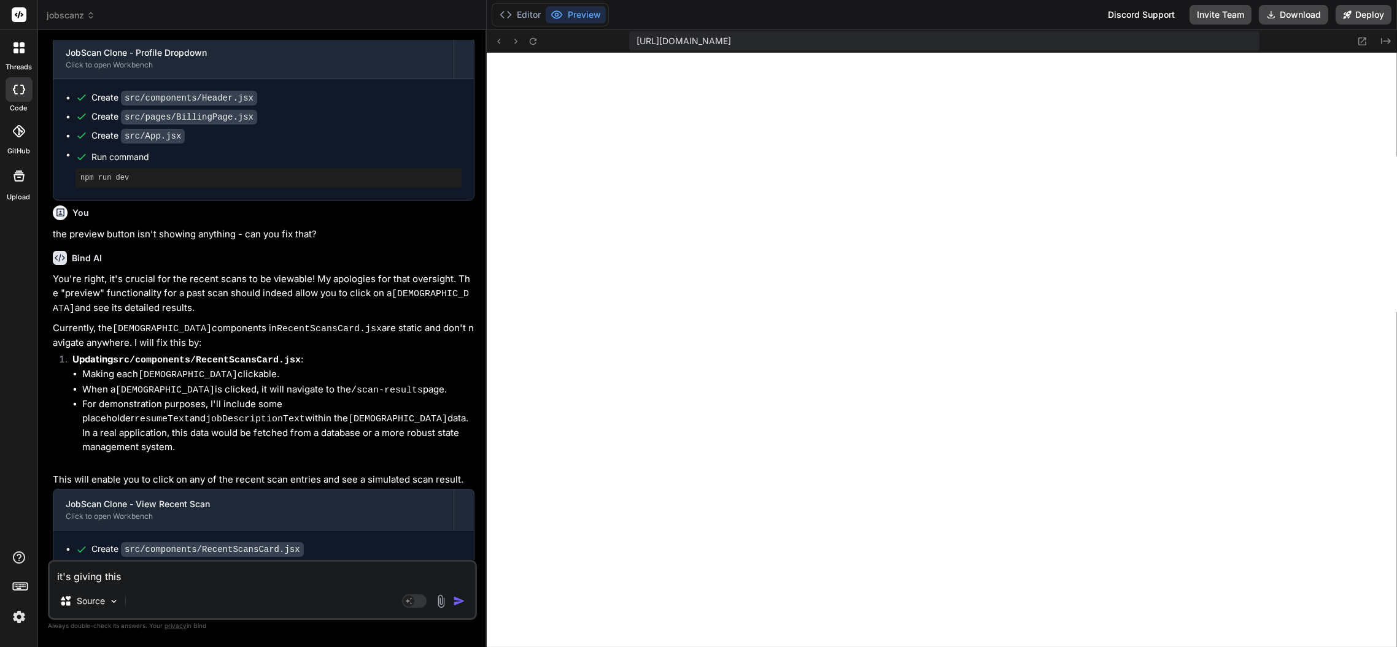
type textarea "x"
type textarea "it's giving this"
type textarea "x"
type textarea "it's giving this m"
type textarea "x"
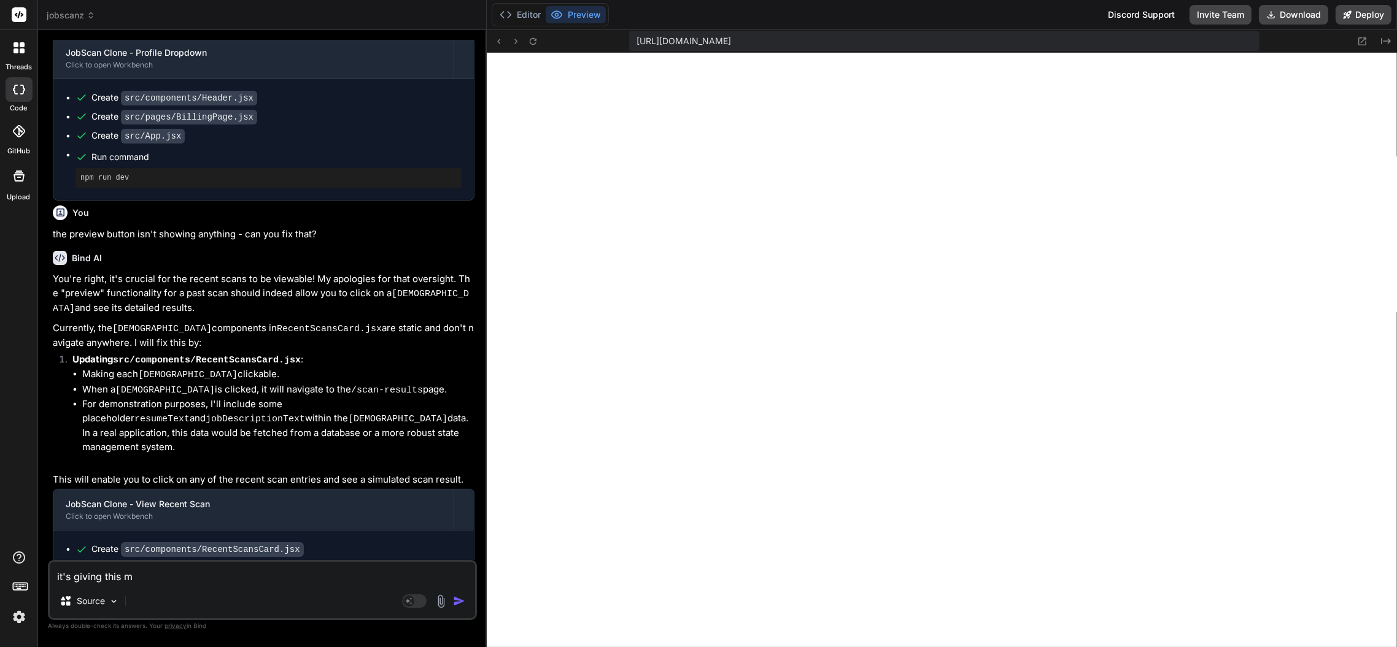
type textarea "it's giving this me"
type textarea "x"
type textarea "it's giving this mes"
type textarea "x"
type textarea "it's giving this mess"
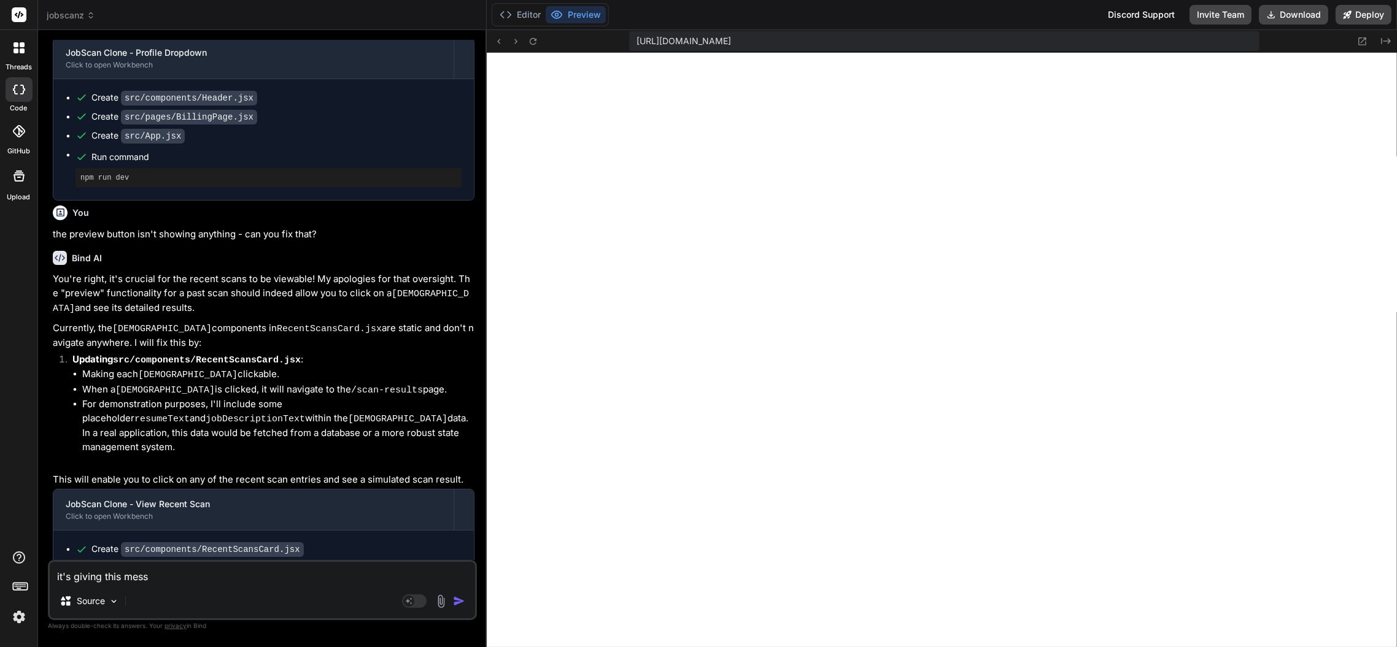
type textarea "x"
type textarea "it's giving this messa"
type textarea "x"
type textarea "it's giving this messag"
type textarea "x"
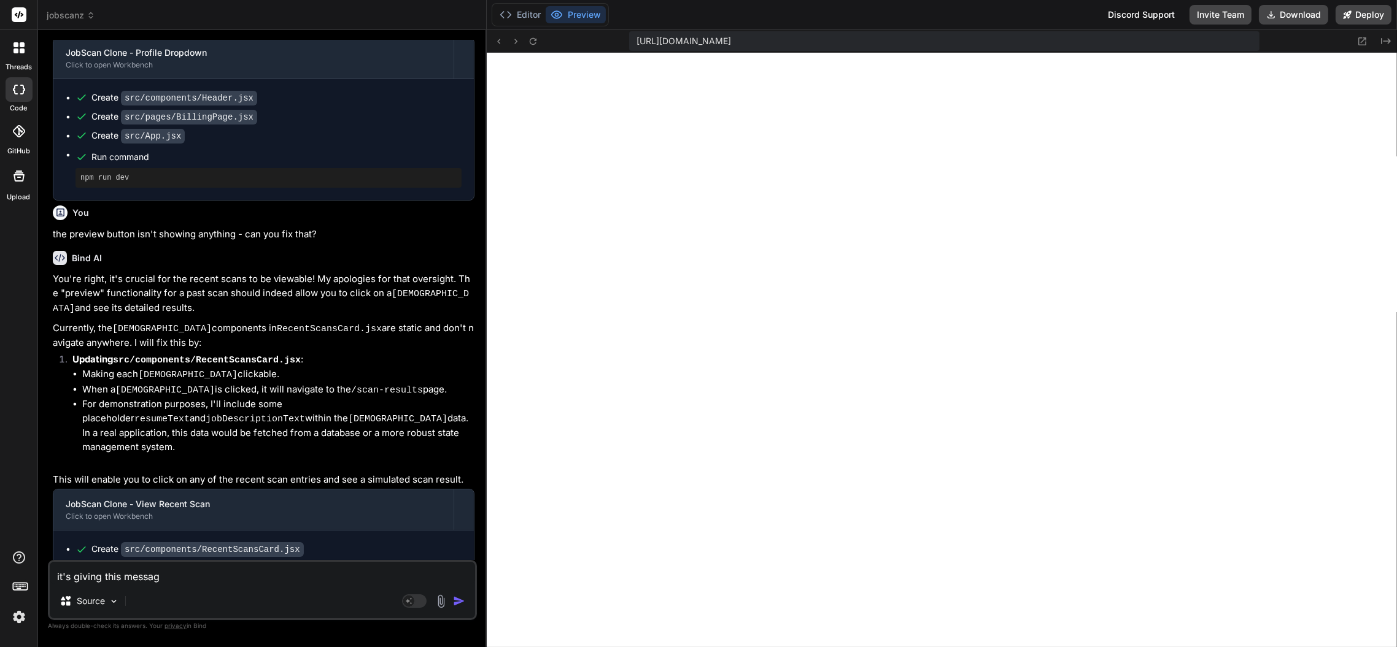
type textarea "it's giving this message"
type textarea "x"
type textarea "it's giving this message:"
type textarea "x"
type textarea "it's giving this message:"
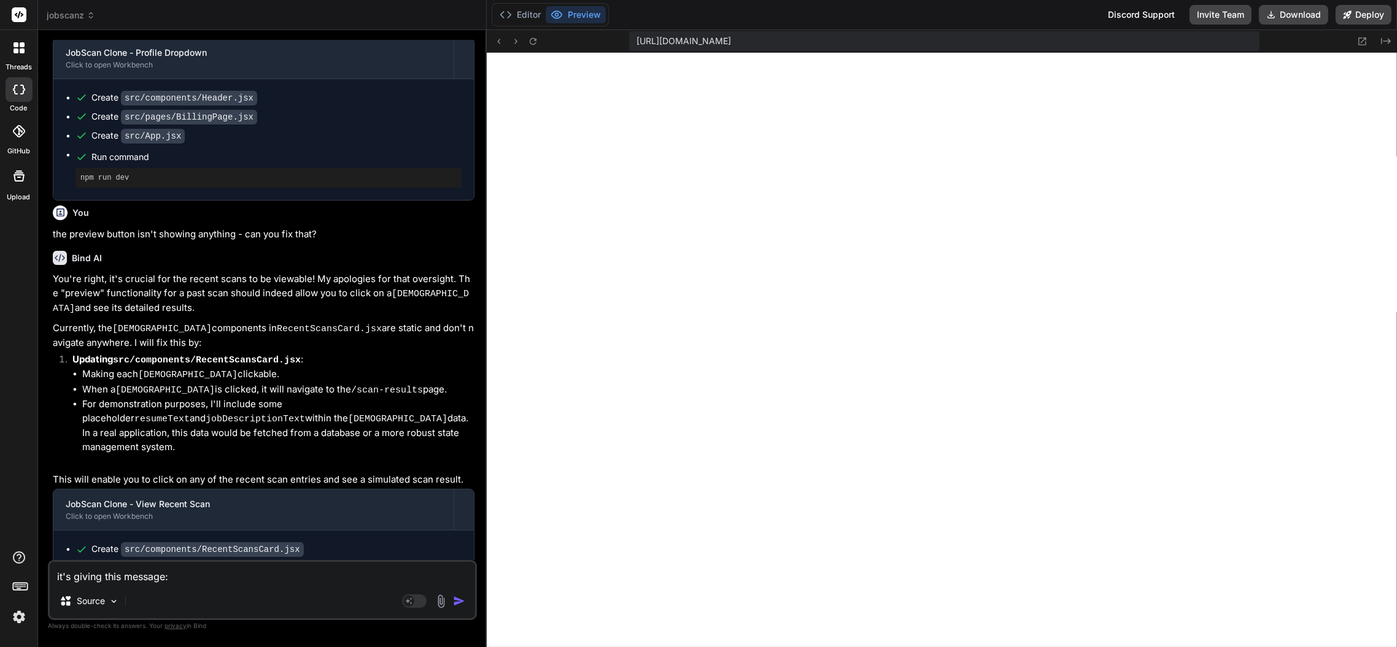
type textarea "x"
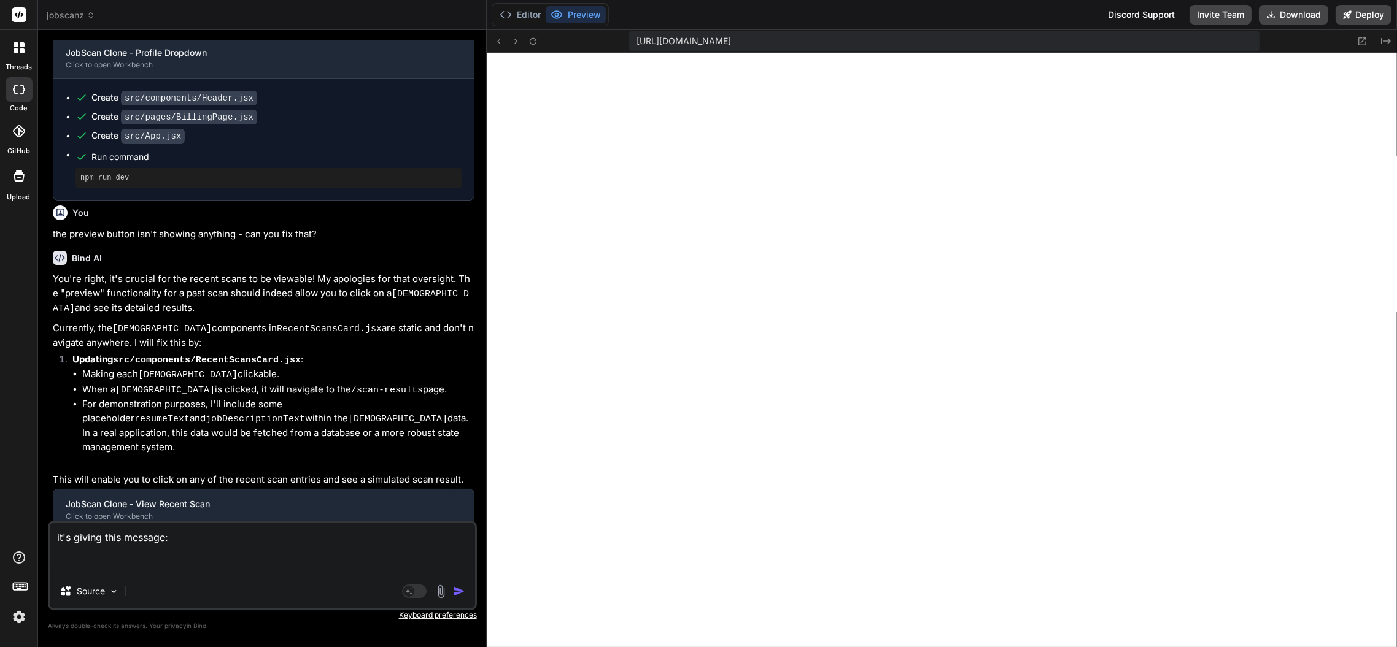
type textarea "it's giving this message:"
paste textarea "[plugin:vite:import-analysis] Failed to resolve import "@/pages/TargetedResumes…"
type textarea "x"
type textarea "it's giving this message: [plugin:vite:import-analysis] Failed to resolve impor…"
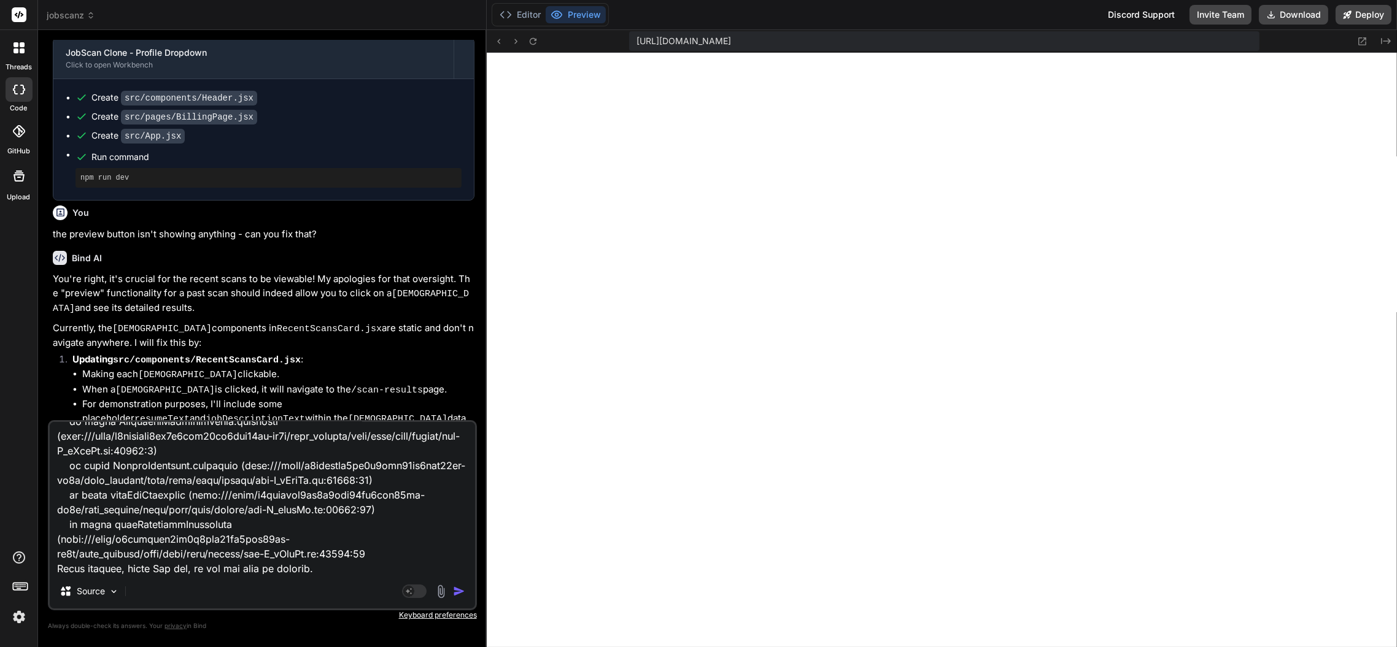
type textarea "x"
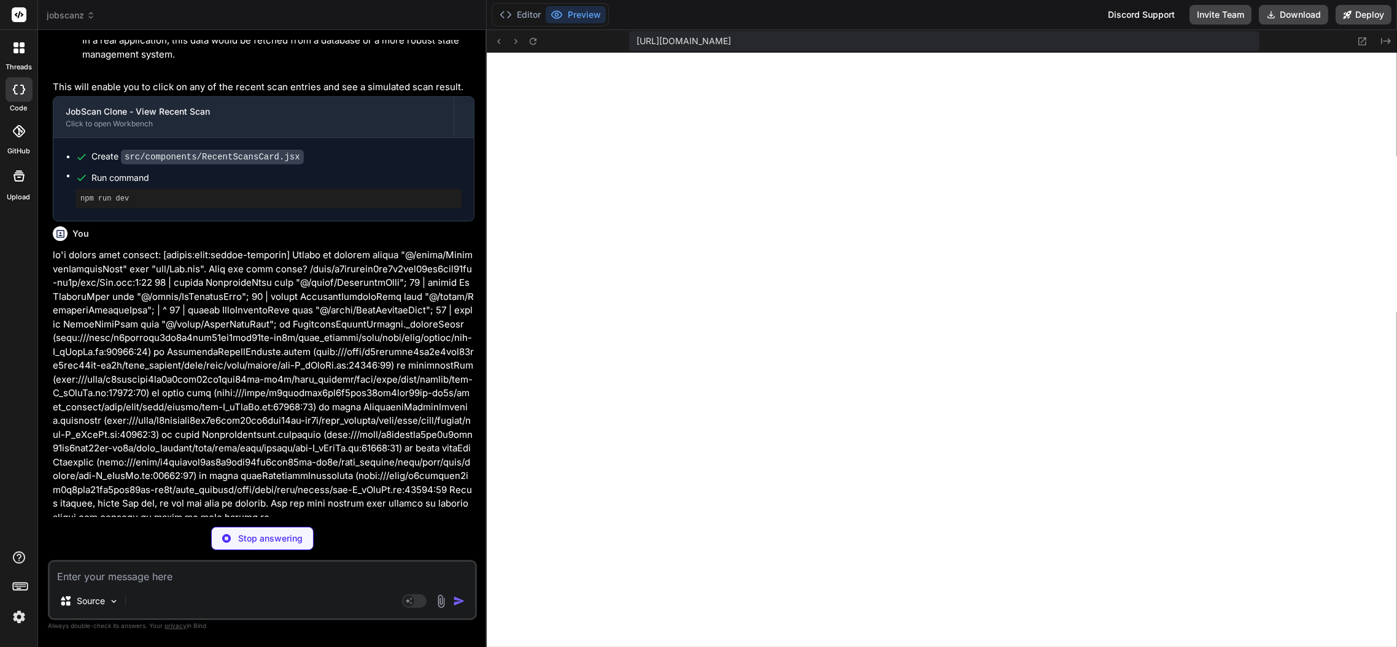
scroll to position [2789, 0]
type textarea "x"
type textarea "}; export default MyResumesPage;"
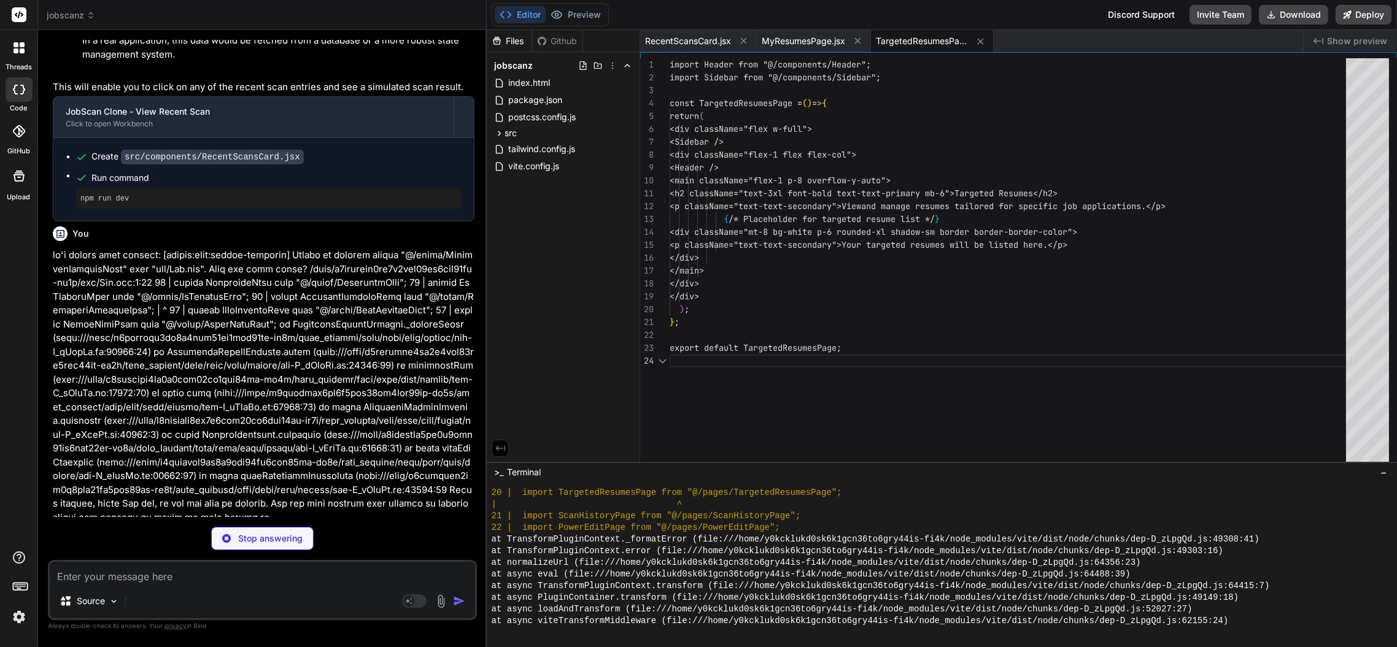
scroll to position [1140, 0]
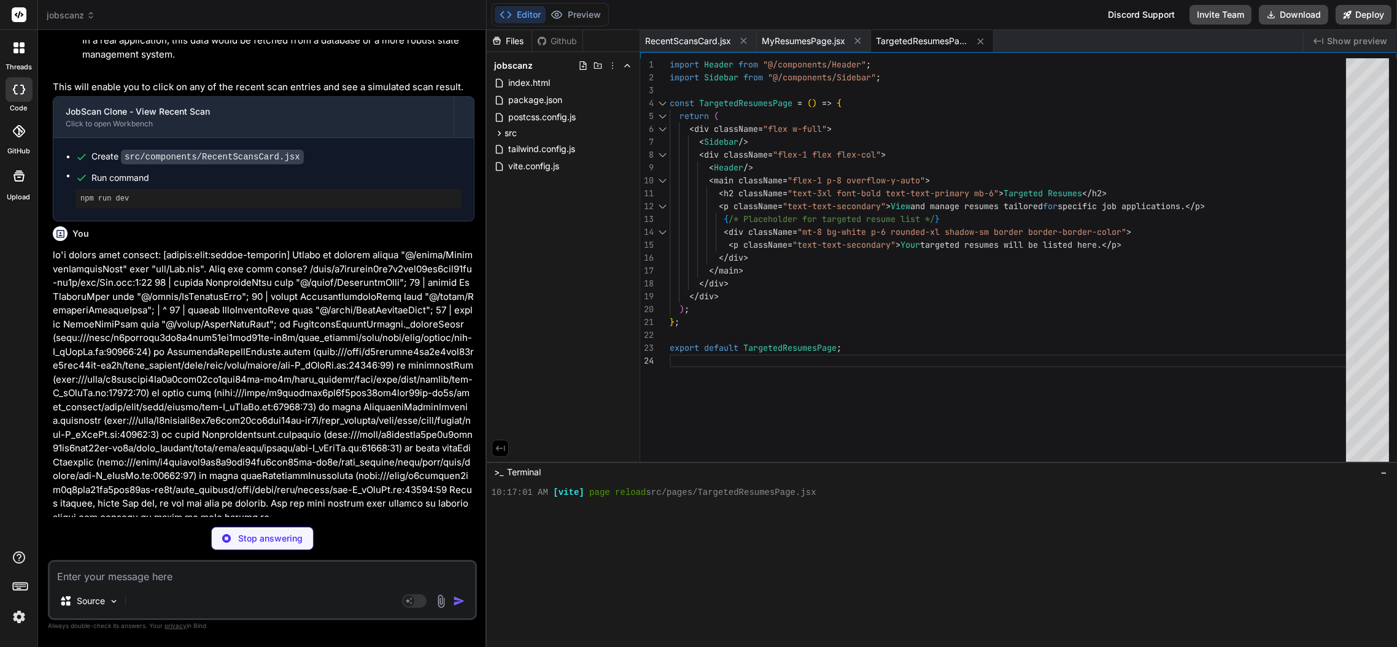
type textarea "x"
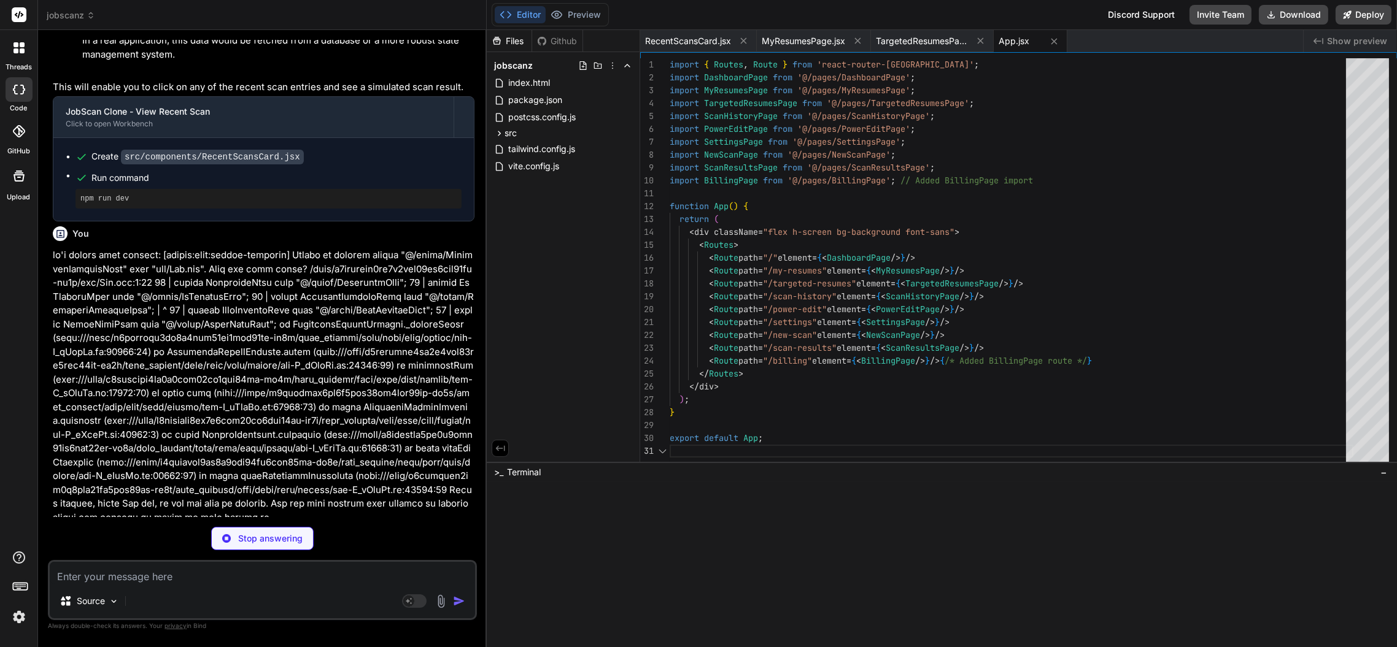
scroll to position [1163, 0]
type textarea "x"
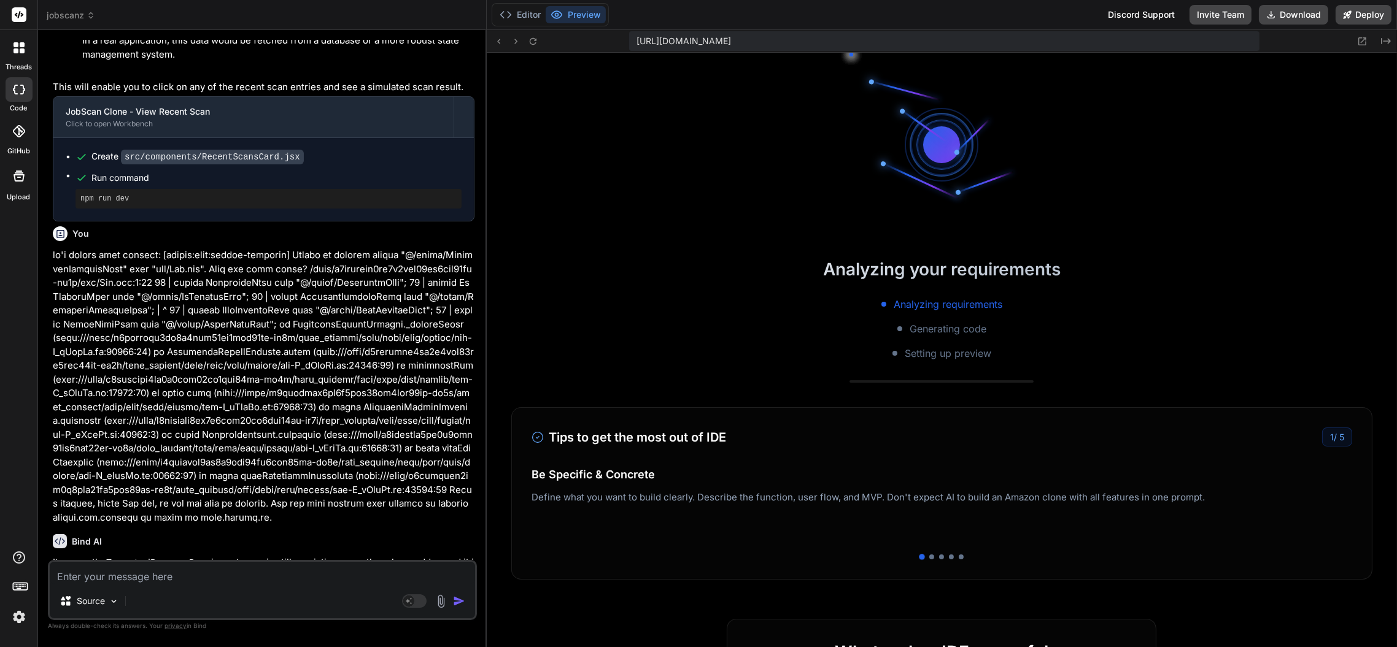
scroll to position [3006, 0]
